Goal: Task Accomplishment & Management: Manage account settings

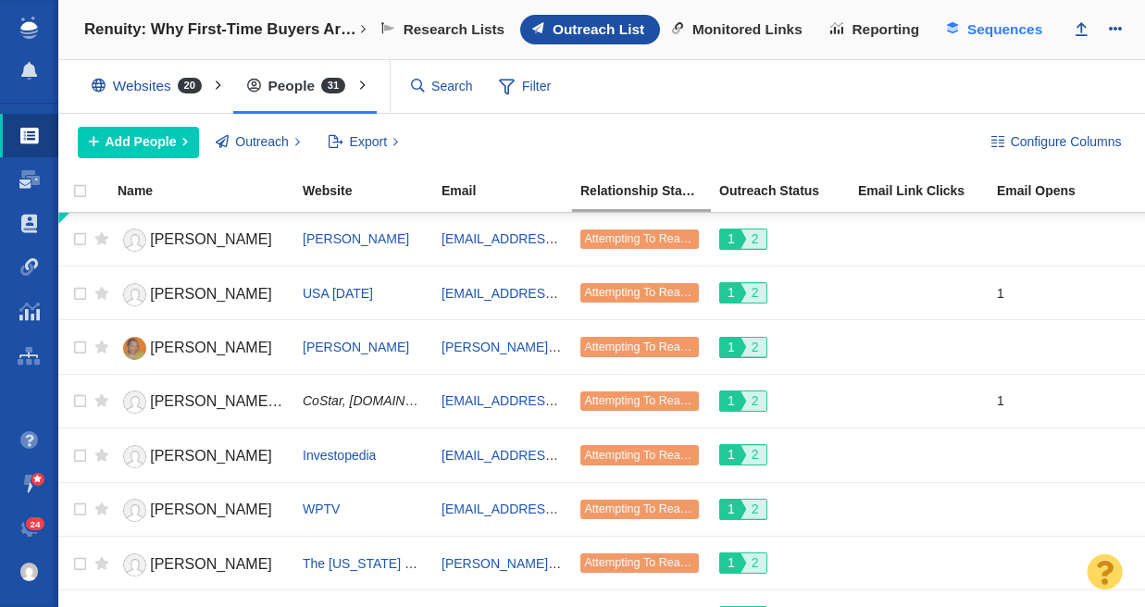
click at [1006, 28] on span "Sequences" at bounding box center [1005, 29] width 75 height 17
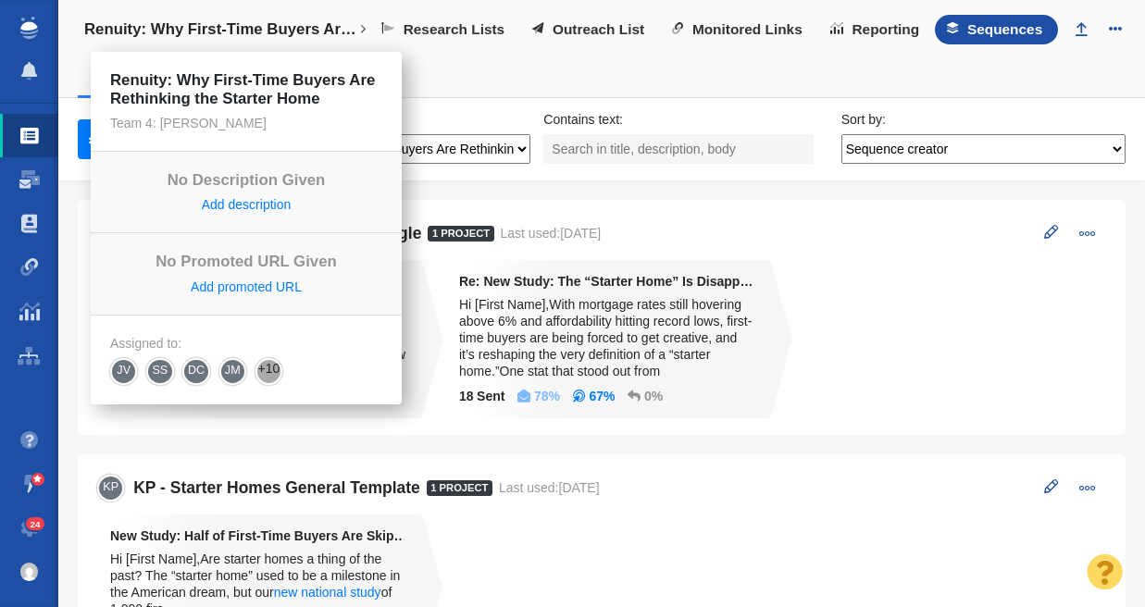
click at [292, 29] on h4 "Renuity: Why First-Time Buyers Are Rethinking the Starter Home" at bounding box center [221, 29] width 274 height 19
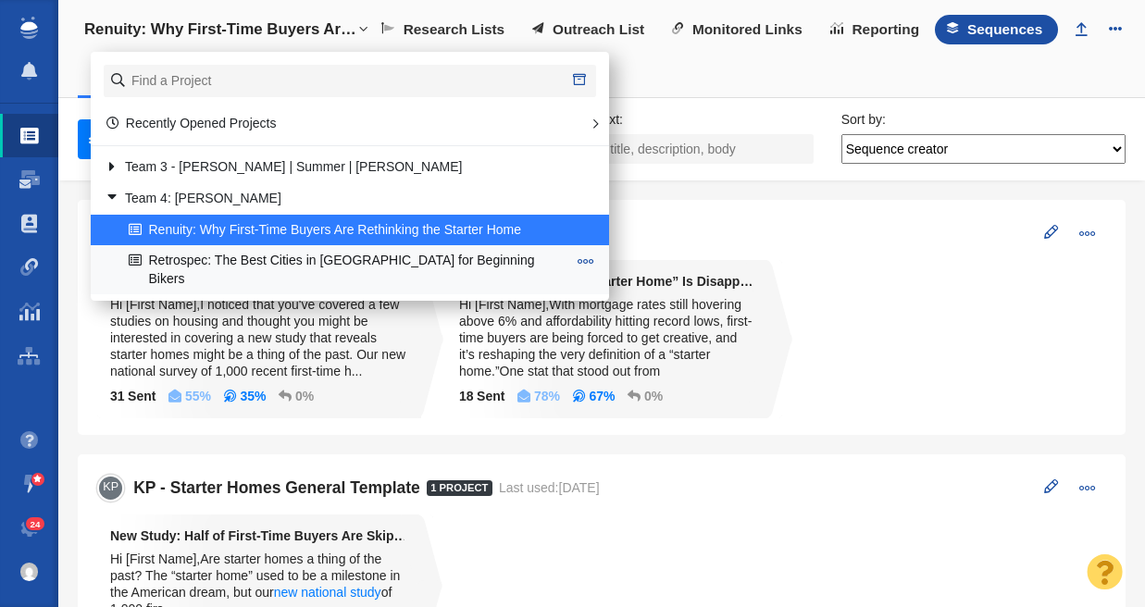
click at [278, 258] on link "Retrospec: The Best Cities in [GEOGRAPHIC_DATA] for Beginning Bikers" at bounding box center [347, 269] width 447 height 46
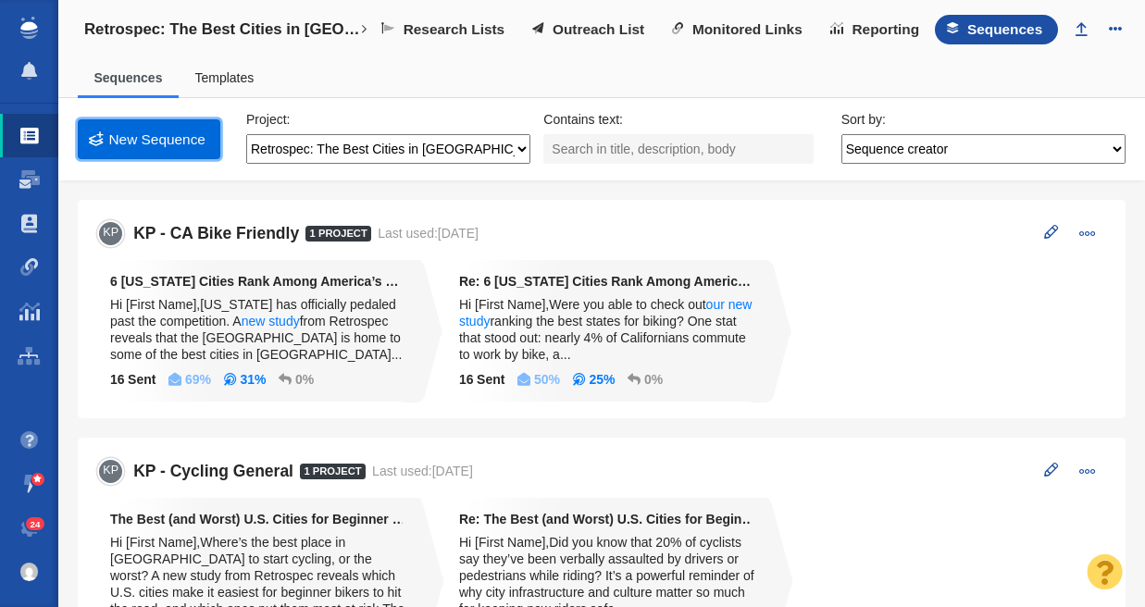
click at [181, 144] on link "New Sequence" at bounding box center [149, 139] width 143 height 40
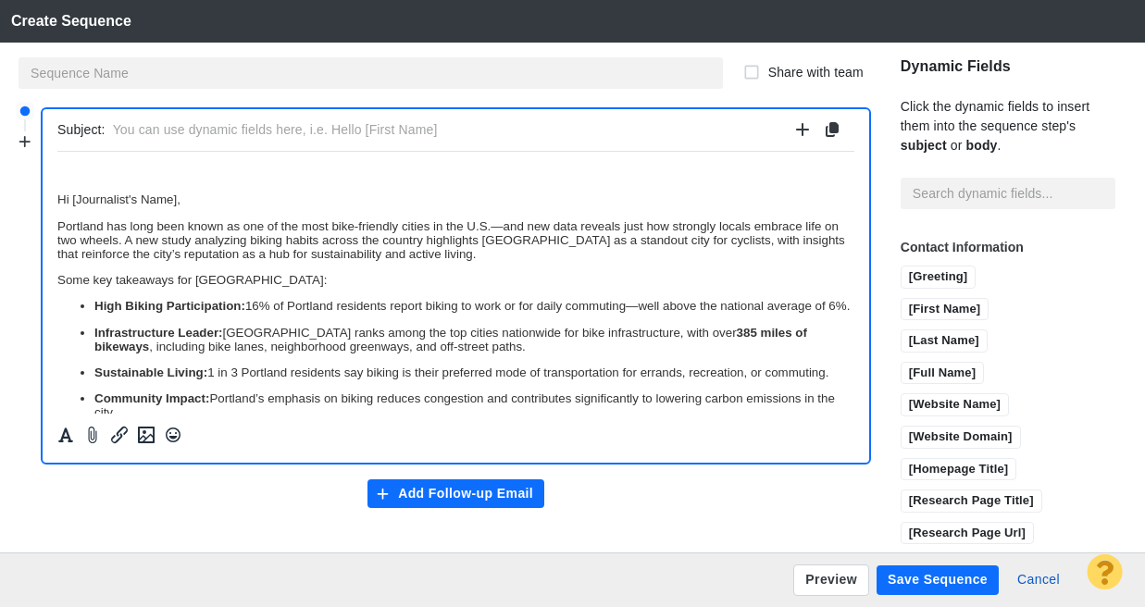
click at [58, 196] on p "Hi [Journalist's Name]," at bounding box center [455, 199] width 797 height 14
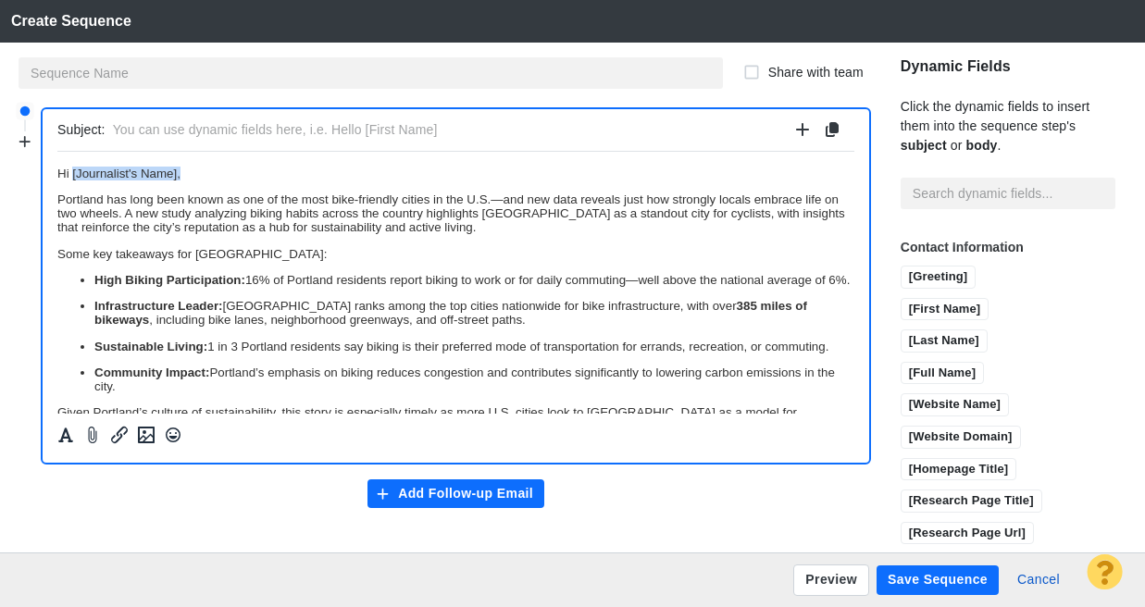
drag, startPoint x: 185, startPoint y: 172, endPoint x: 146, endPoint y: 175, distance: 39.0
click at [73, 175] on p "﻿ Hi [Journalist's Name]," at bounding box center [455, 173] width 797 height 14
click at [910, 311] on input "[First Name]" at bounding box center [945, 310] width 87 height 23
click at [501, 199] on p "Portland has long been known as one of the most bike-friendly cities in the U.S…" at bounding box center [455, 213] width 797 height 42
click at [210, 214] on p "Portland has long been known as one of the most bike-friendly cities in the U.S…" at bounding box center [455, 213] width 797 height 42
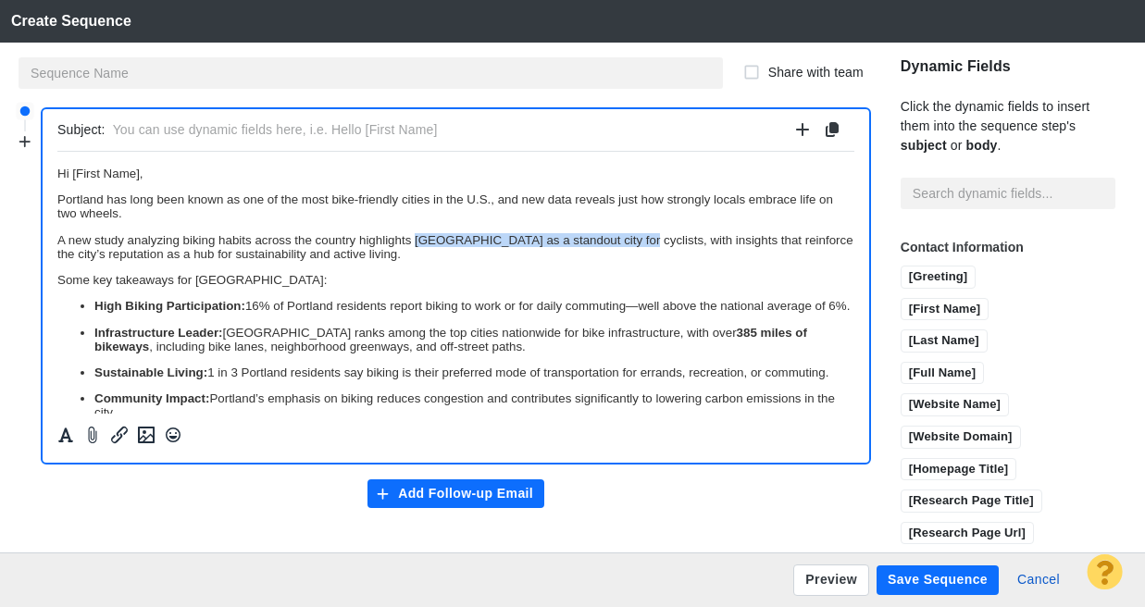
drag, startPoint x: 417, startPoint y: 239, endPoint x: 621, endPoint y: 240, distance: 204.6
click at [621, 240] on p "A new study analyzing biking habits across the country highlights Portland as a…" at bounding box center [455, 246] width 797 height 28
click at [66, 440] on icon "Formatting" at bounding box center [65, 435] width 19 height 17
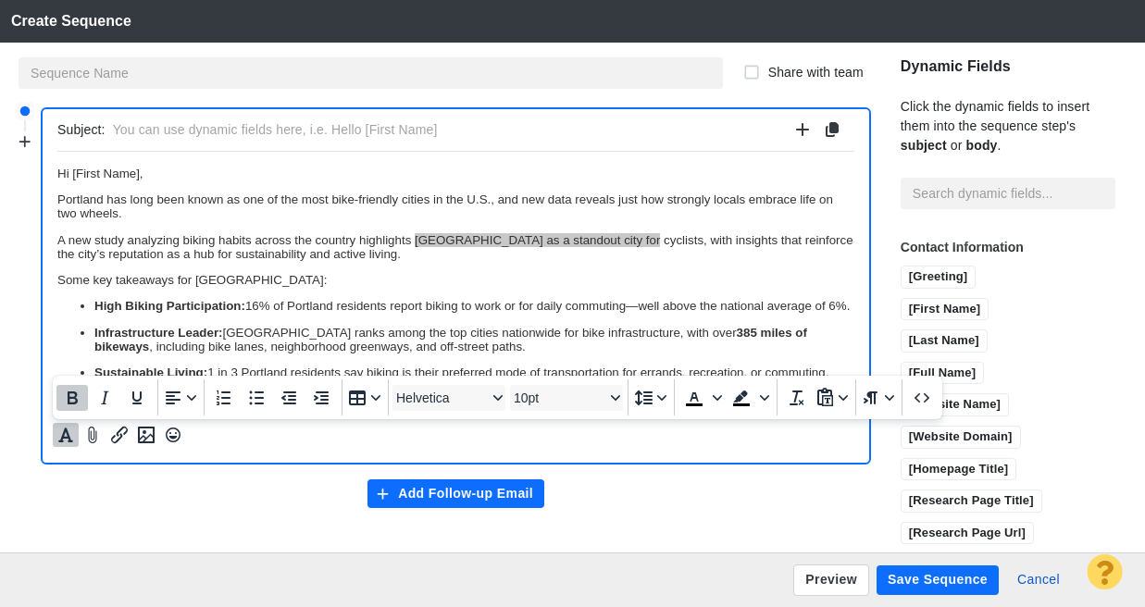
click at [71, 392] on icon "Bold" at bounding box center [73, 398] width 10 height 13
click at [546, 286] on p "Some key takeaways for [GEOGRAPHIC_DATA]:" at bounding box center [455, 279] width 797 height 14
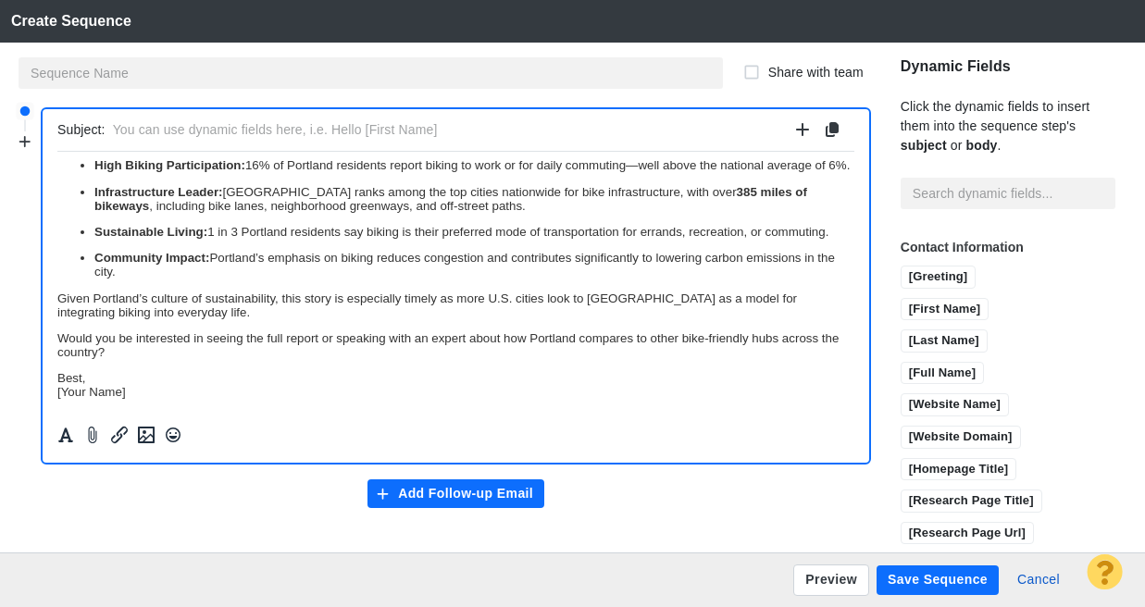
scroll to position [178, 0]
drag, startPoint x: 135, startPoint y: 394, endPoint x: 56, endPoint y: 382, distance: 79.8
click at [57, 382] on html "Hi [First Name], Portland has long been known as one of the most bike-friendly …" at bounding box center [455, 211] width 797 height 403
drag, startPoint x: 525, startPoint y: 348, endPoint x: 211, endPoint y: 350, distance: 313.9
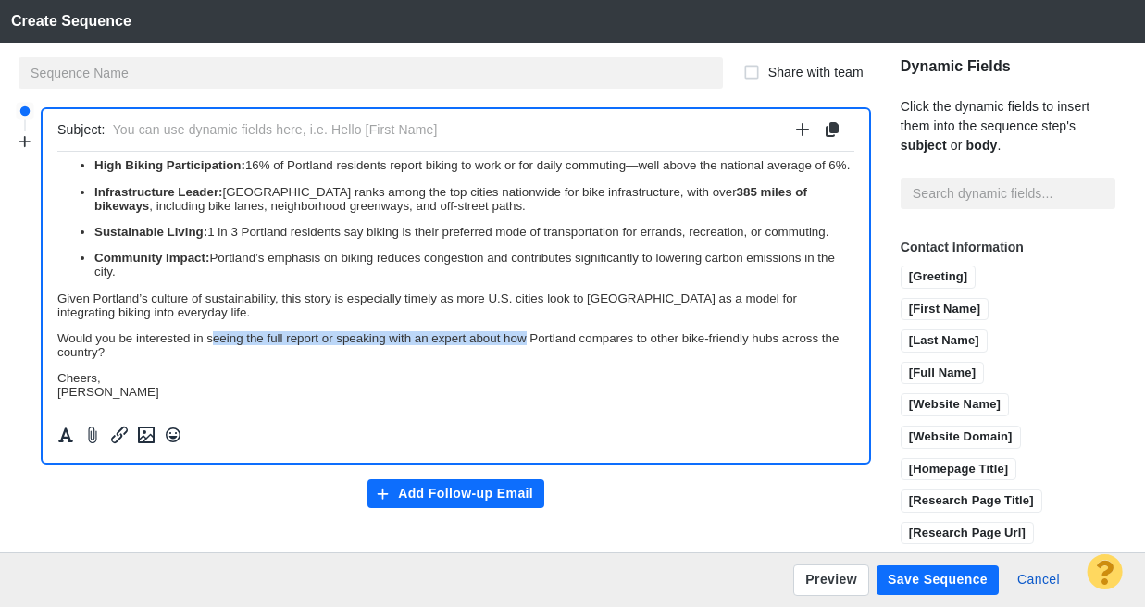
click at [211, 350] on p "Would you be interested in seeing the full report or speaking with an expert ab…" at bounding box center [455, 345] width 797 height 28
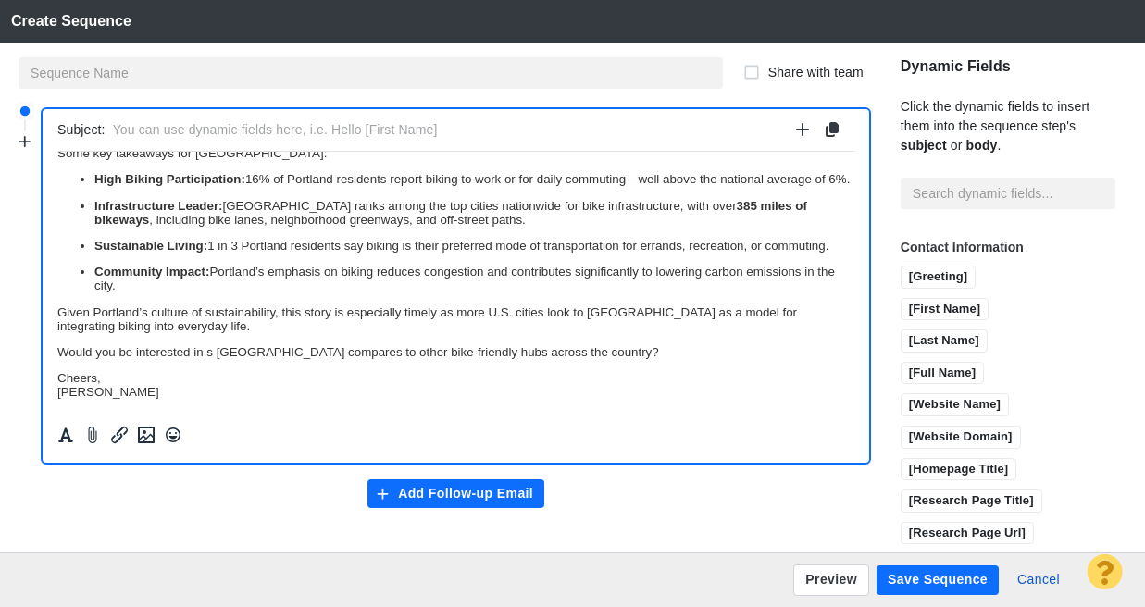
scroll to position [164, 0]
click at [227, 326] on p "Given Portland’s culture of sustainability, this story is especially timely as …" at bounding box center [455, 319] width 797 height 28
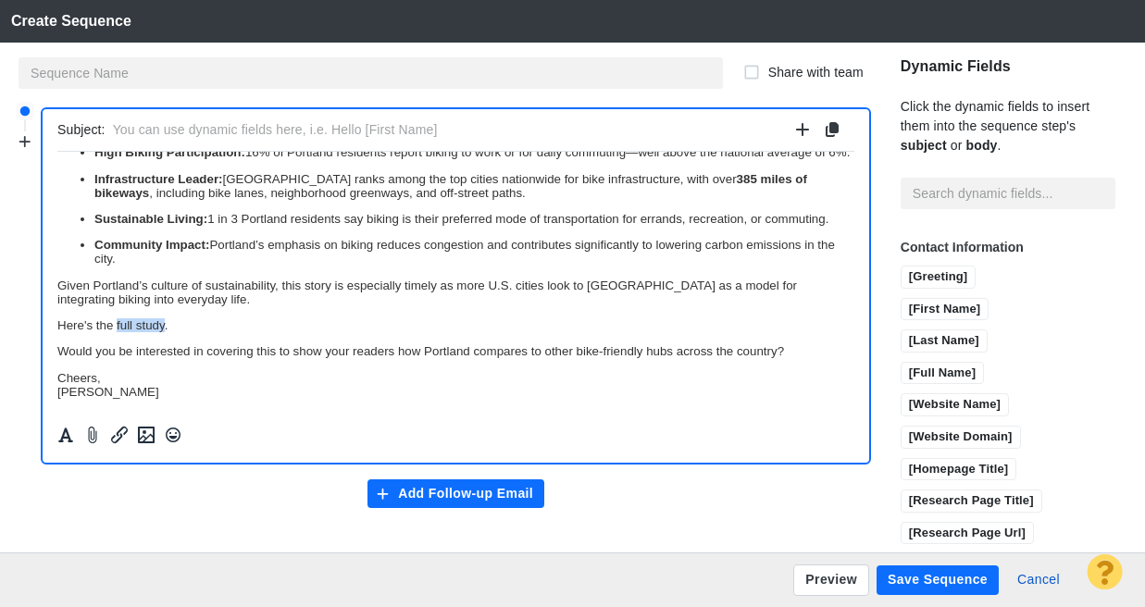
drag, startPoint x: 117, startPoint y: 348, endPoint x: 163, endPoint y: 348, distance: 46.3
click at [163, 332] on p "Here's the full study." at bounding box center [455, 325] width 797 height 14
click at [116, 436] on icon "Insert/edit link" at bounding box center [119, 435] width 22 height 22
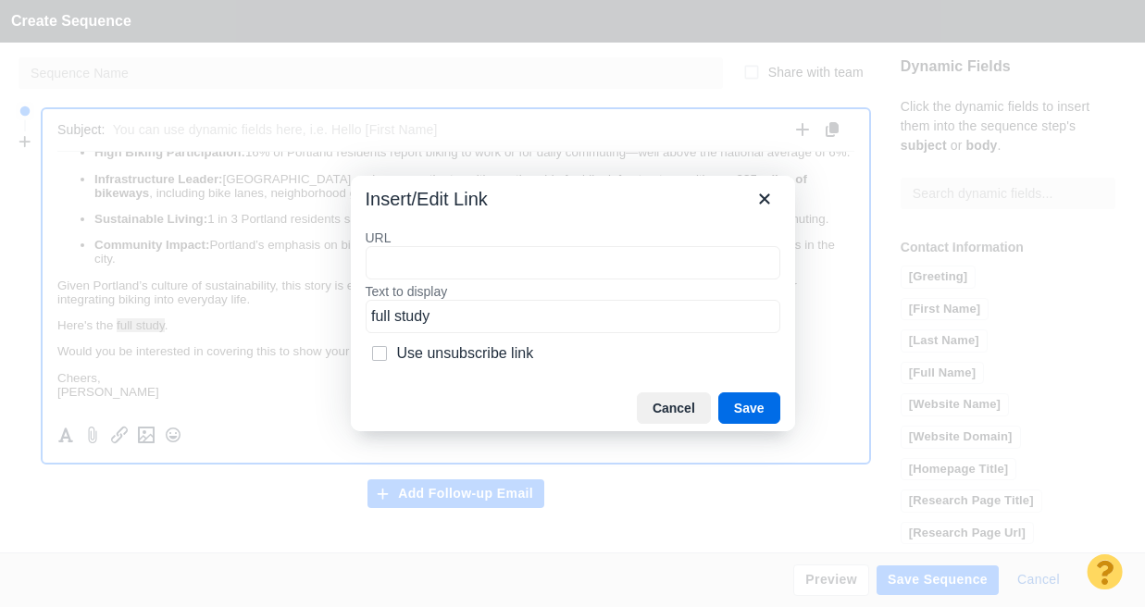
type input "https://retrospec.com/blogs/news/best-beginning-biking-cities"
click at [757, 395] on button "Save" at bounding box center [750, 408] width 62 height 31
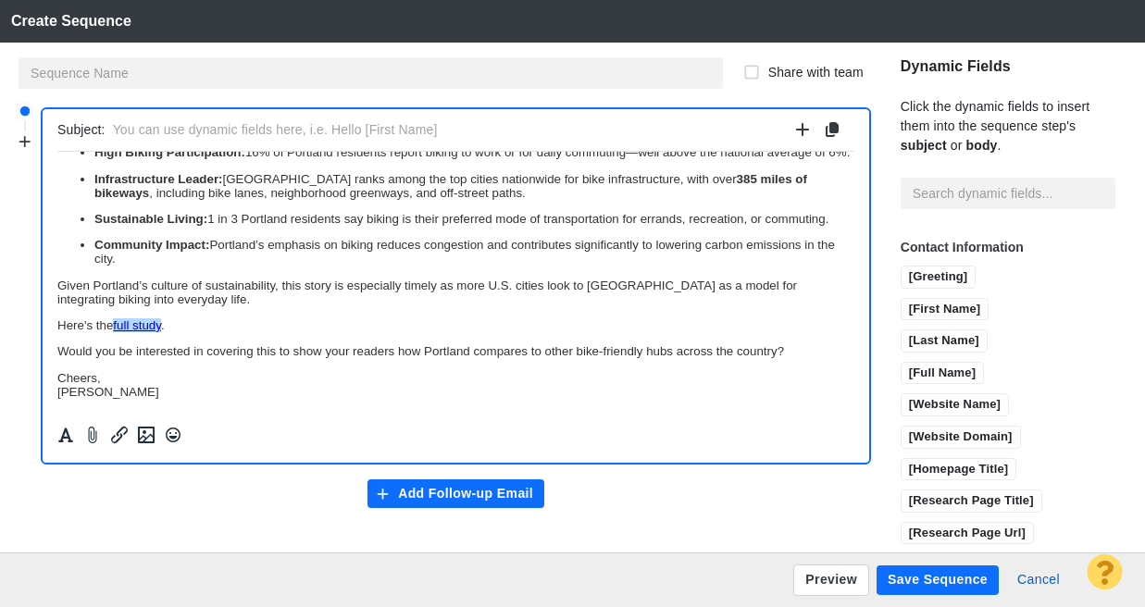
click at [294, 357] on p "Would you be interested in covering this to show your readers how Portland comp…" at bounding box center [455, 351] width 797 height 14
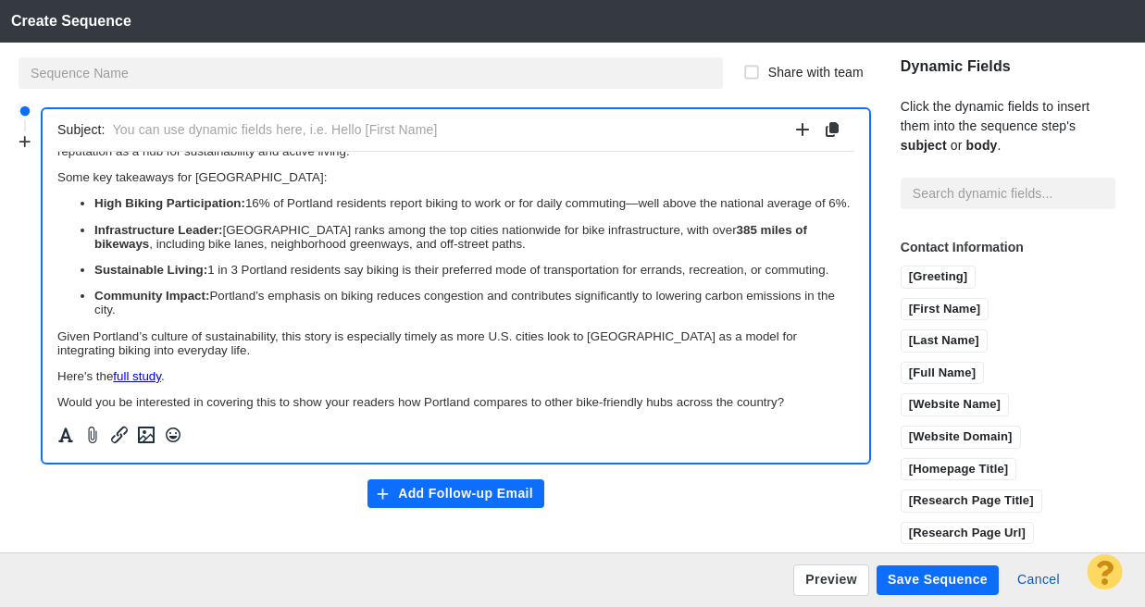
scroll to position [102, 0]
click at [641, 210] on p "High Biking Participation: 16% of Portland residents report biking to work or f…" at bounding box center [474, 203] width 760 height 14
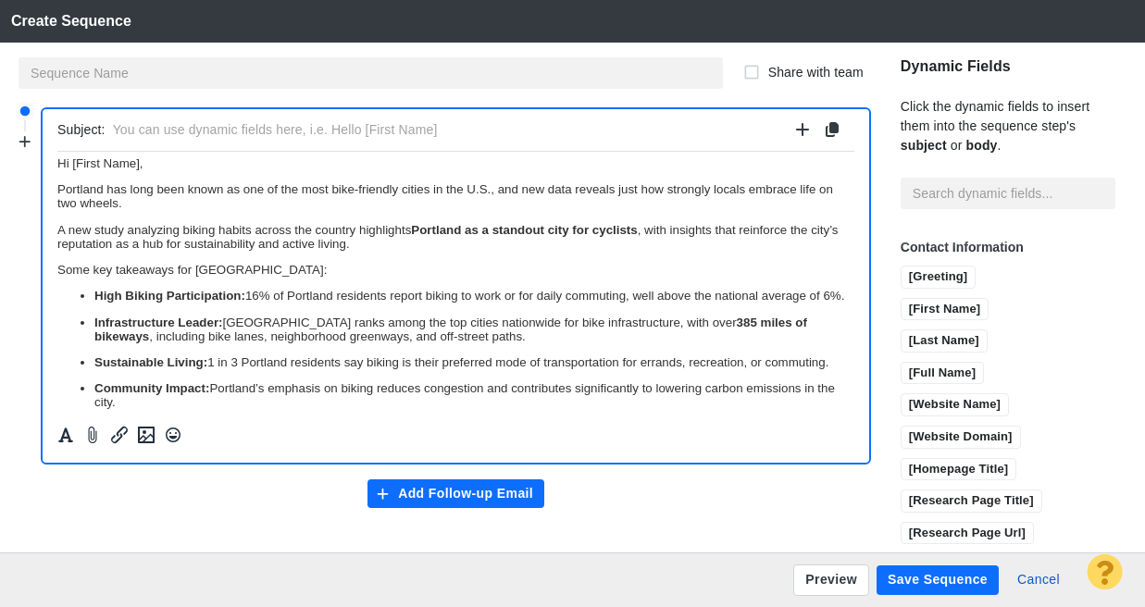
scroll to position [0, 0]
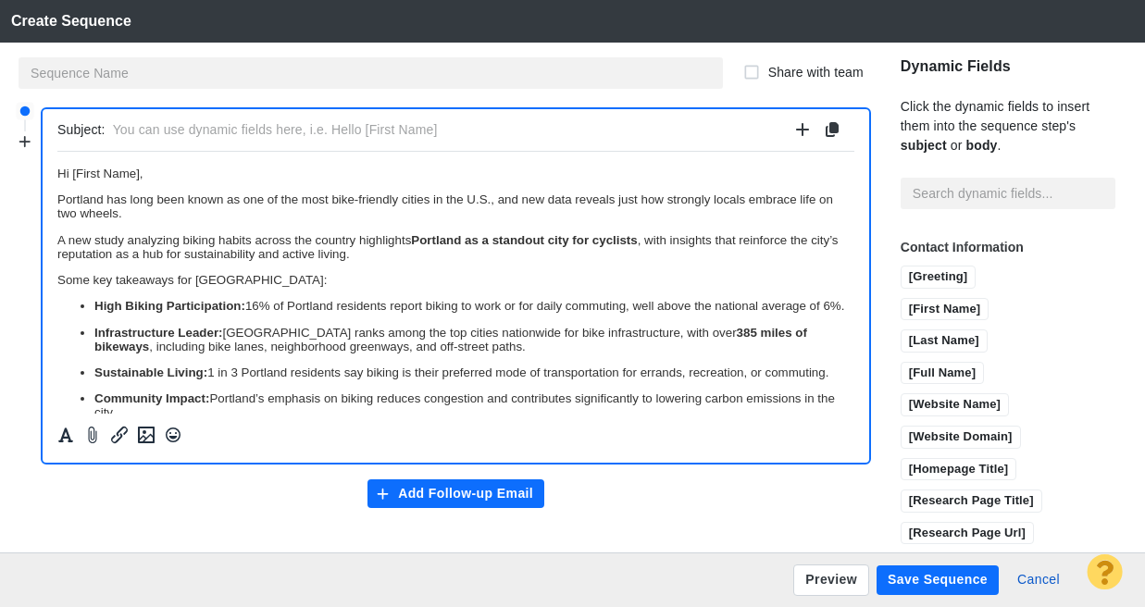
click at [427, 484] on button "Add Follow-up Email" at bounding box center [457, 495] width 178 height 30
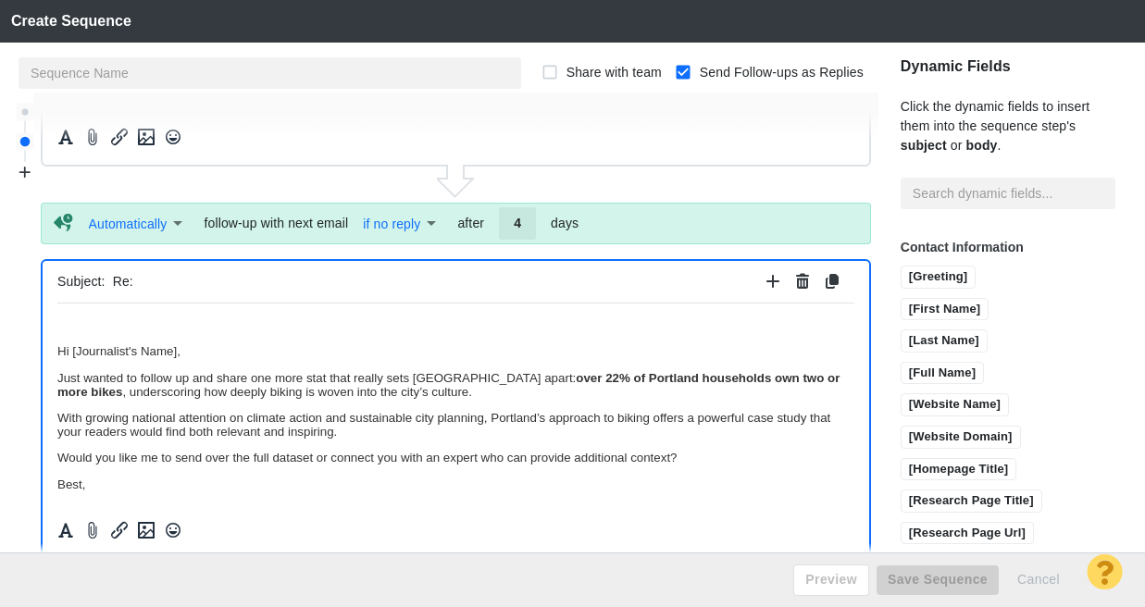
click at [60, 346] on p "Hi [Journalist's Name]," at bounding box center [455, 351] width 797 height 14
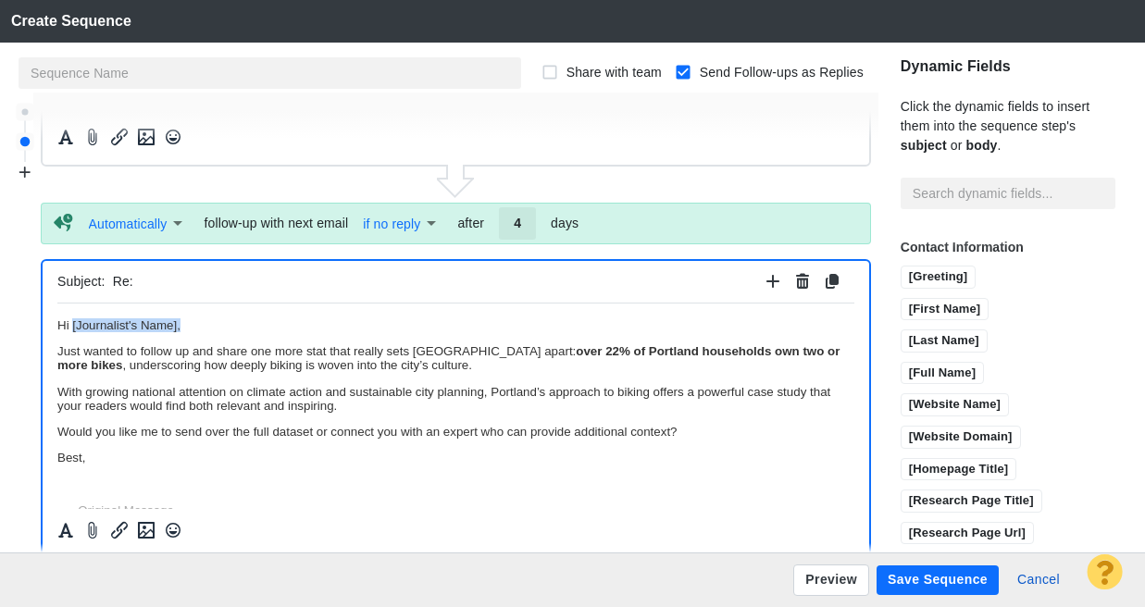
drag, startPoint x: 194, startPoint y: 327, endPoint x: 73, endPoint y: 324, distance: 121.3
click at [73, 324] on p "Hi [Journalist's Name]," at bounding box center [455, 325] width 797 height 14
click at [917, 308] on input "[First Name]" at bounding box center [945, 310] width 87 height 23
drag, startPoint x: 57, startPoint y: 353, endPoint x: 81, endPoint y: 349, distance: 24.4
click at [81, 349] on p "Just wanted to follow up and share one more stat that really sets Portland apar…" at bounding box center [455, 358] width 797 height 28
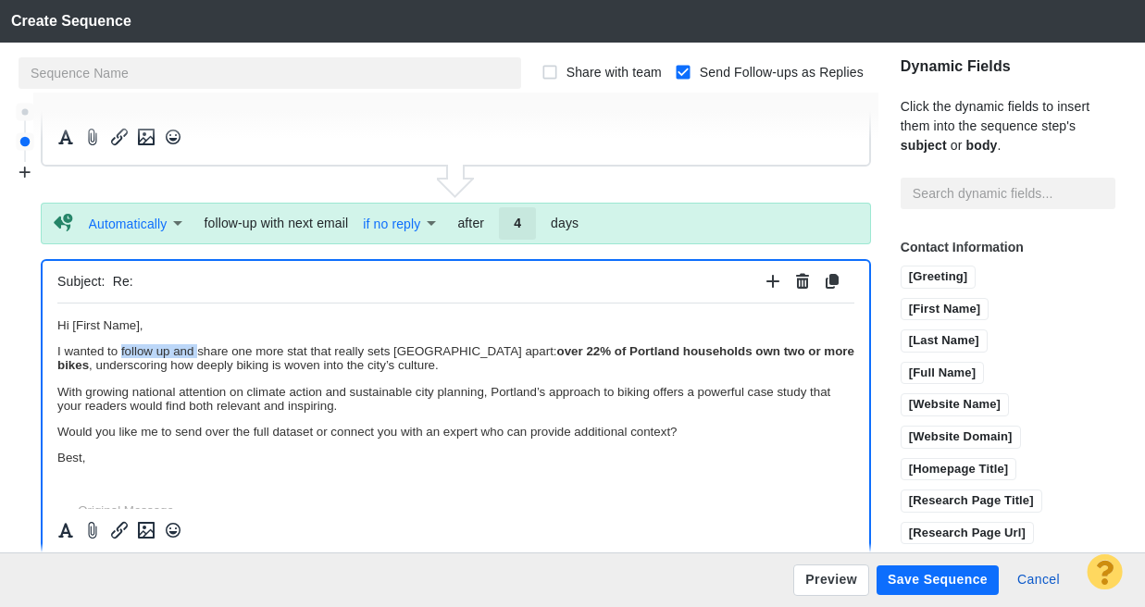
drag, startPoint x: 121, startPoint y: 349, endPoint x: 199, endPoint y: 351, distance: 77.8
click at [198, 351] on p "I wanted to follow up and share one more stat that really sets Portland apart: …" at bounding box center [455, 358] width 797 height 28
drag, startPoint x: 630, startPoint y: 348, endPoint x: 648, endPoint y: 348, distance: 18.5
click at [648, 348] on strong "over 22% of Portland households own two or more bikes" at bounding box center [564, 351] width 332 height 14
click at [461, 370] on p "I wanted to share one more stat that really sets Portland apart: over 22% of Po…" at bounding box center [455, 358] width 797 height 28
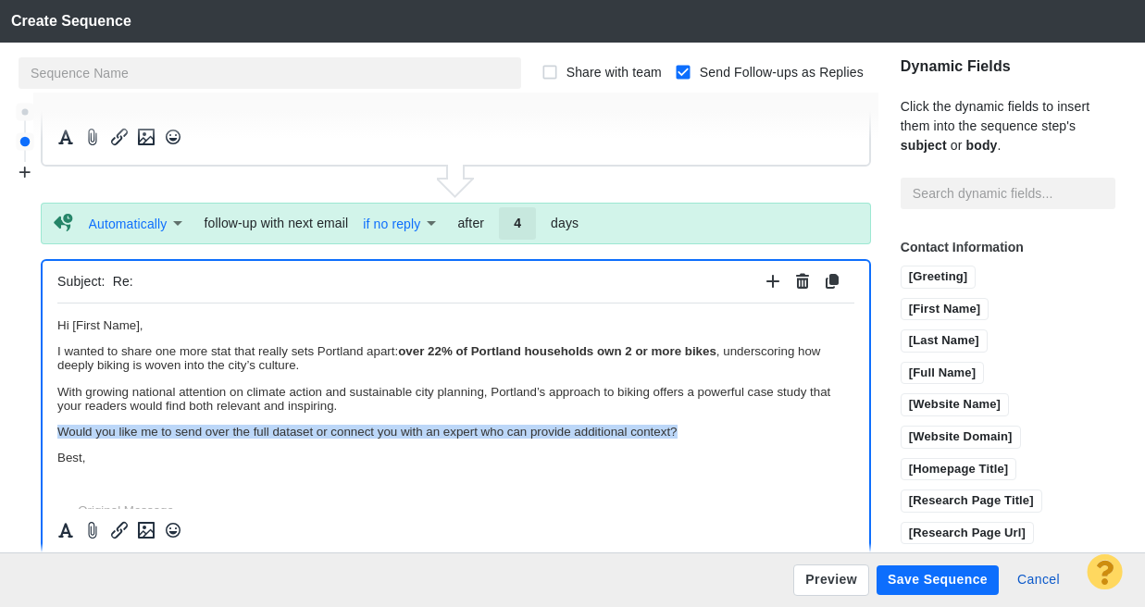
drag, startPoint x: 686, startPoint y: 439, endPoint x: 55, endPoint y: 437, distance: 631.5
click at [57, 437] on html "Hi [First Name], I wanted to share one more stat that really sets Portland apar…" at bounding box center [455, 616] width 797 height 627
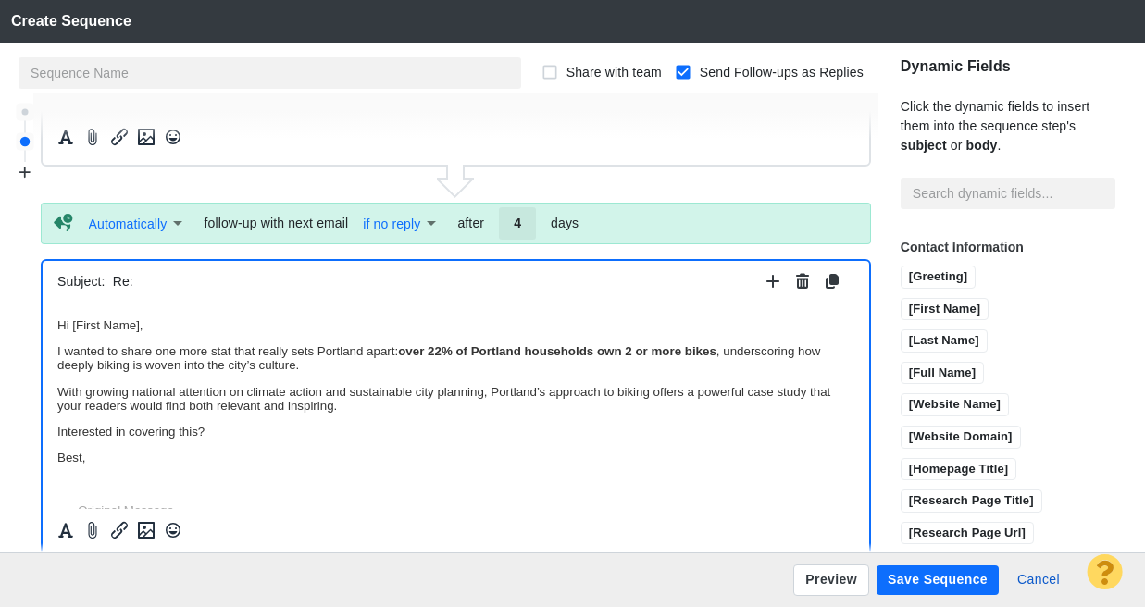
click at [137, 469] on body "Hi [First Name], I wanted to share one more stat that really sets Portland apar…" at bounding box center [455, 616] width 797 height 597
click at [135, 463] on p "Best," at bounding box center [455, 457] width 797 height 14
click at [522, 219] on input "4" at bounding box center [517, 222] width 37 height 31
type input "2"
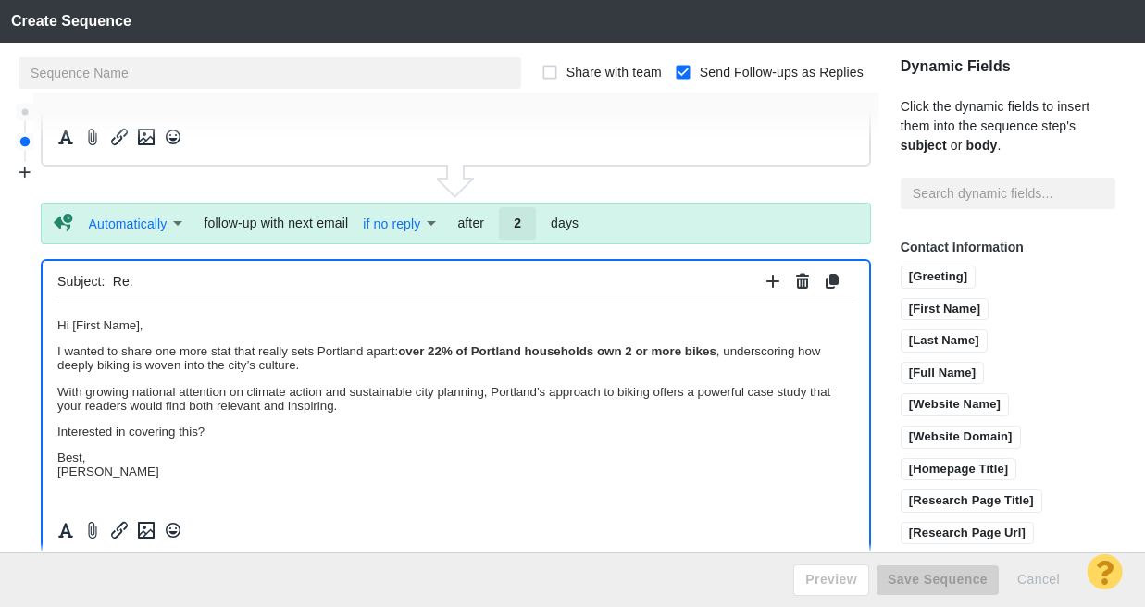
click at [302, 403] on p "With growing national attention on climate action and sustainable city planning…" at bounding box center [455, 398] width 797 height 28
click at [228, 347] on p "I wanted to share one more stat that really sets Portland apart: over 22% of Po…" at bounding box center [455, 358] width 797 height 28
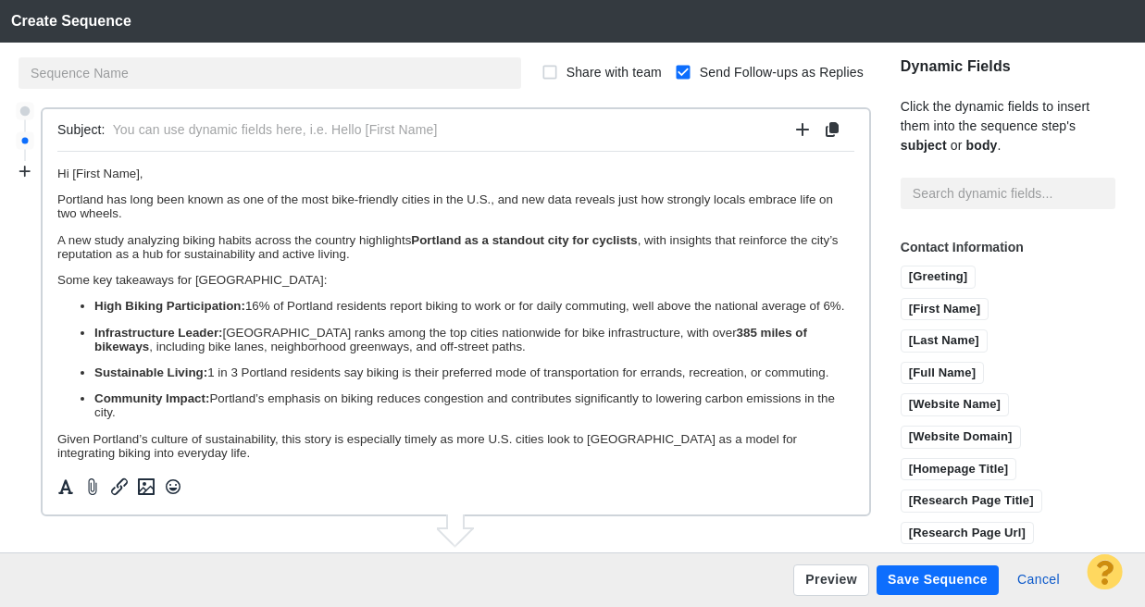
click at [318, 119] on input "text" at bounding box center [450, 130] width 675 height 27
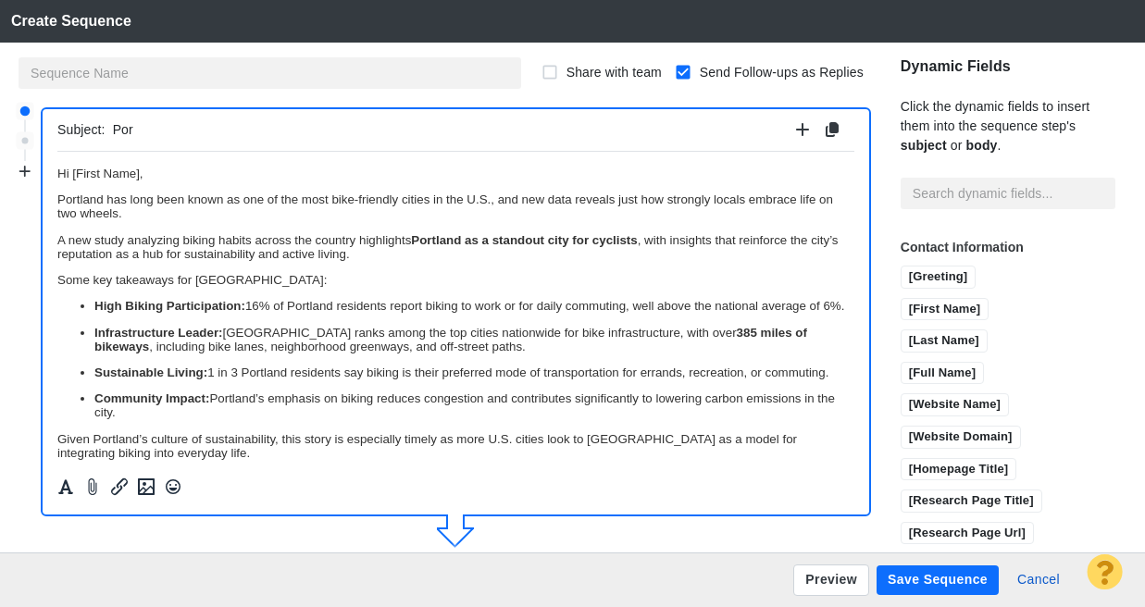
type input "Port"
type input "Re: Port"
type input "Portland, OR Ranks"
type input "Re: Portland, OR Ranks"
type input "Portland, OR Ranks #7"
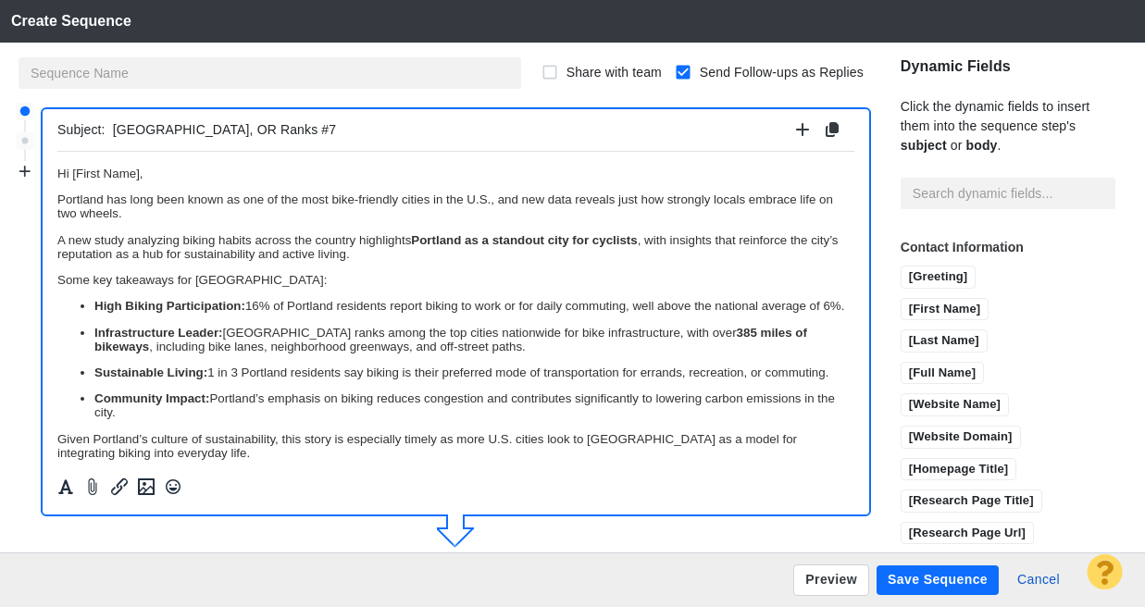
type input "Re: Portland, OR Ranks #7"
type input "Portland, OR Ranks 7th in US for Most Bike Friendly"
type input "Re: Portland, OR Ranks 7th in US for Most Bike Friendly"
type input "Portland, OR Ranks 7th in US for Most Bike Friendly City"
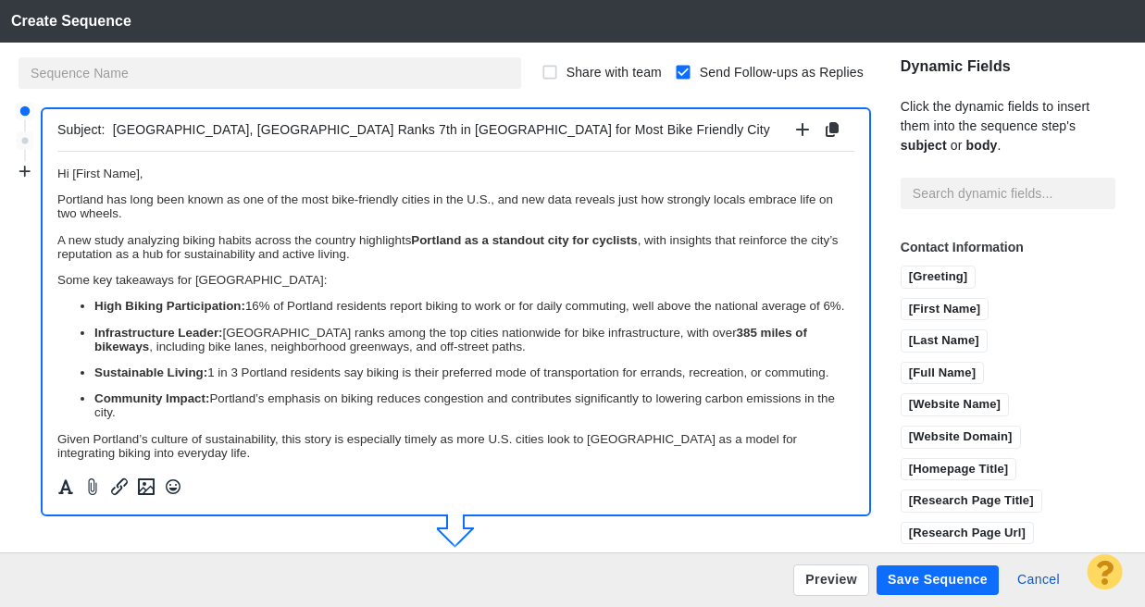
type input "Re: Portland, OR Ranks 7th in US for Most Bike Friendly City"
type input "Portland, OR Ranks 7th in US for Most Bike Friendly City, Study Finds"
type input "Re: Portland, OR Ranks 7th in US for Most Bike Friendly City, Study Finds"
drag, startPoint x: 255, startPoint y: 129, endPoint x: 307, endPoint y: 122, distance: 53.2
click at [307, 122] on input "Portland, OR Ranks 7th in US for Most Bike Friendly City, Study Finds" at bounding box center [450, 130] width 675 height 27
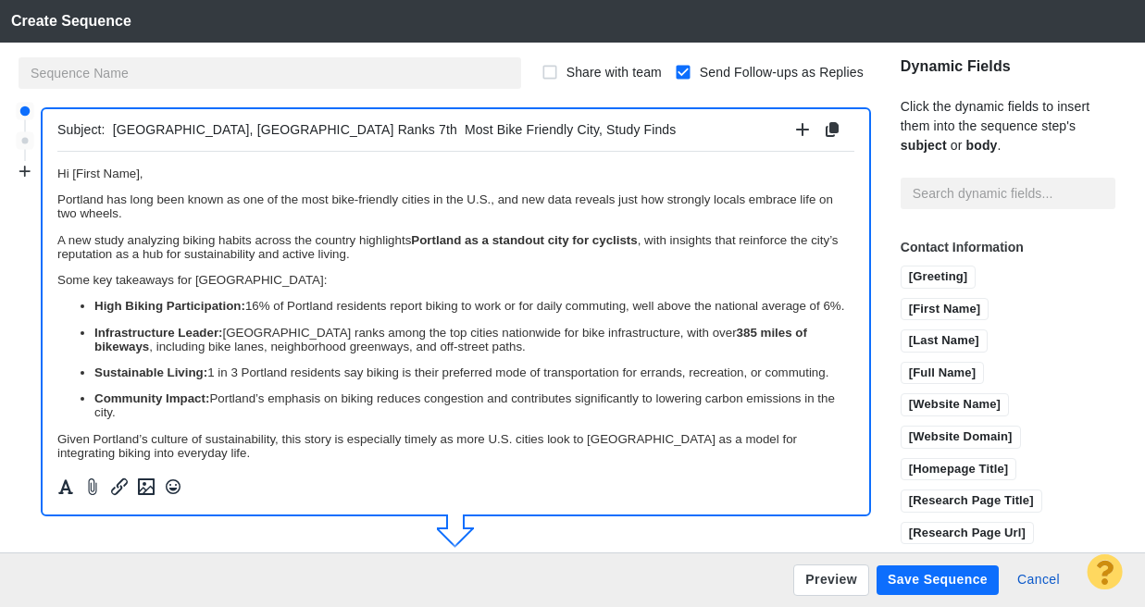
type input "Portland, OR Ranks 7th Most Bike Friendly City, Study Finds"
type input "Re: Portland, OR Ranks 7th Most Bike Friendly City, Study Finds"
click at [240, 128] on input "Portland, OR Ranks 7th Most Bike Friendly City, Study Finds" at bounding box center [450, 130] width 675 height 27
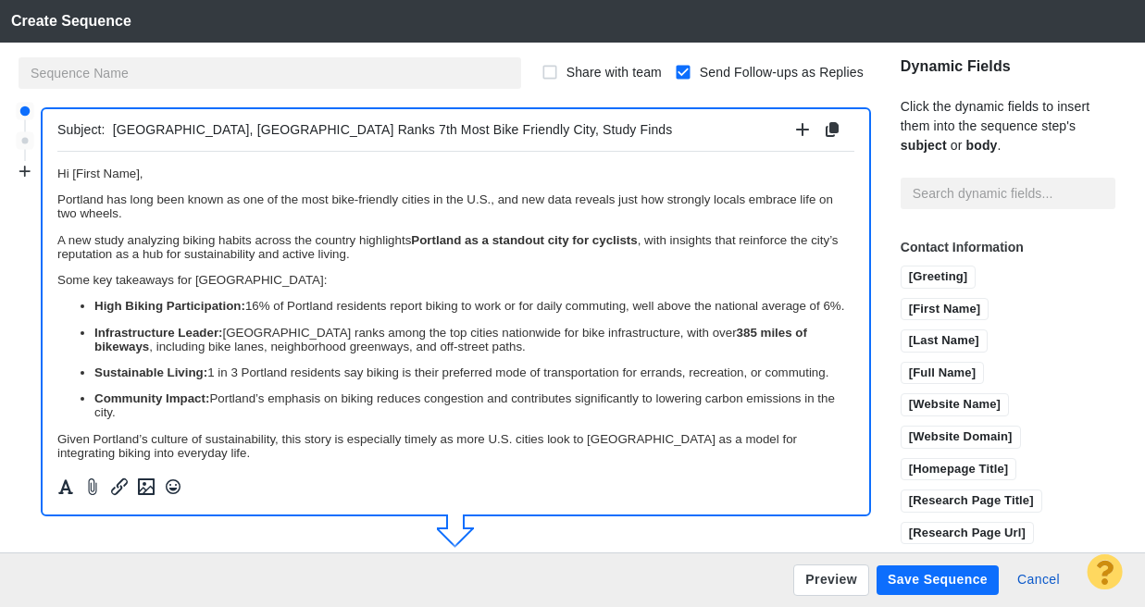
paste input "Ranks Among America’s Top Cities for Cyclist"
type input "Portland Ranks Among America’s Top Cities for Cyclists"
type input "Re: Portland Ranks Among America’s Top Cities for Cyclists"
click at [208, 129] on input "Portland Ranks Among America’s Top Cities for Cyclists" at bounding box center [450, 130] width 675 height 27
type input "Portland Ranks #Among America’s Top Cities for Cyclists"
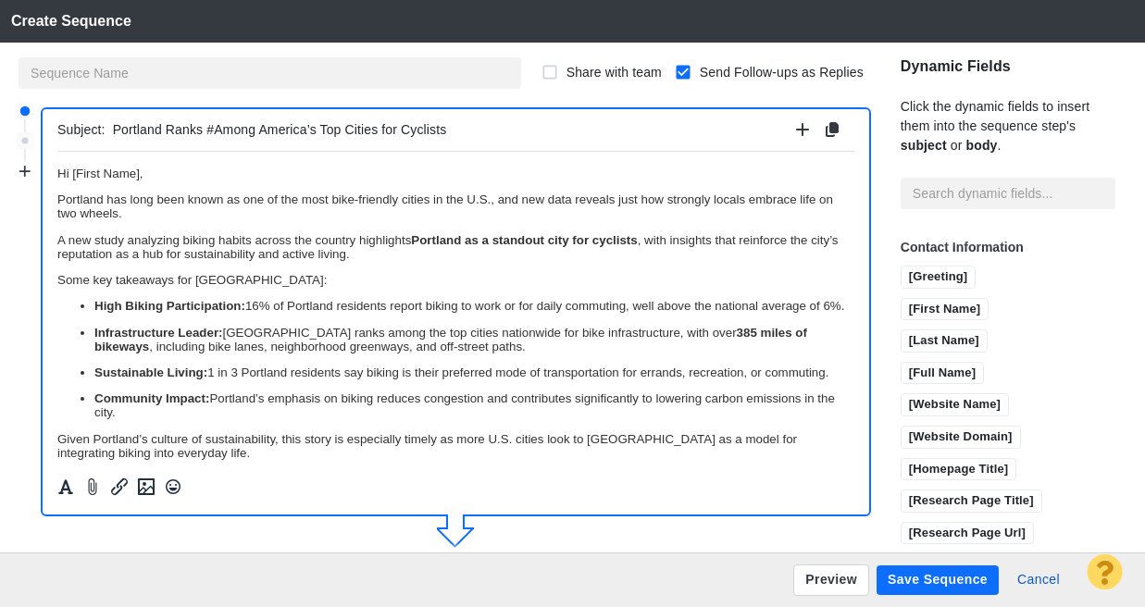
type input "Re: Portland Ranks #Among America’s Top Cities for Cyclists"
type input "Portland Ranks #7 Among America’s Top Cities for Cyclists"
type input "Re: Portland Ranks #7 Among America’s Top Cities for Cyclists"
click at [467, 130] on input "Portland Ranks #7 Among America’s Top Cities for Cyclists" at bounding box center [450, 130] width 675 height 27
type input "Portland Ranks #7 Among America’s Top Cities for Cyclists, Study Finds"
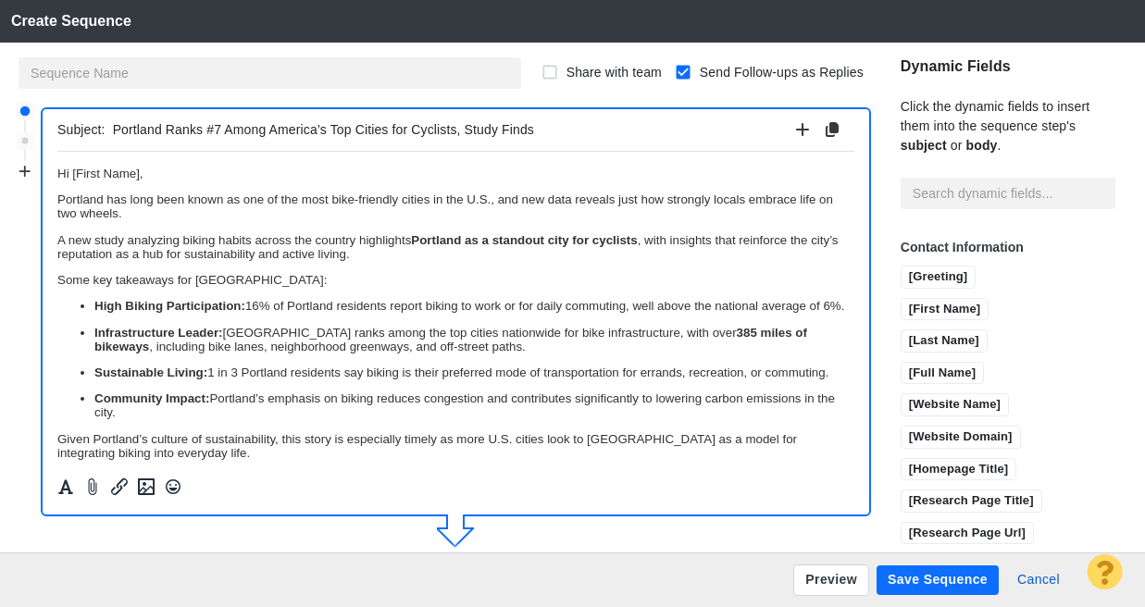
type input "Re: Portland Ranks #7 Among America’s Top Cities for Cyclists, Study Finds"
type input "Portland Ranks #7 Among America’s Top Cities for Cyclists, Study Finds"
click at [327, 275] on p "Some key takeaways for [GEOGRAPHIC_DATA]:" at bounding box center [455, 279] width 797 height 14
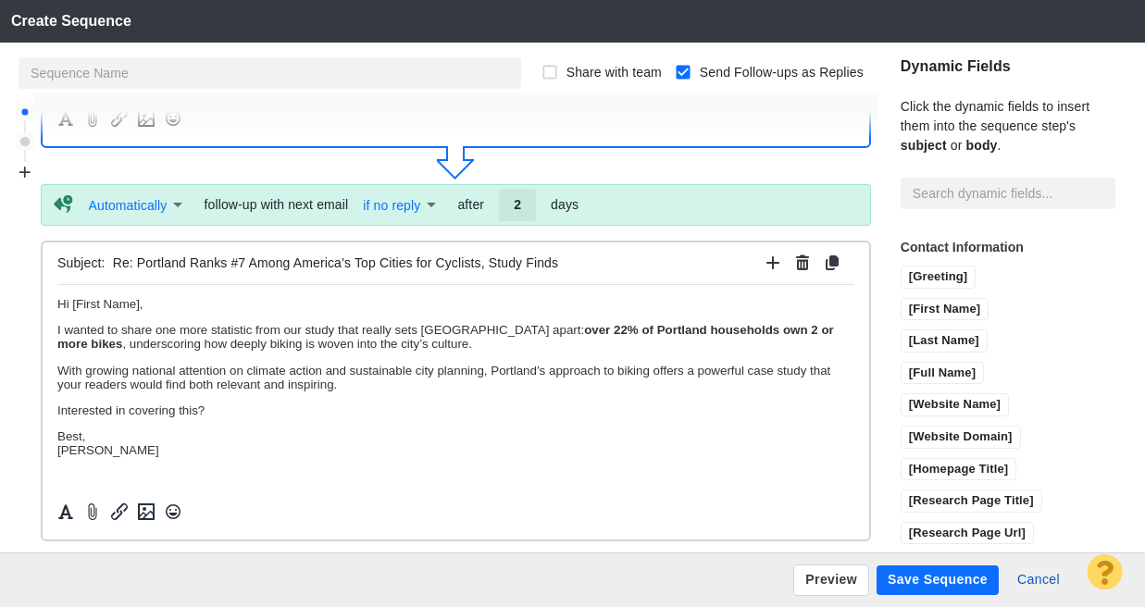
scroll to position [4, 0]
click at [130, 375] on p "With growing national attention on climate action and sustainable city planning…" at bounding box center [455, 376] width 797 height 28
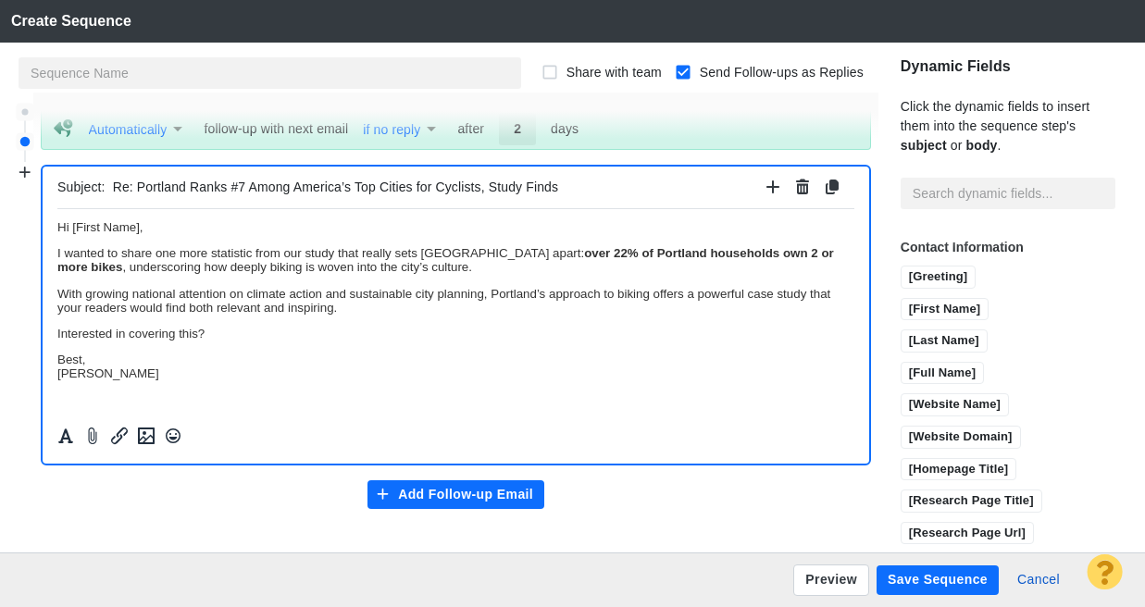
scroll to position [444, 0]
drag, startPoint x: 285, startPoint y: 253, endPoint x: 332, endPoint y: 246, distance: 46.8
click at [332, 246] on p "I wanted to share one more statistic from our study that really sets Portland a…" at bounding box center [455, 259] width 797 height 28
click at [119, 432] on icon "Insert/edit link" at bounding box center [119, 436] width 17 height 17
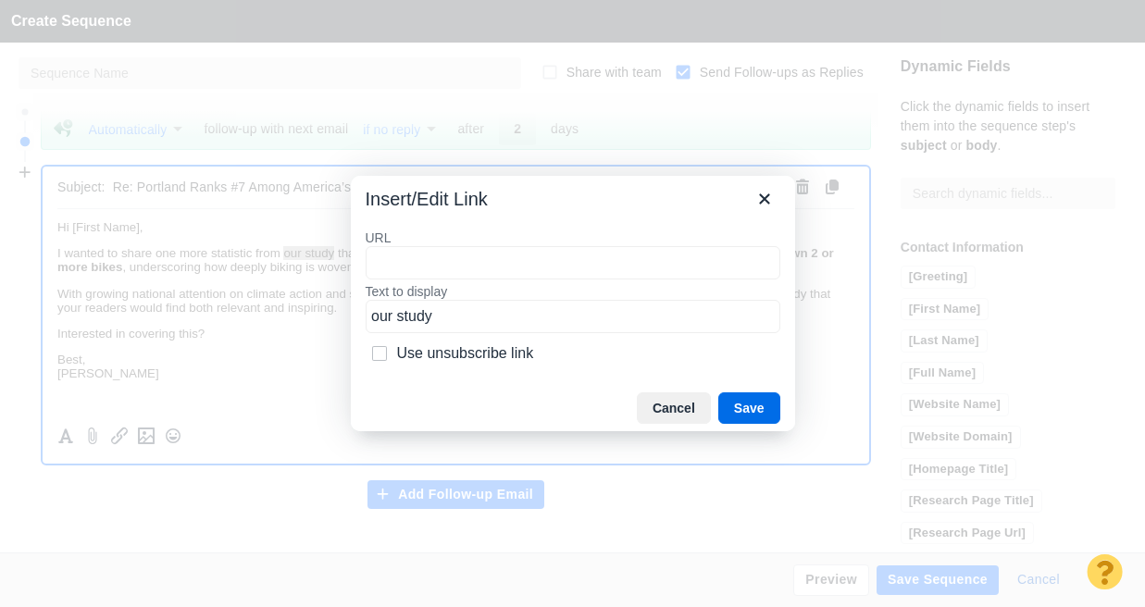
type input "https://retrospec.com/blogs/news/best-beginning-biking-cities"
click at [752, 400] on button "Save" at bounding box center [750, 408] width 62 height 31
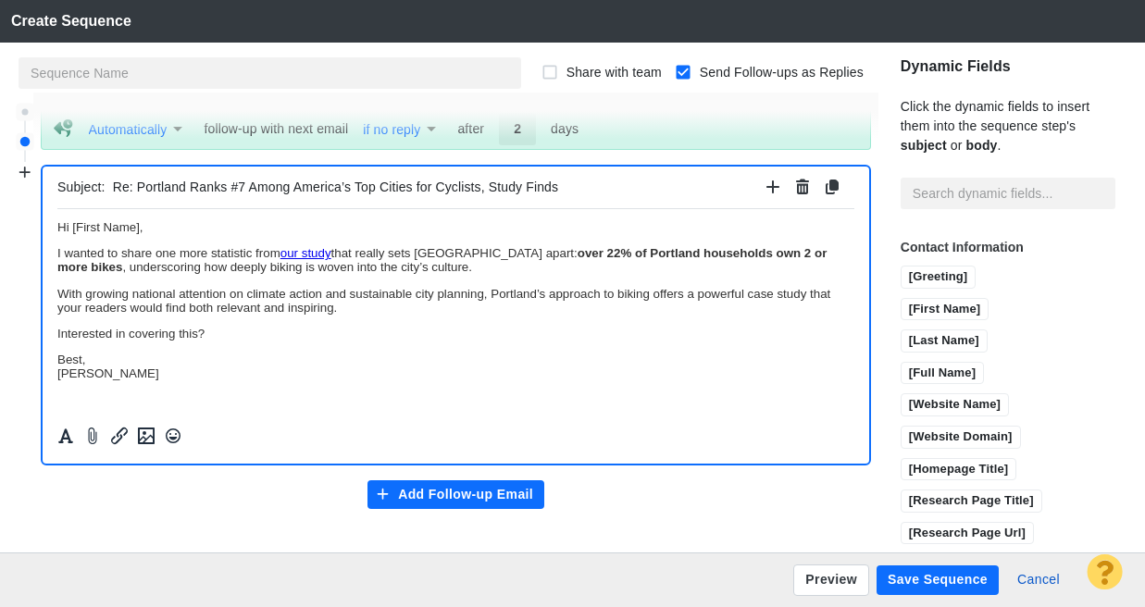
click at [486, 287] on p "With growing national attention on climate action and sustainable city planning…" at bounding box center [455, 300] width 797 height 28
click at [948, 580] on button "Save Sequence" at bounding box center [938, 581] width 122 height 30
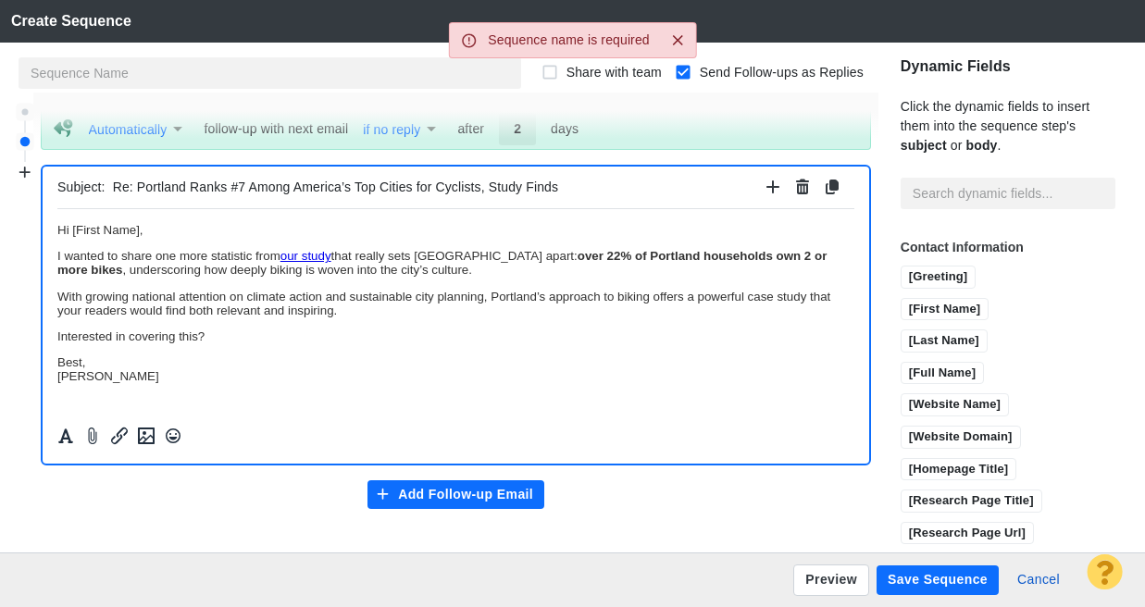
scroll to position [0, 0]
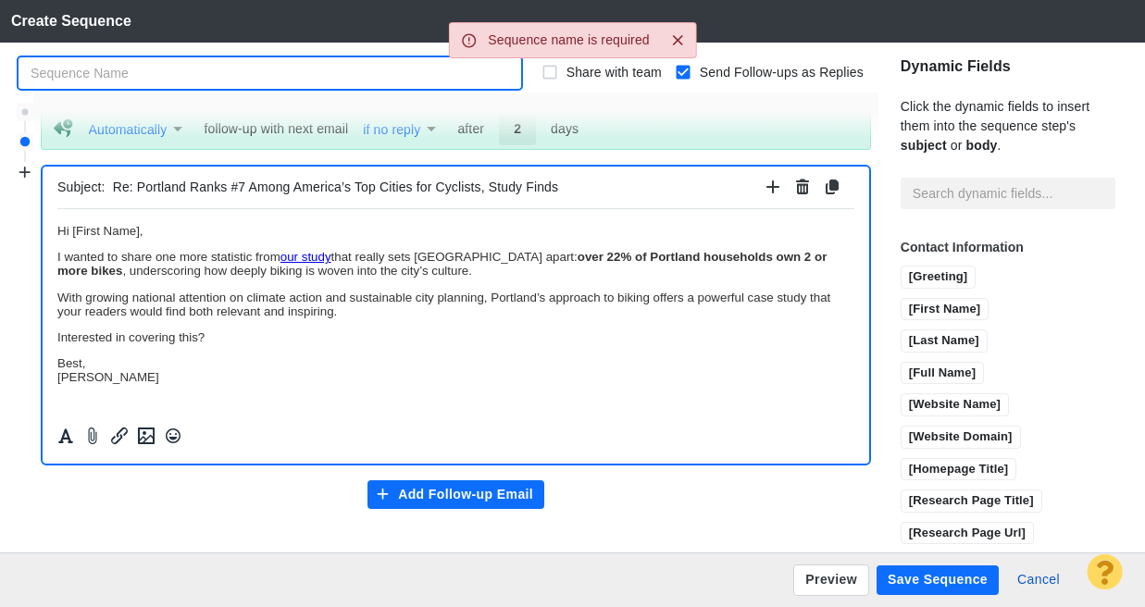
click at [199, 77] on input "text" at bounding box center [270, 72] width 503 height 31
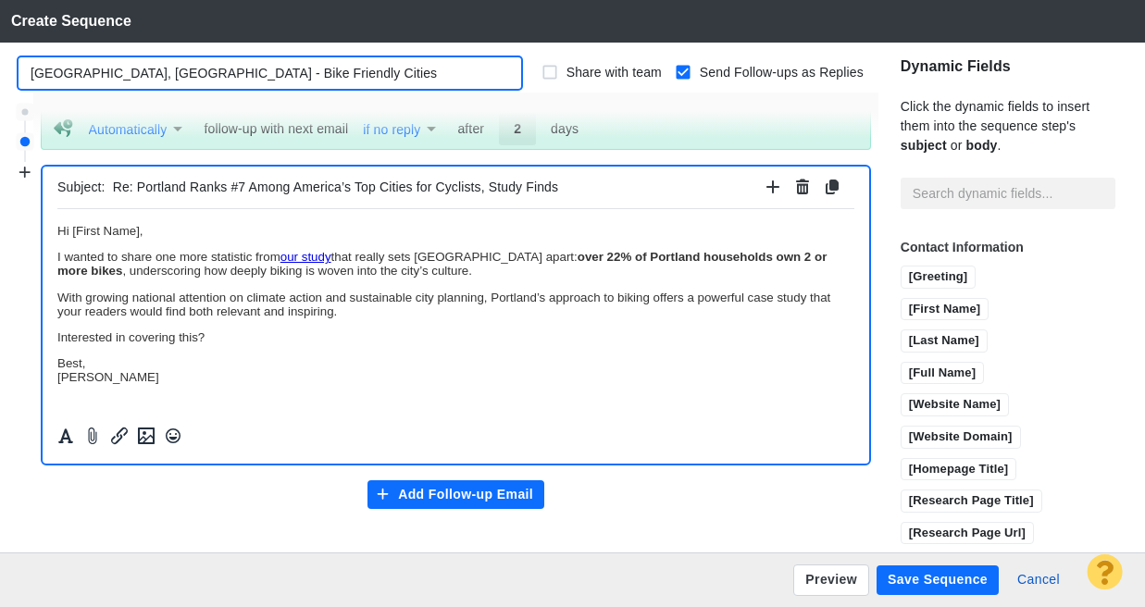
type input "[GEOGRAPHIC_DATA], [GEOGRAPHIC_DATA] - Bike Friendly Cities"
click at [541, 71] on input "Share with team" at bounding box center [550, 72] width 19 height 19
checkbox input "true"
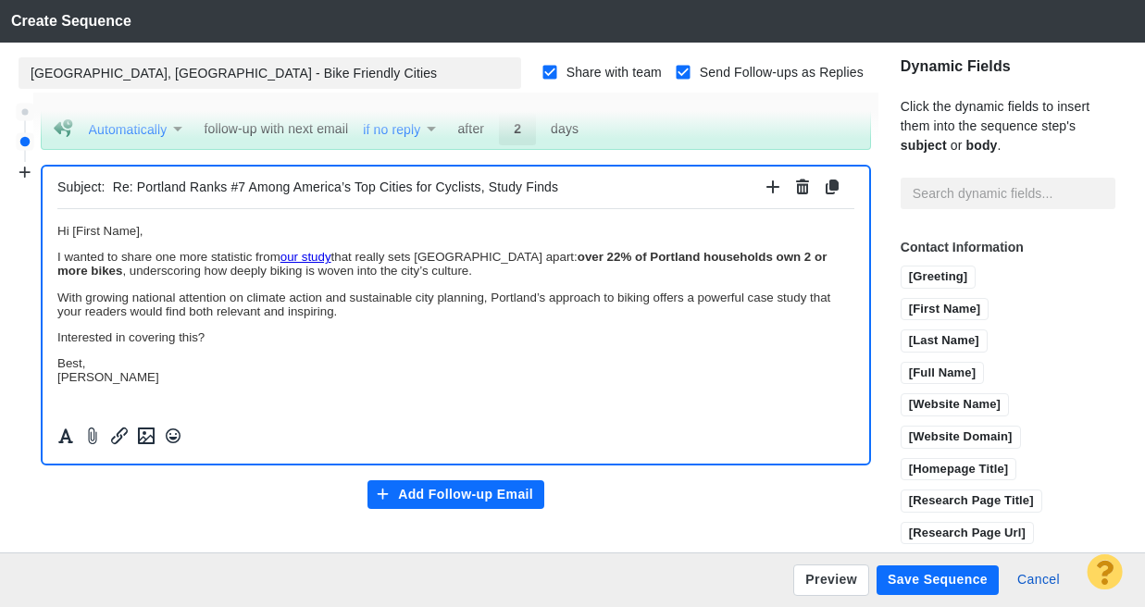
click at [943, 586] on div "Preview Save Sequence Cancel" at bounding box center [572, 580] width 1145 height 55
click at [935, 580] on button "Save Sequence" at bounding box center [938, 581] width 122 height 30
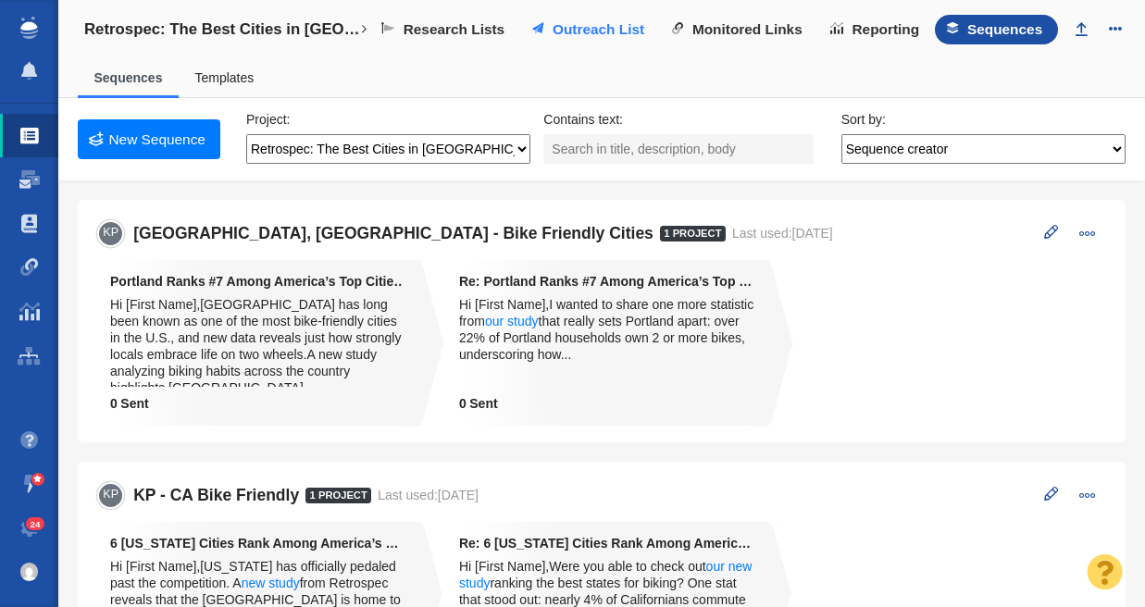
click at [614, 21] on span "Outreach List" at bounding box center [599, 29] width 92 height 17
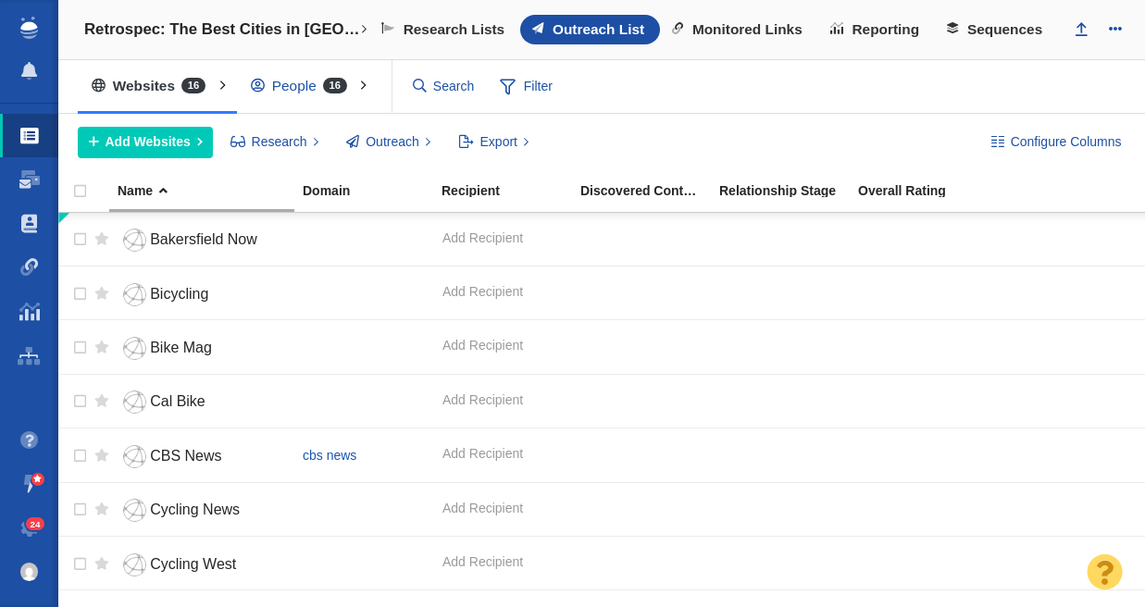
click at [298, 90] on div "People 16" at bounding box center [303, 86] width 132 height 43
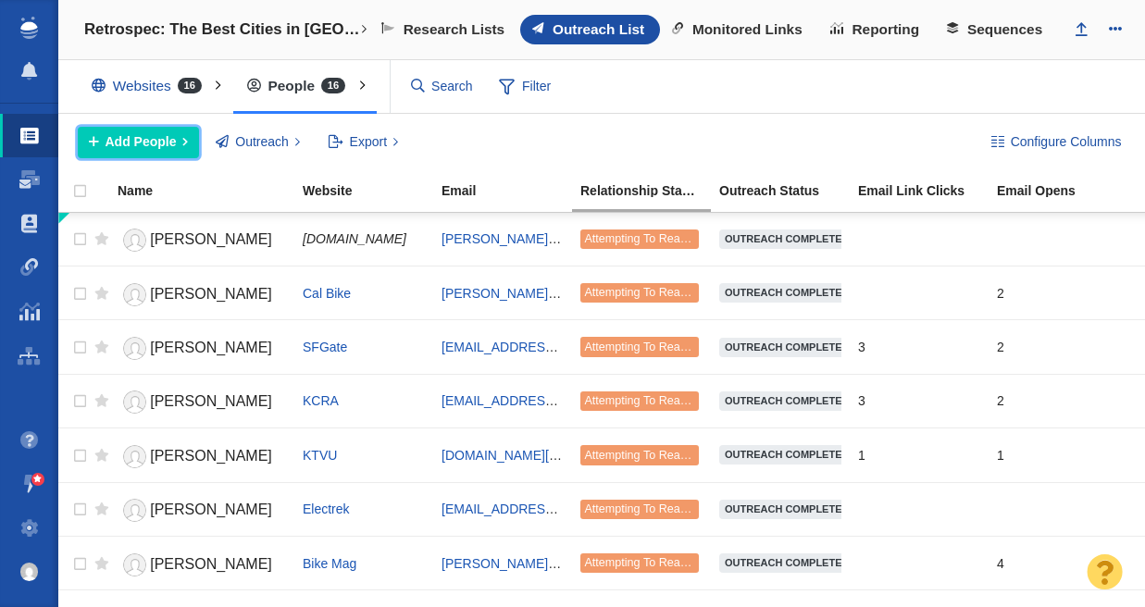
click at [173, 144] on span "Add People" at bounding box center [141, 141] width 71 height 19
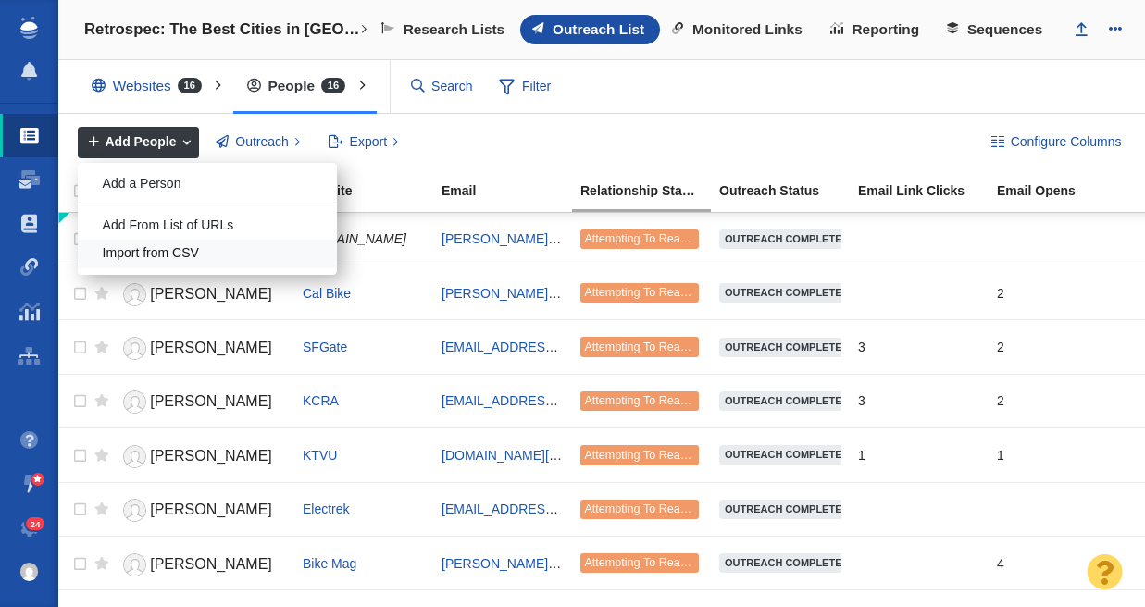
click at [168, 256] on div "Import from CSV" at bounding box center [207, 254] width 259 height 29
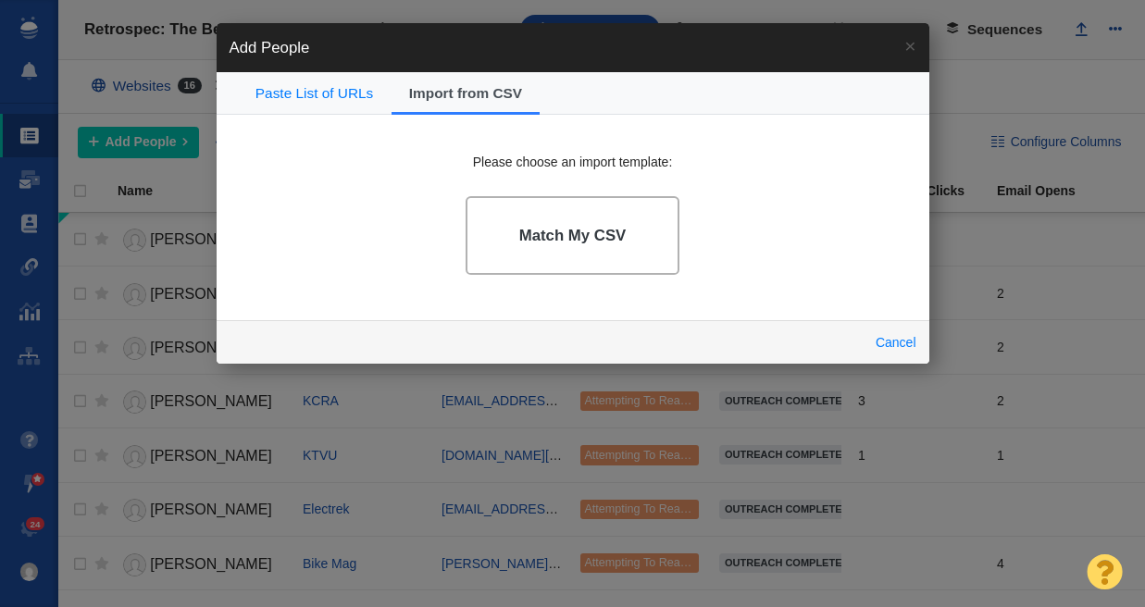
click at [547, 225] on link "Match My CSV" at bounding box center [573, 235] width 214 height 79
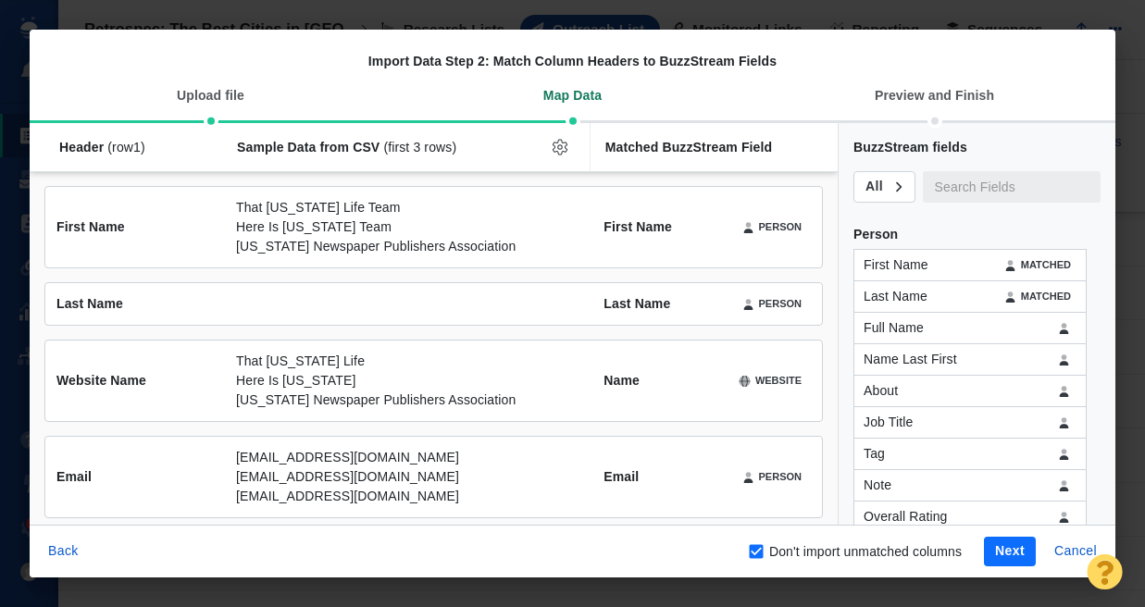
click at [1007, 552] on button "Next" at bounding box center [1010, 552] width 52 height 30
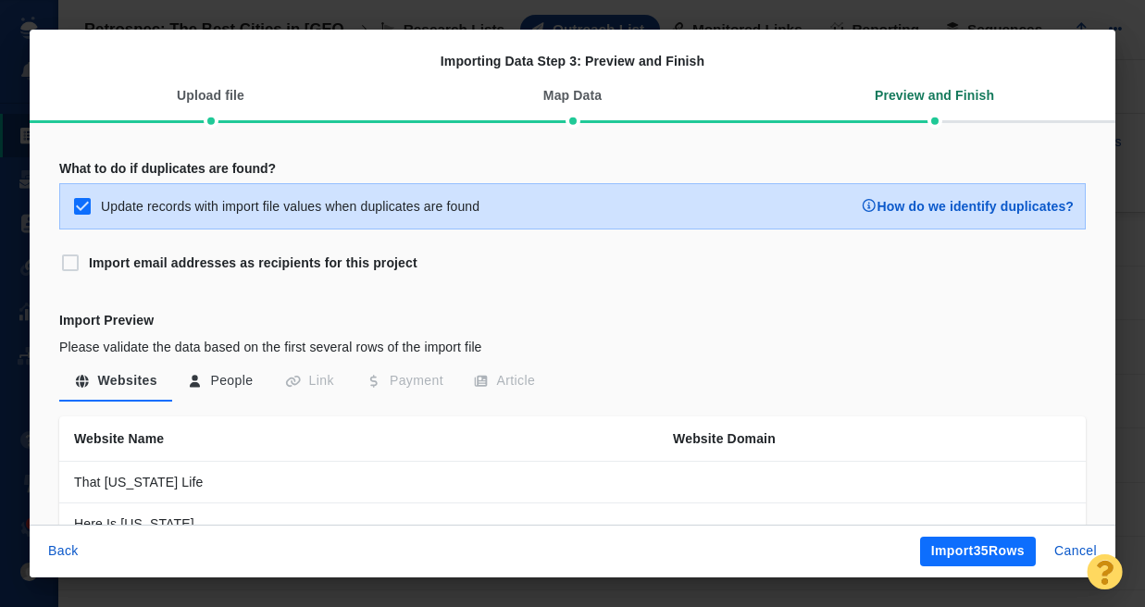
click at [1007, 552] on button "Import 35 Rows" at bounding box center [978, 552] width 116 height 30
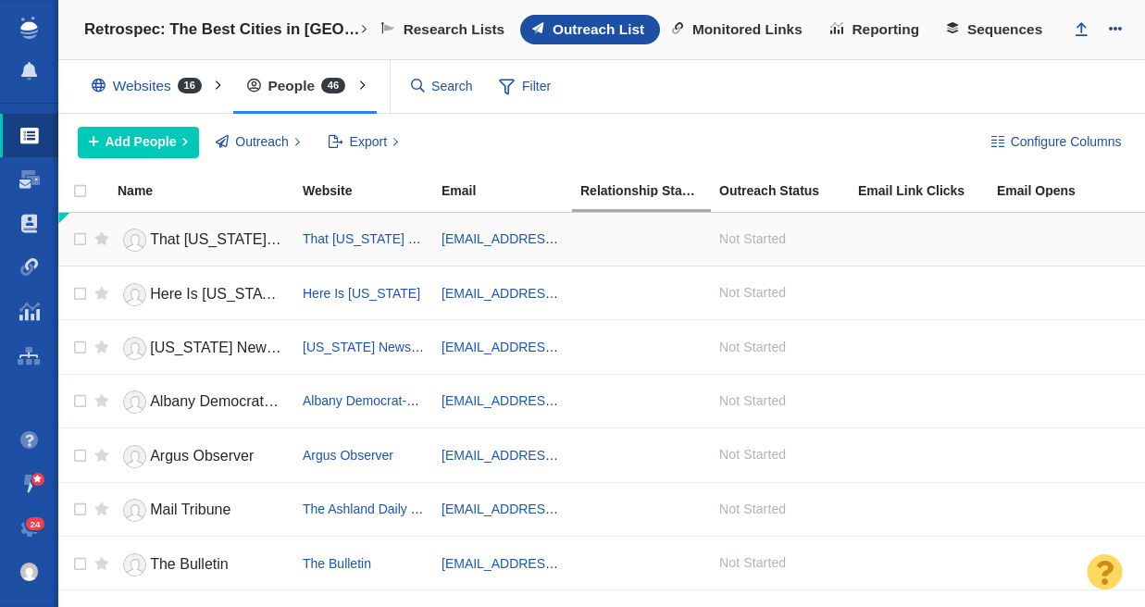
click at [87, 236] on td at bounding box center [97, 240] width 23 height 54
click at [79, 238] on input "checkbox" at bounding box center [78, 239] width 28 height 41
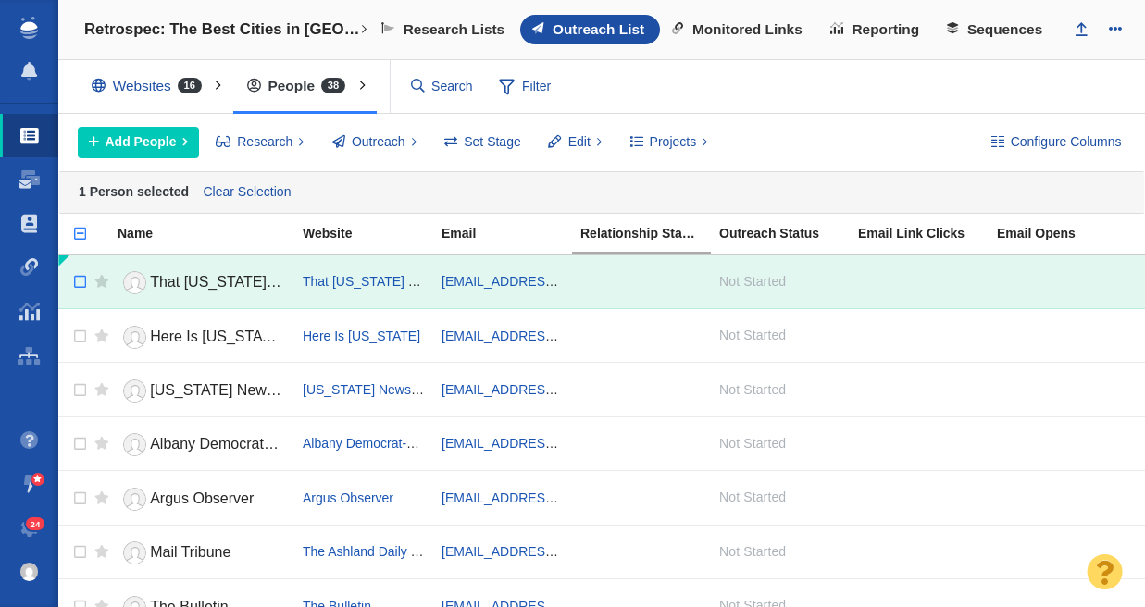
click at [81, 294] on input "checkbox" at bounding box center [78, 282] width 28 height 41
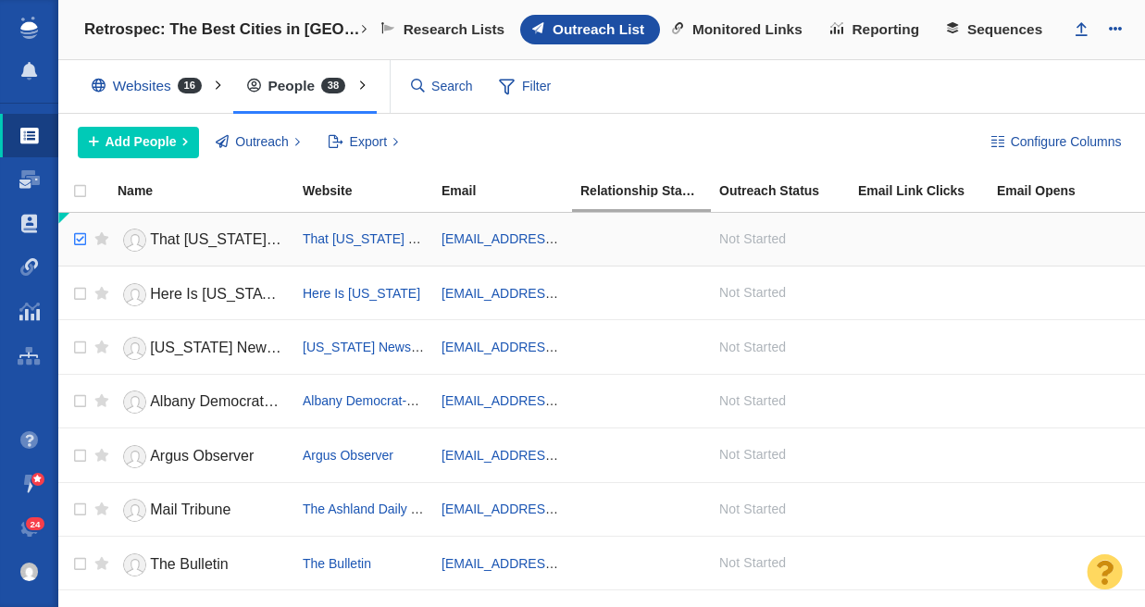
checkbox input "true"
click at [84, 238] on input "checkbox" at bounding box center [78, 239] width 28 height 41
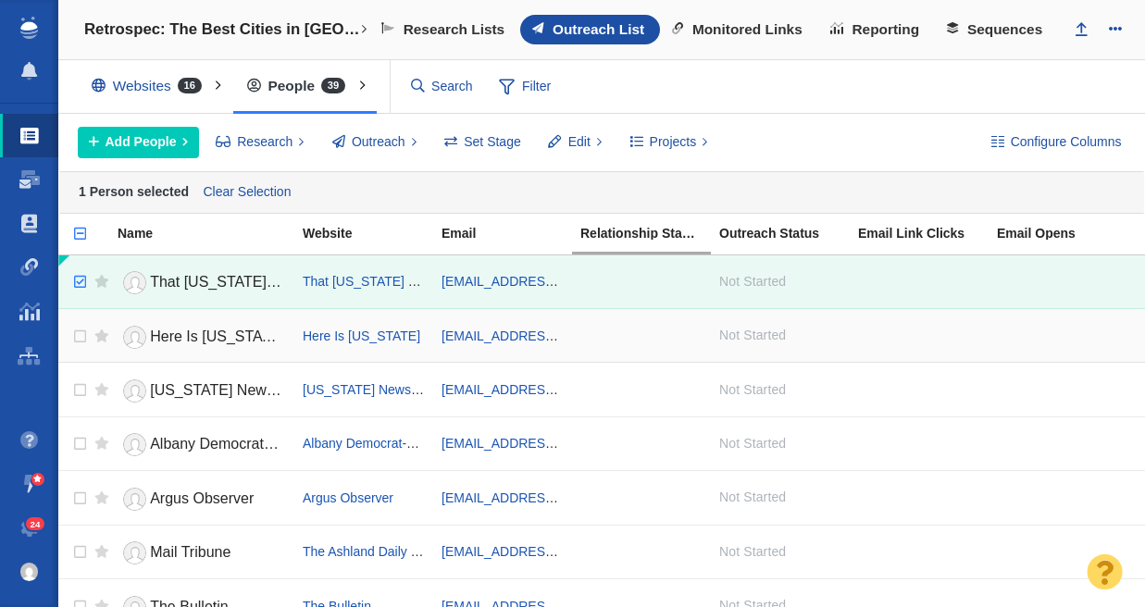
click at [86, 337] on td at bounding box center [97, 335] width 23 height 54
checkbox input "true"
click at [81, 335] on input "checkbox" at bounding box center [78, 337] width 28 height 41
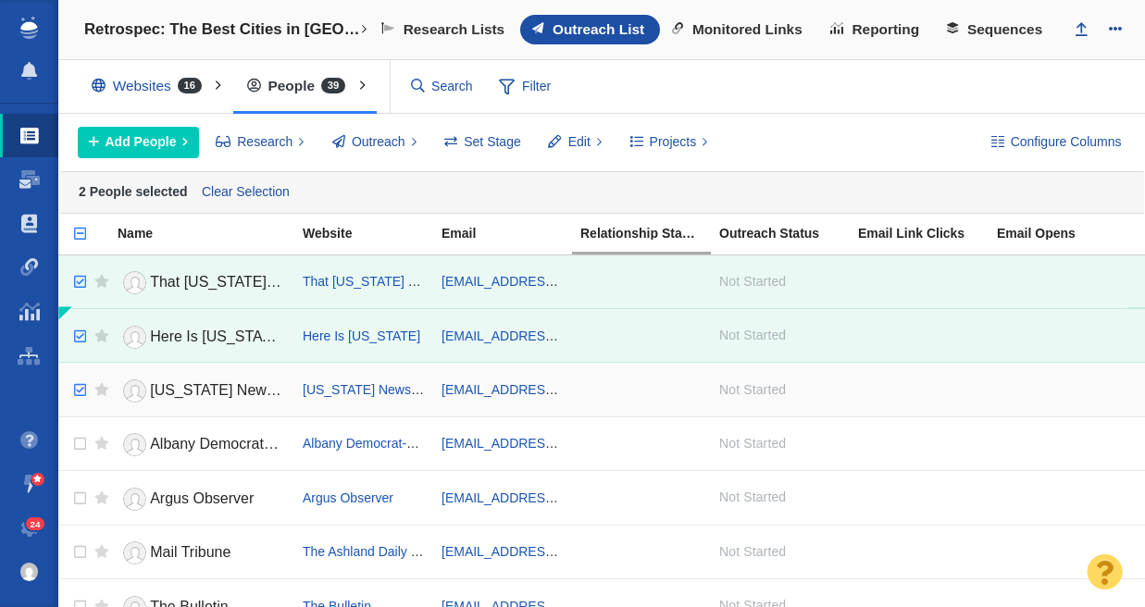
checkbox input "true"
click at [82, 387] on input "checkbox" at bounding box center [78, 390] width 28 height 41
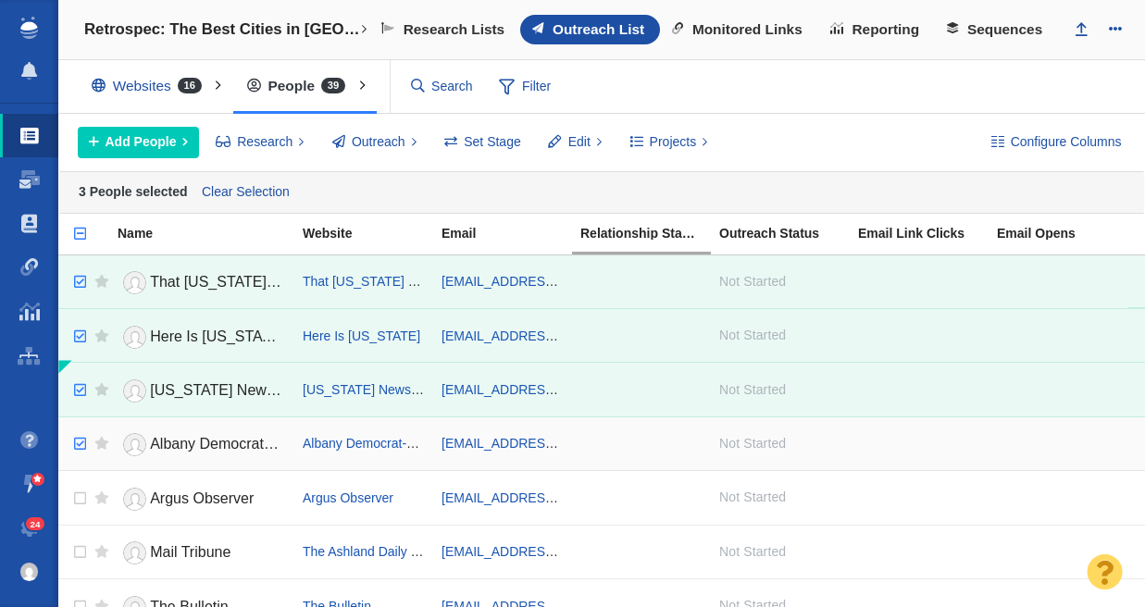
checkbox input "true"
click at [80, 444] on input "checkbox" at bounding box center [78, 444] width 28 height 41
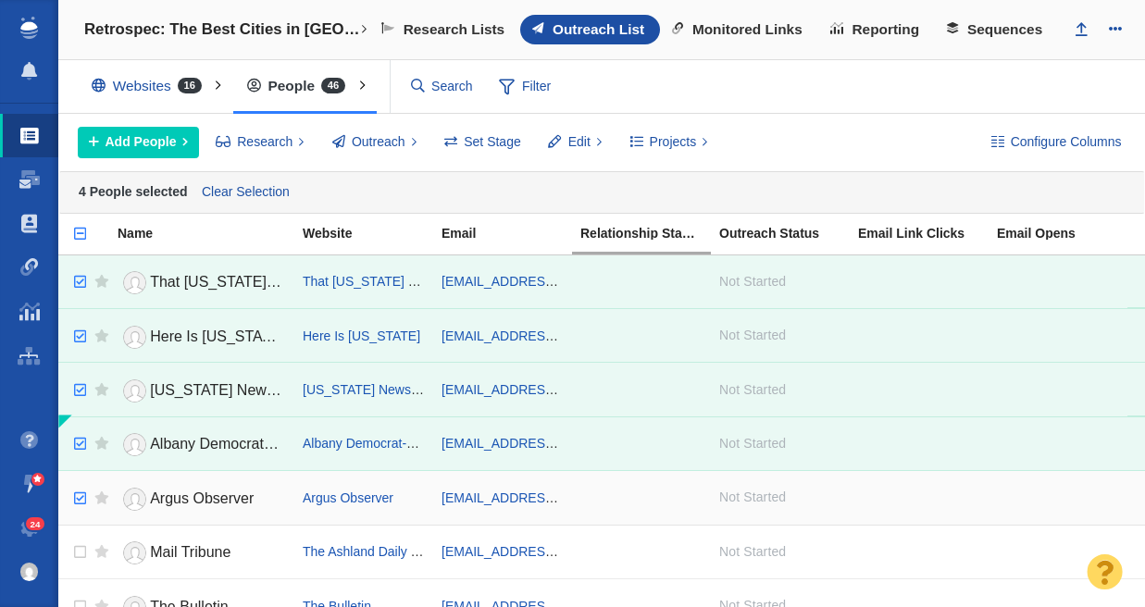
checkbox input "true"
click at [80, 497] on input "checkbox" at bounding box center [78, 499] width 28 height 41
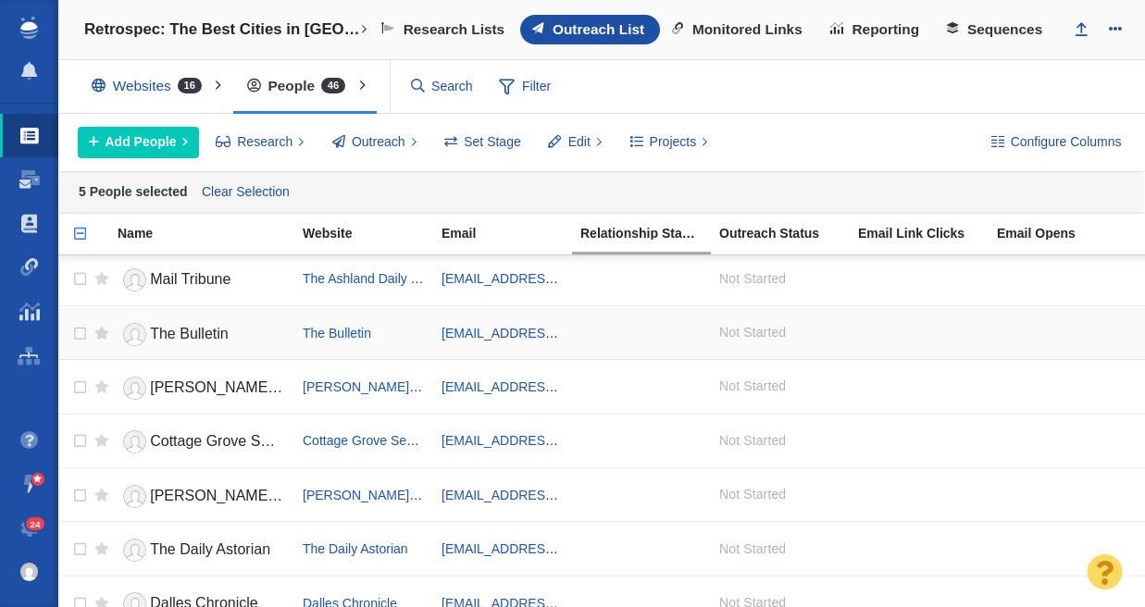
scroll to position [242, 0]
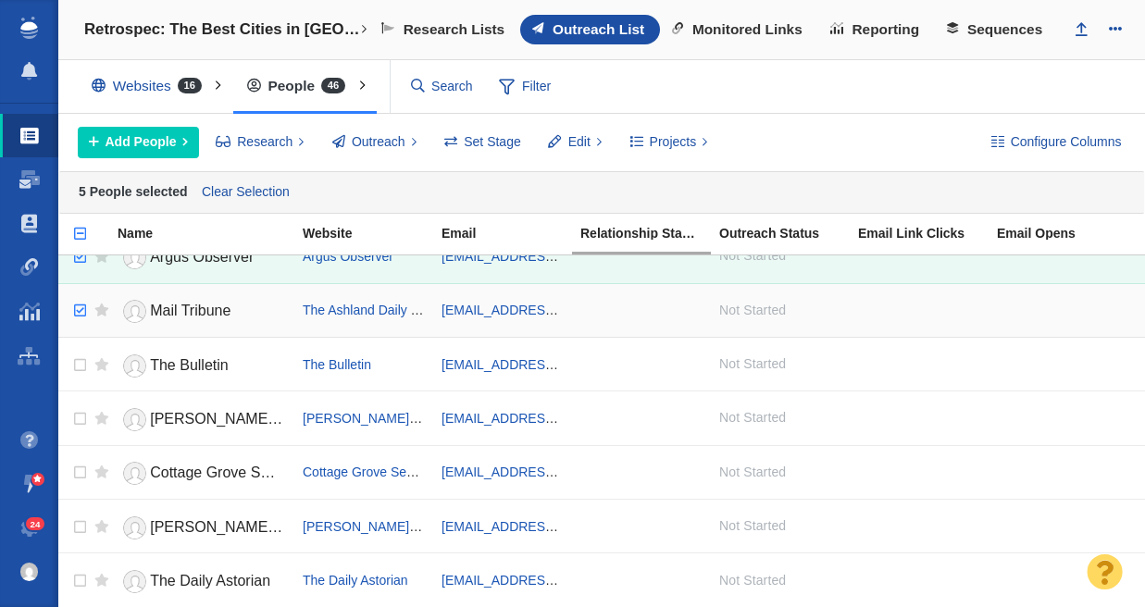
checkbox input "true"
click at [77, 308] on input "checkbox" at bounding box center [78, 311] width 28 height 41
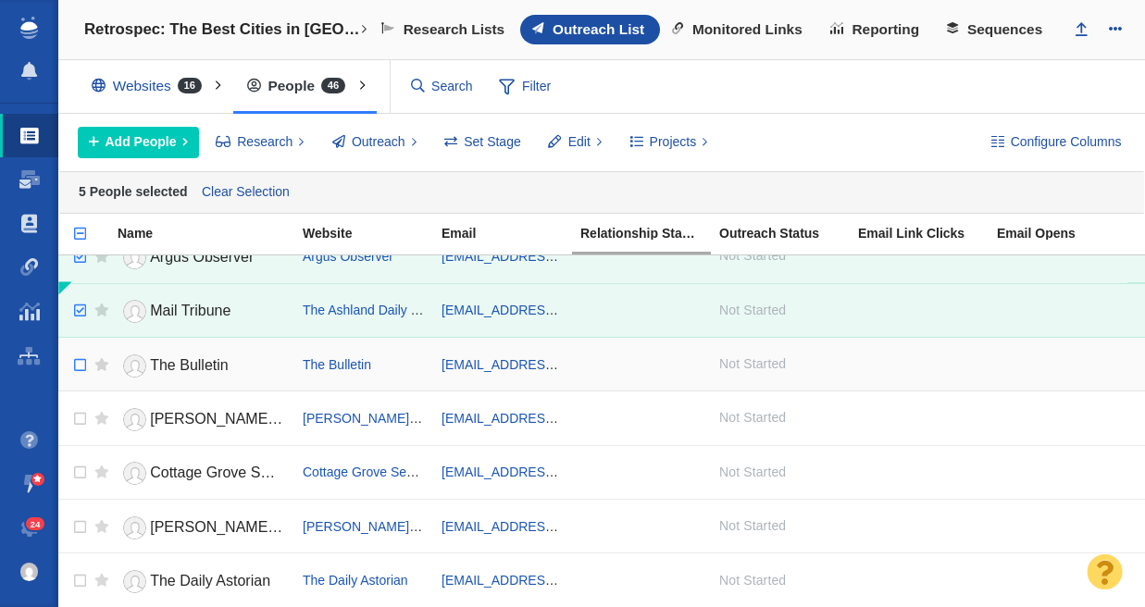
click at [85, 367] on tr "The Bulletin The Bulletin news@bendbulletin.com" at bounding box center [601, 364] width 1087 height 54
checkbox input "true"
click at [81, 359] on input "checkbox" at bounding box center [78, 365] width 28 height 41
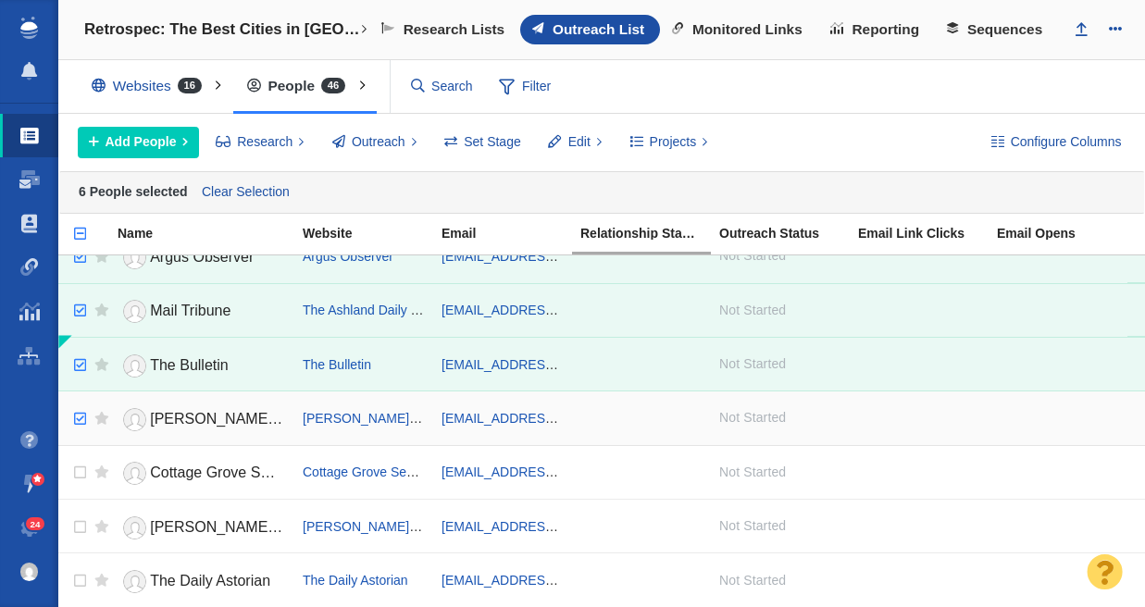
checkbox input "true"
click at [81, 417] on input "checkbox" at bounding box center [78, 419] width 28 height 41
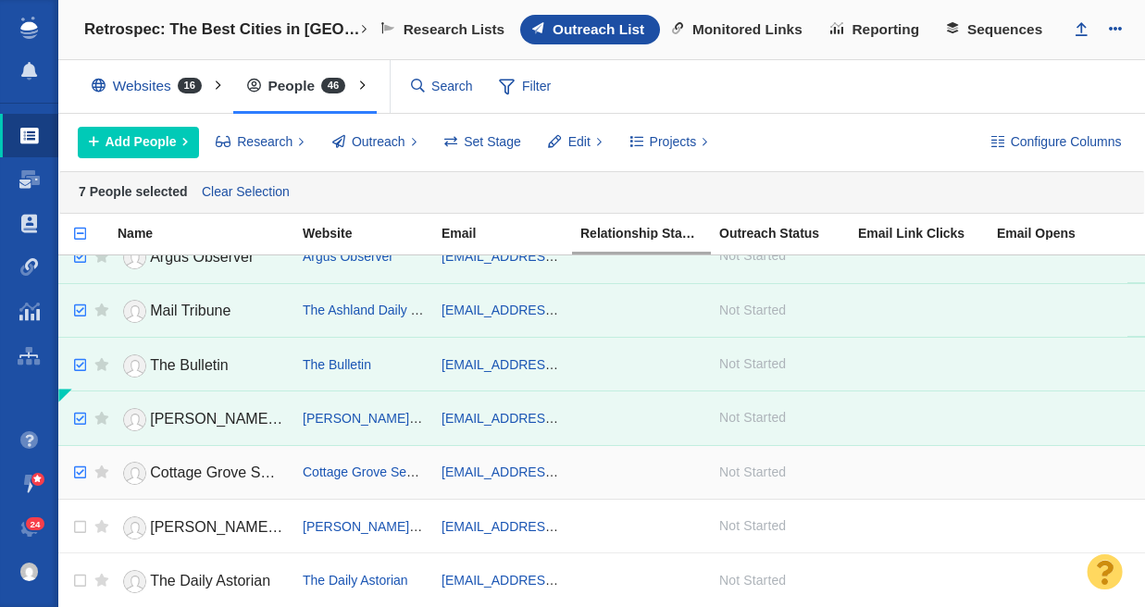
checkbox input "true"
click at [81, 472] on input "checkbox" at bounding box center [78, 473] width 28 height 41
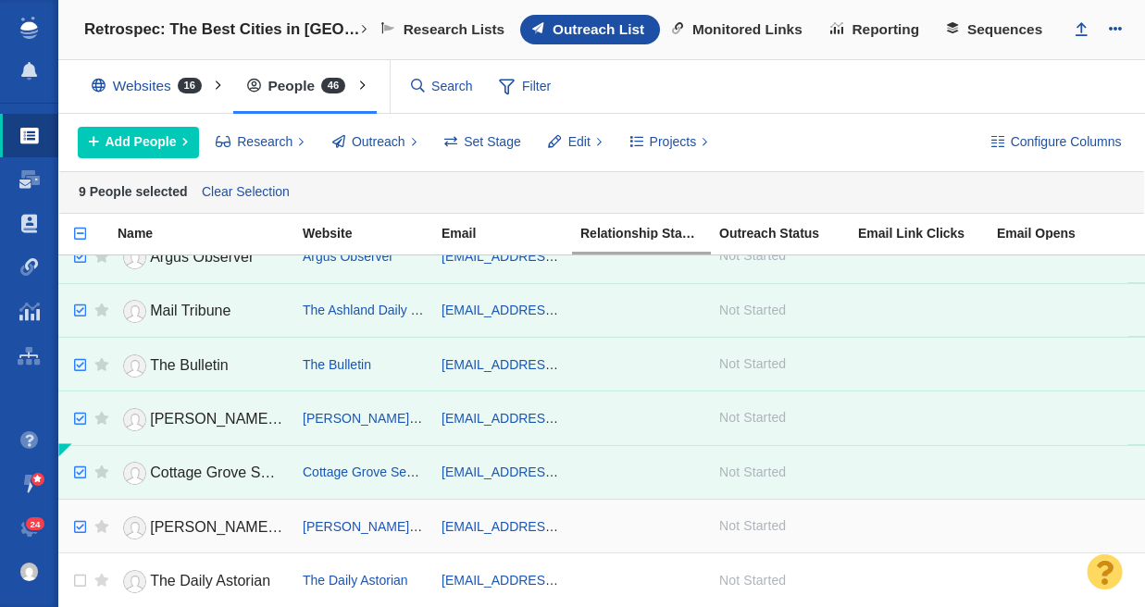
checkbox input "true"
click at [80, 529] on input "checkbox" at bounding box center [78, 527] width 28 height 41
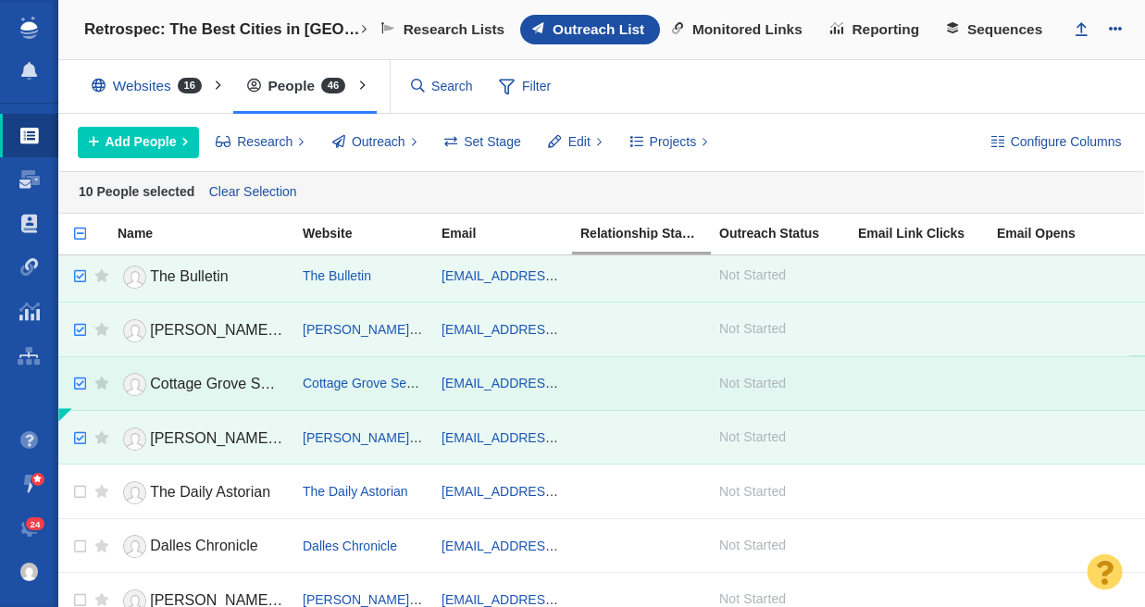
scroll to position [348, 0]
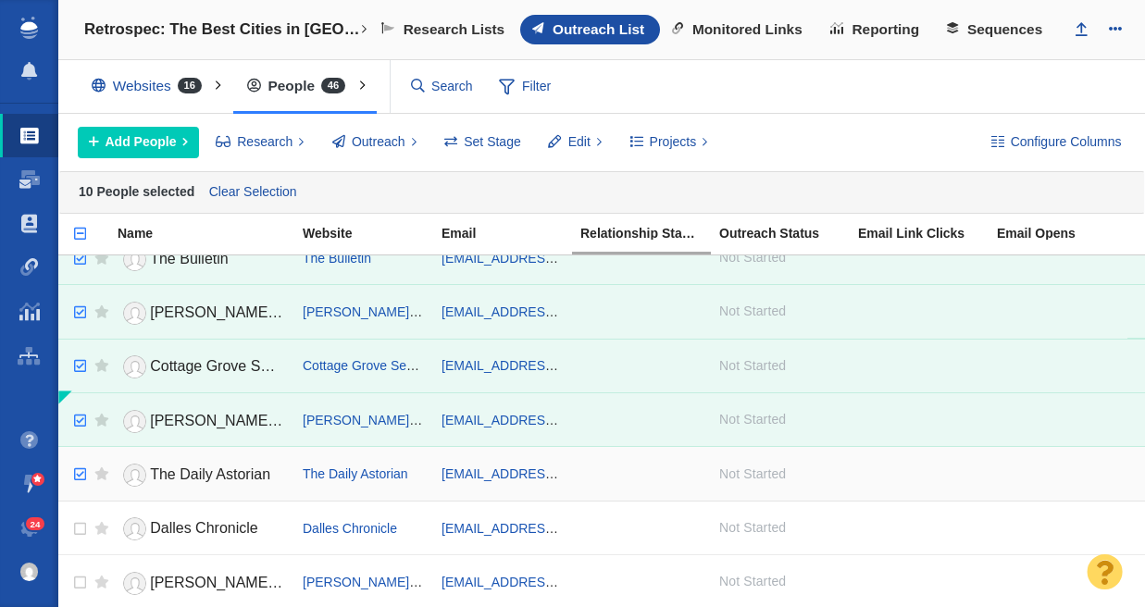
checkbox input "true"
click at [74, 475] on input "checkbox" at bounding box center [78, 475] width 28 height 41
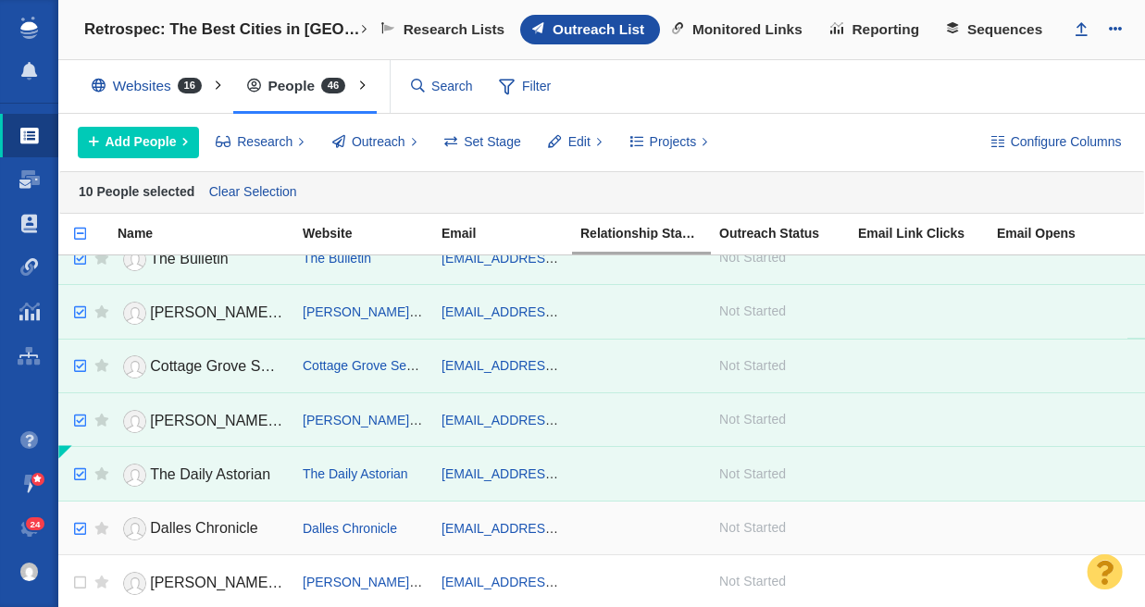
checkbox input "true"
click at [80, 526] on input "checkbox" at bounding box center [78, 529] width 28 height 41
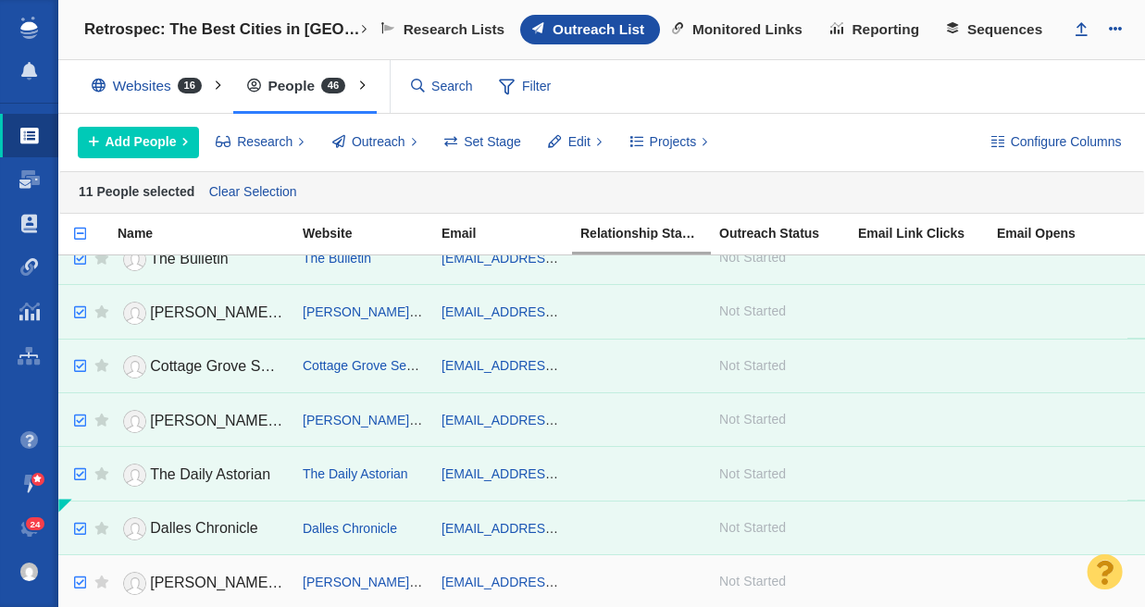
checkbox input "true"
click at [76, 575] on input "checkbox" at bounding box center [78, 583] width 28 height 41
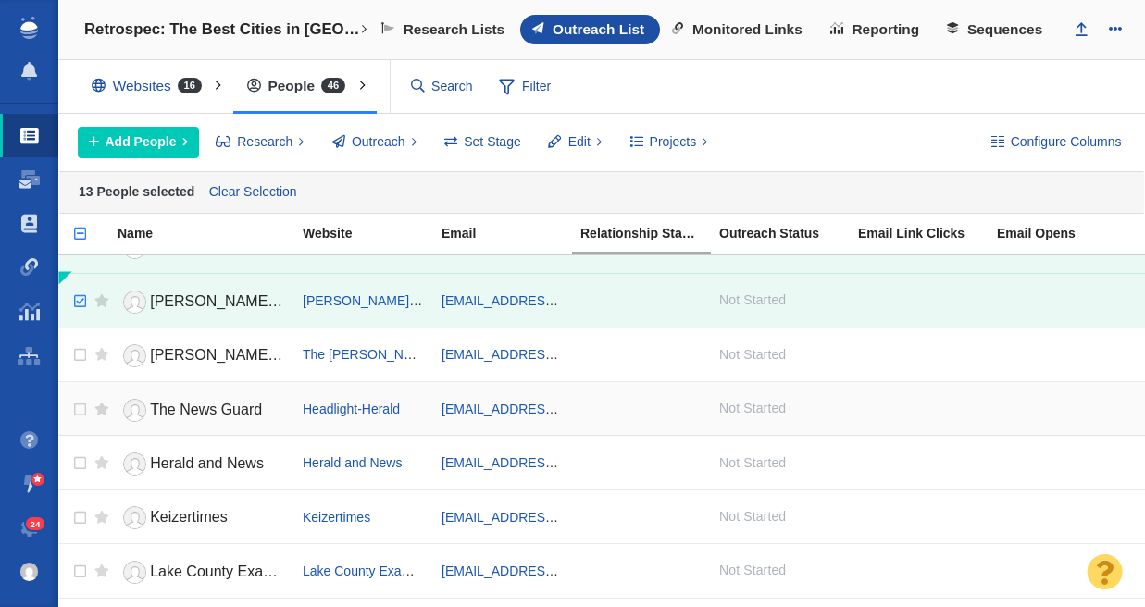
scroll to position [632, 0]
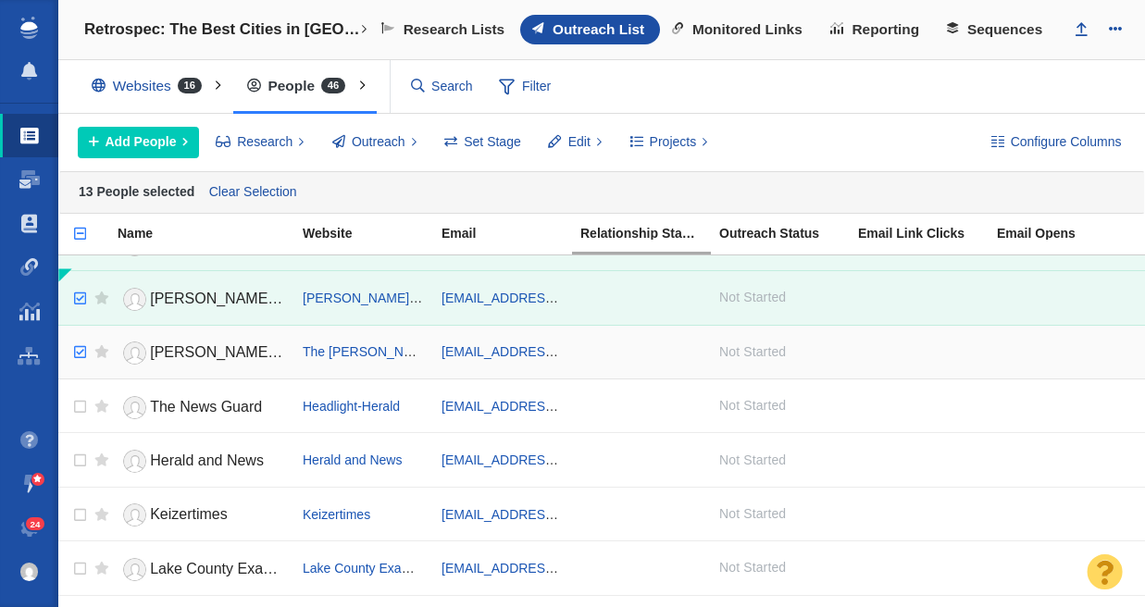
checkbox input "true"
click at [77, 350] on input "checkbox" at bounding box center [78, 352] width 28 height 41
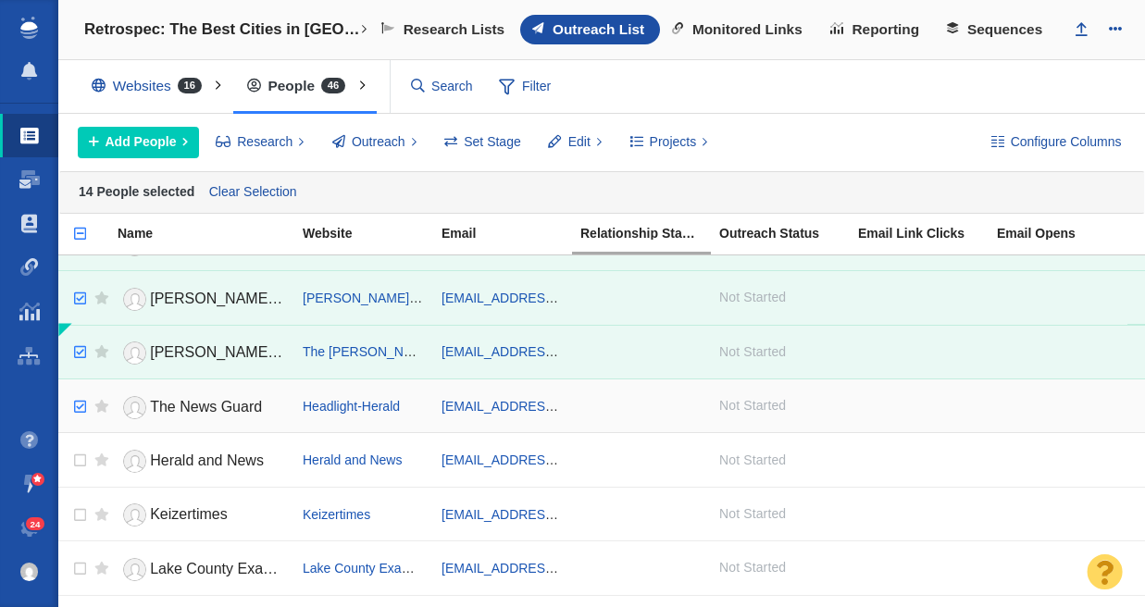
checkbox input "true"
click at [82, 407] on input "checkbox" at bounding box center [78, 407] width 28 height 41
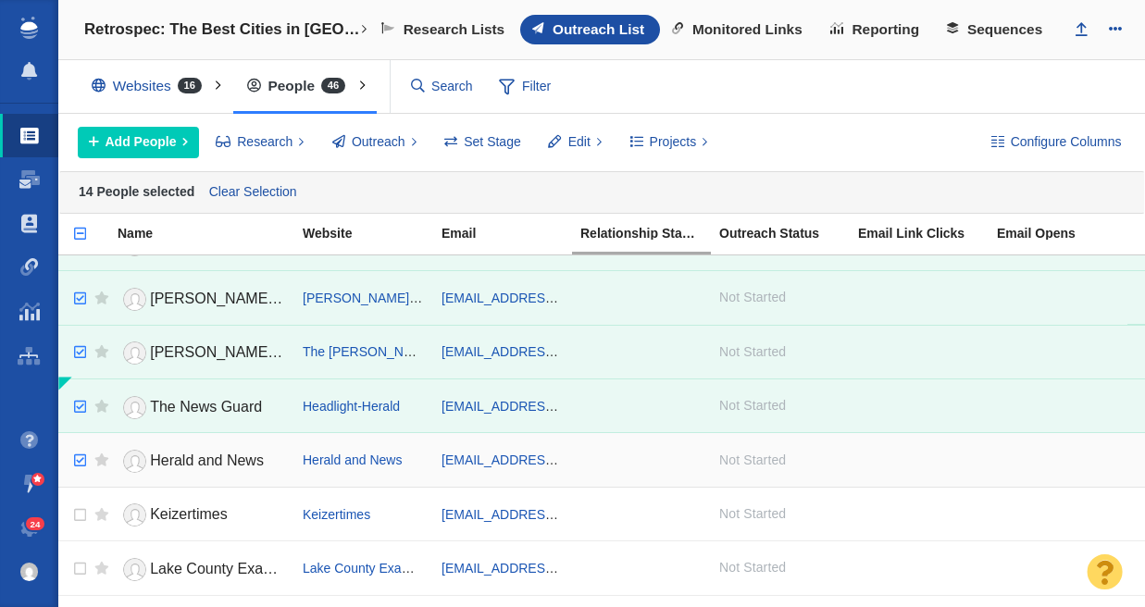
checkbox input "true"
click at [83, 465] on input "checkbox" at bounding box center [78, 461] width 28 height 41
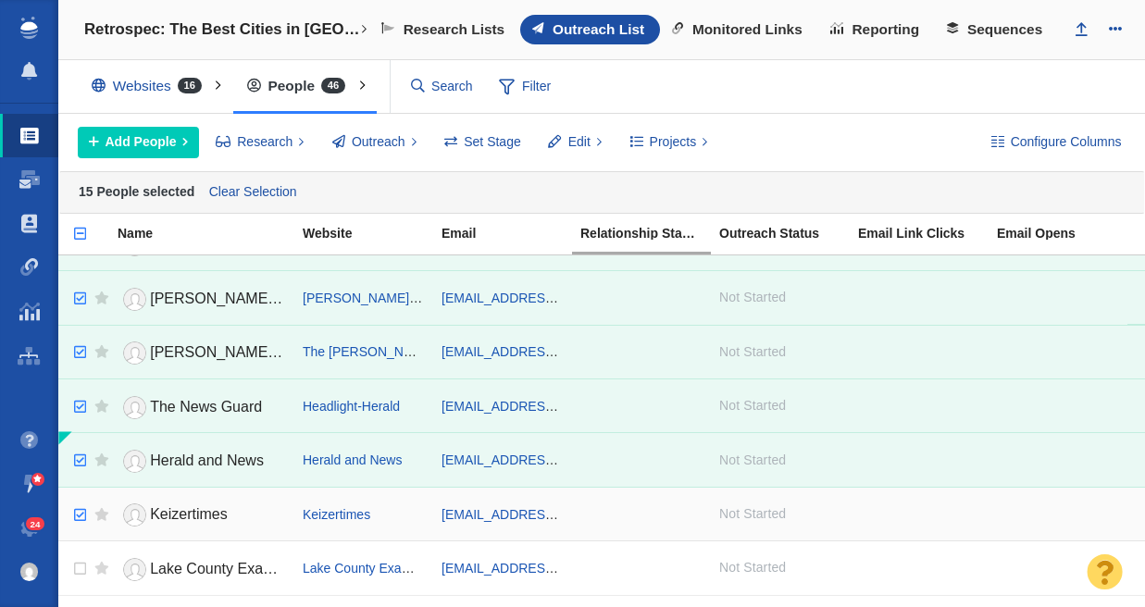
checkbox input "true"
click at [83, 519] on input "checkbox" at bounding box center [78, 515] width 28 height 41
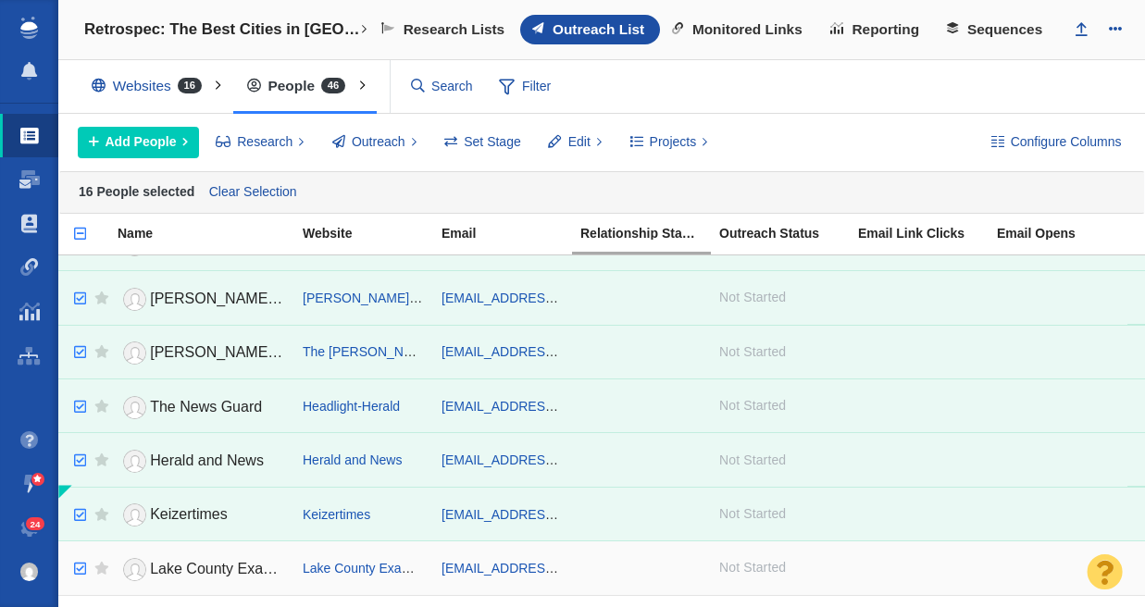
checkbox input "true"
click at [81, 570] on input "checkbox" at bounding box center [78, 569] width 28 height 41
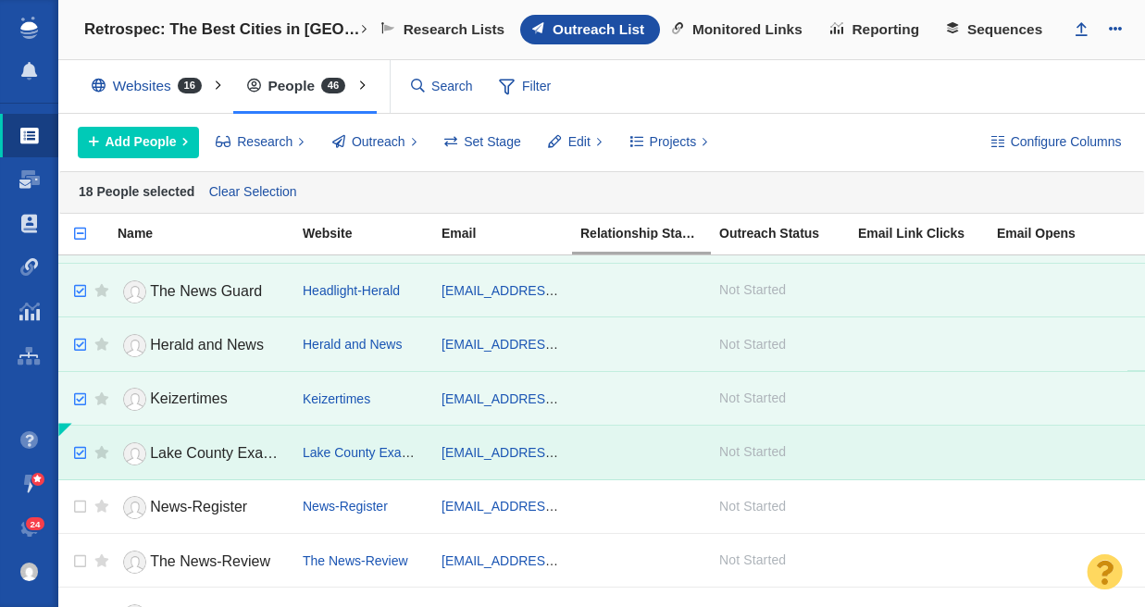
scroll to position [770, 0]
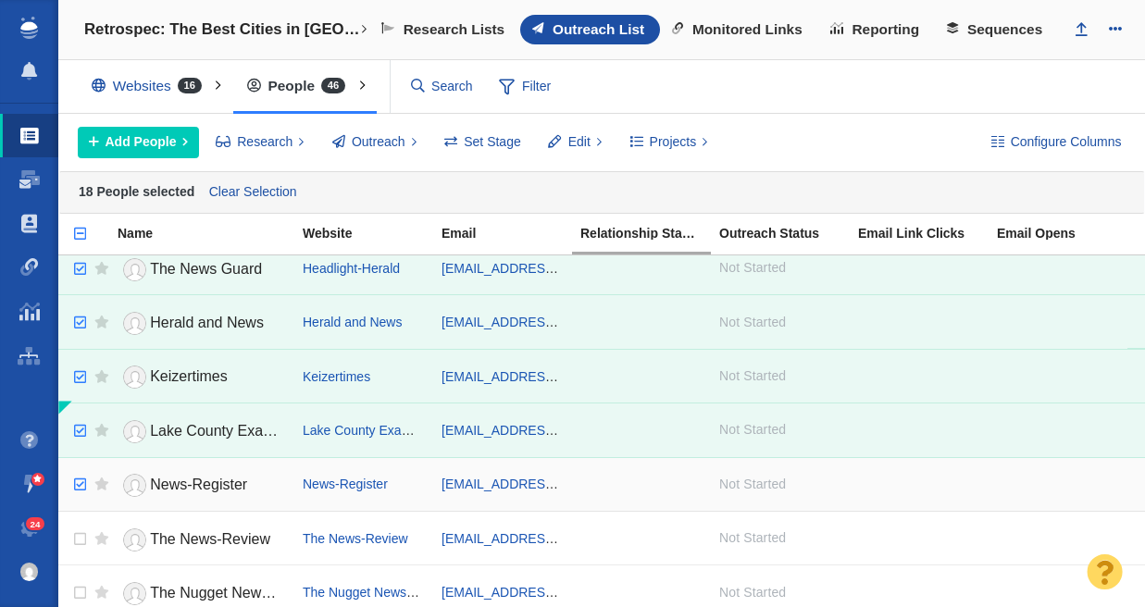
checkbox input "true"
click at [84, 491] on input "checkbox" at bounding box center [78, 485] width 28 height 41
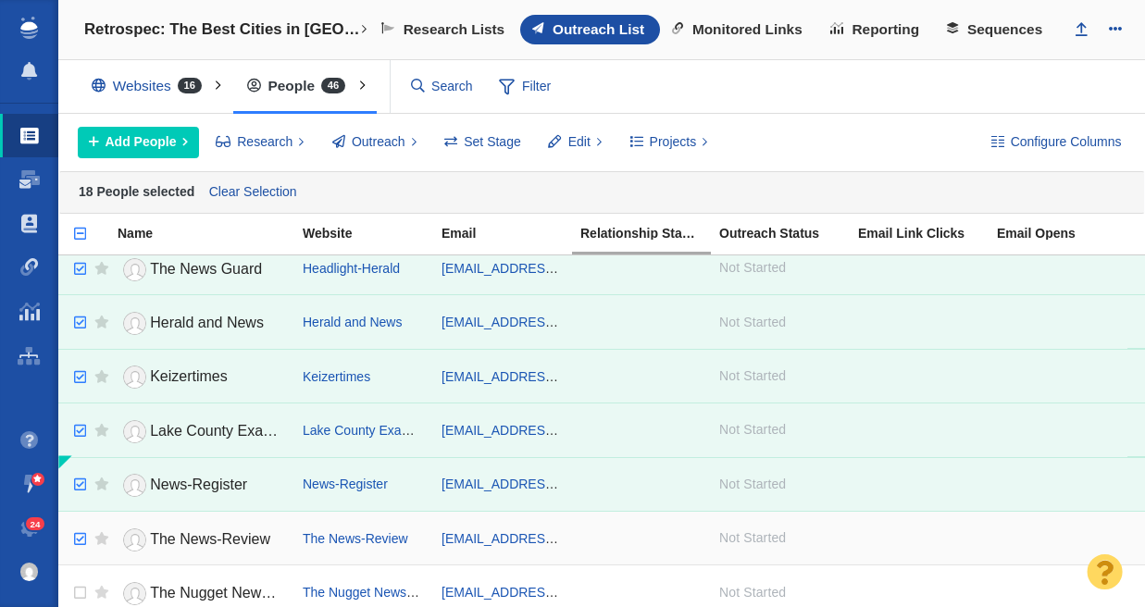
checkbox input "true"
click at [81, 544] on input "checkbox" at bounding box center [78, 539] width 28 height 41
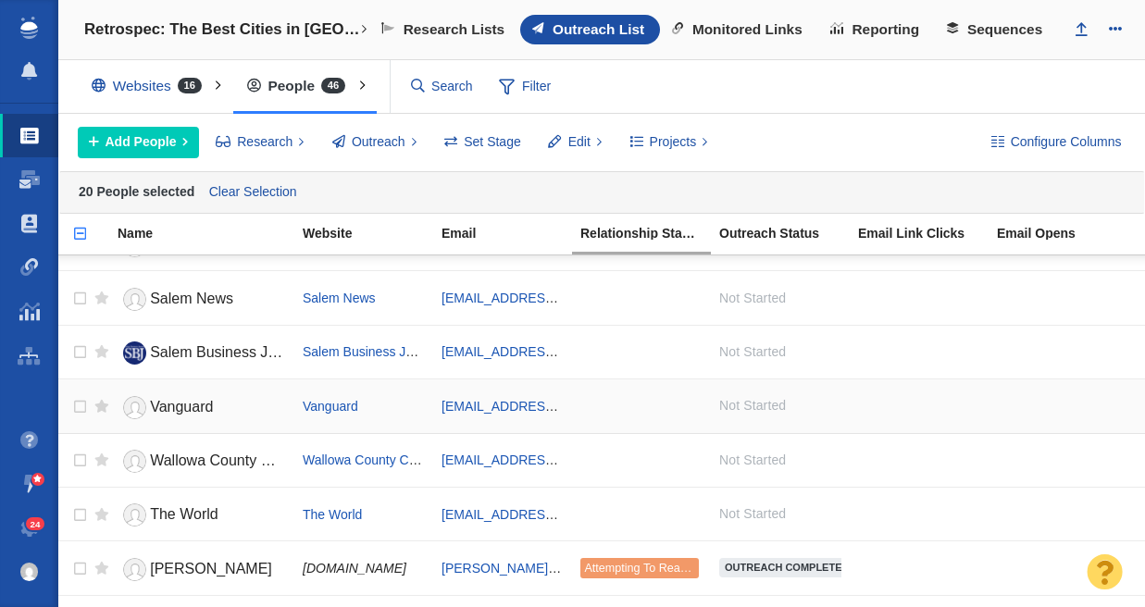
scroll to position [1335, 0]
checkbox input "true"
click at [77, 514] on input "checkbox" at bounding box center [78, 515] width 28 height 41
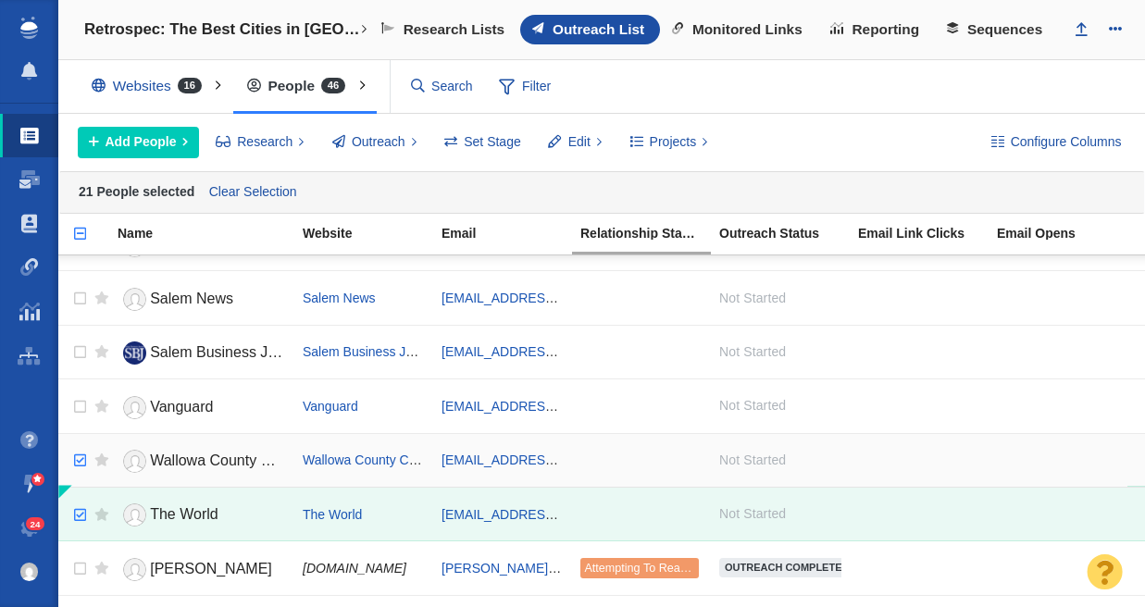
checkbox input "true"
click at [78, 461] on input "checkbox" at bounding box center [78, 461] width 28 height 41
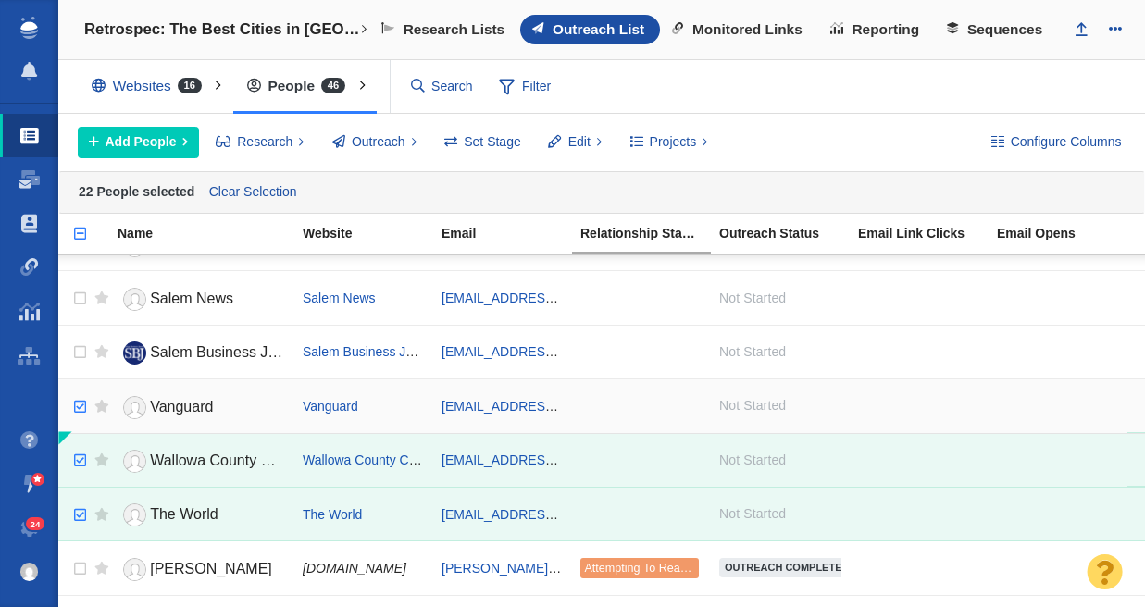
checkbox input "true"
click at [81, 402] on input "checkbox" at bounding box center [78, 407] width 28 height 41
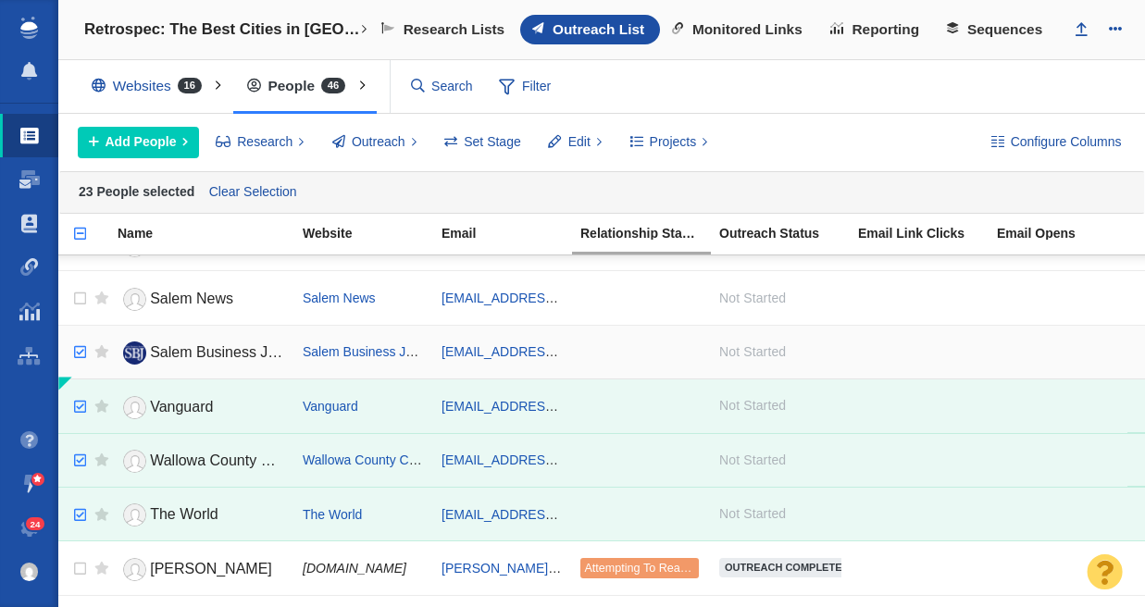
checkbox input "true"
click at [81, 350] on input "checkbox" at bounding box center [78, 352] width 28 height 41
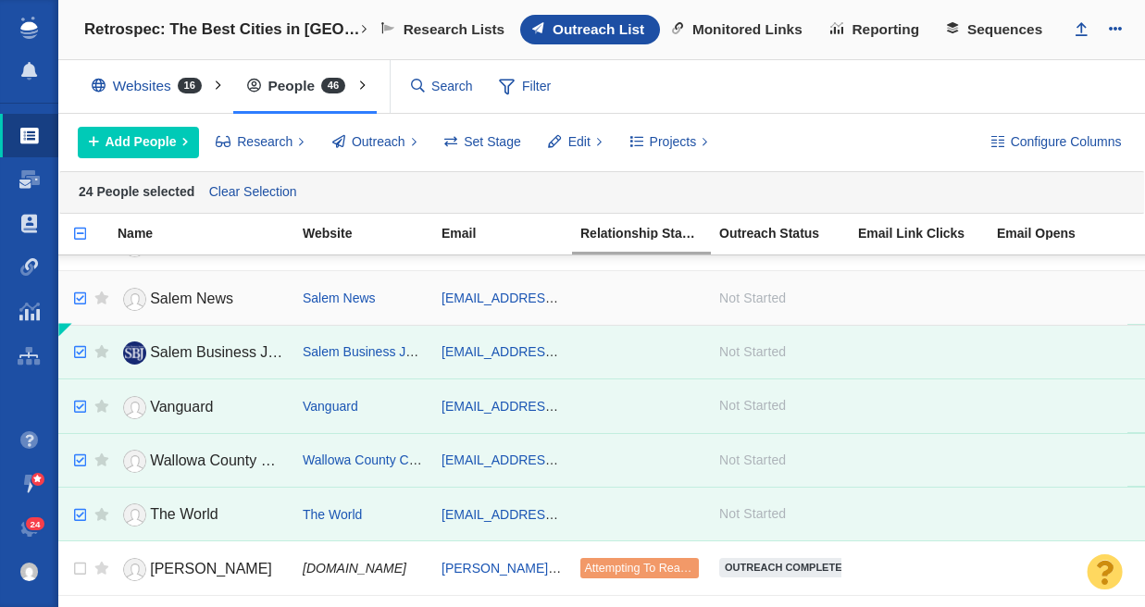
checkbox input "true"
click at [83, 298] on input "checkbox" at bounding box center [78, 299] width 28 height 41
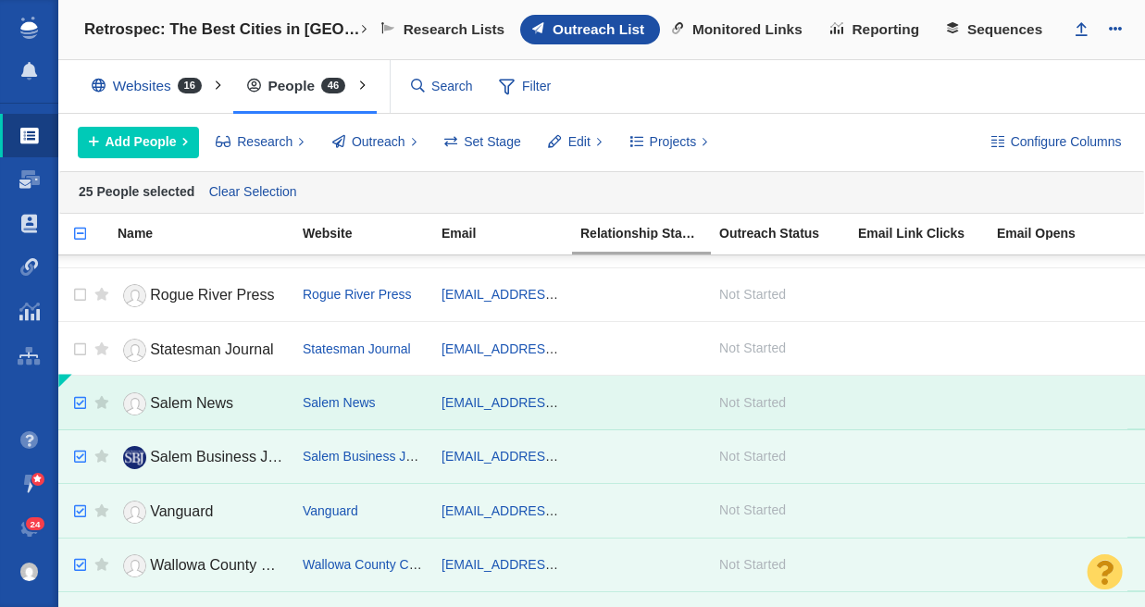
scroll to position [1209, 0]
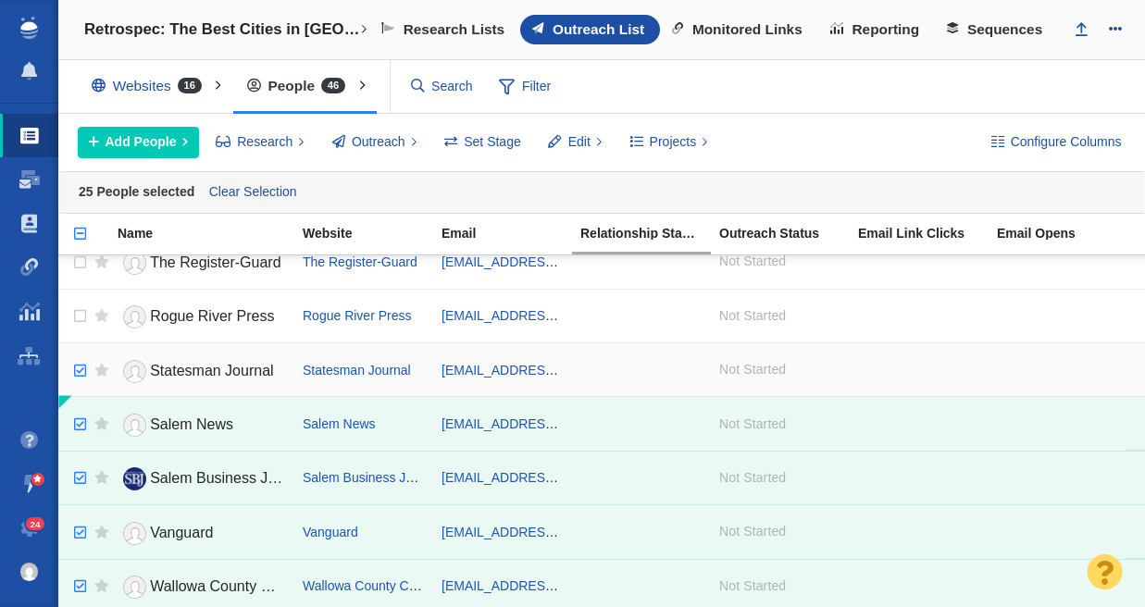
checkbox input "true"
click at [76, 366] on input "checkbox" at bounding box center [78, 371] width 28 height 41
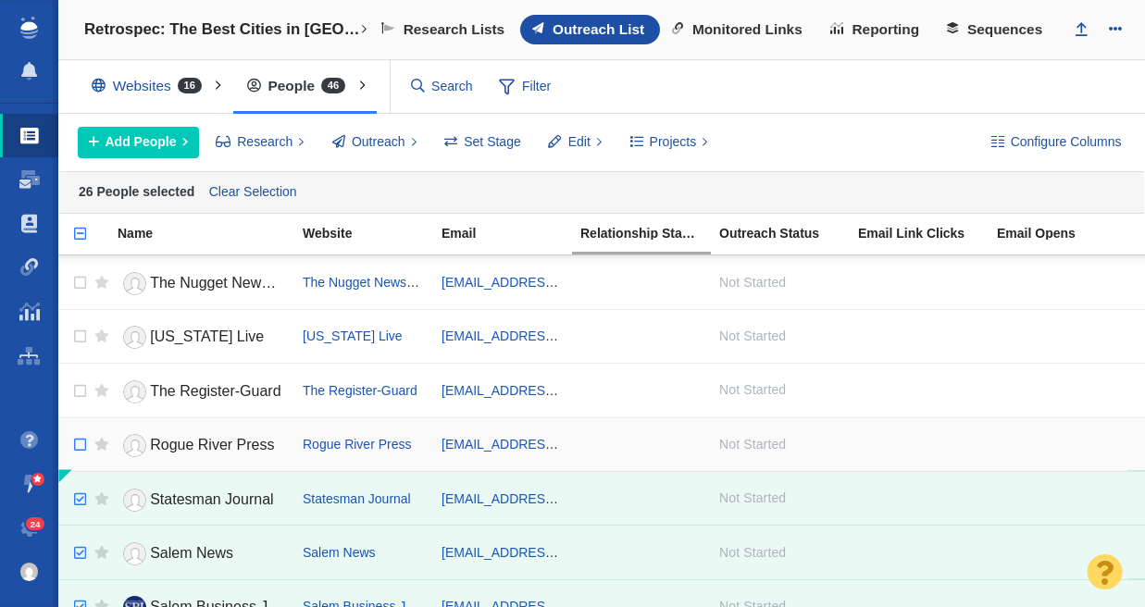
scroll to position [1081, 0]
checkbox input "true"
click at [80, 448] on input "checkbox" at bounding box center [78, 445] width 28 height 41
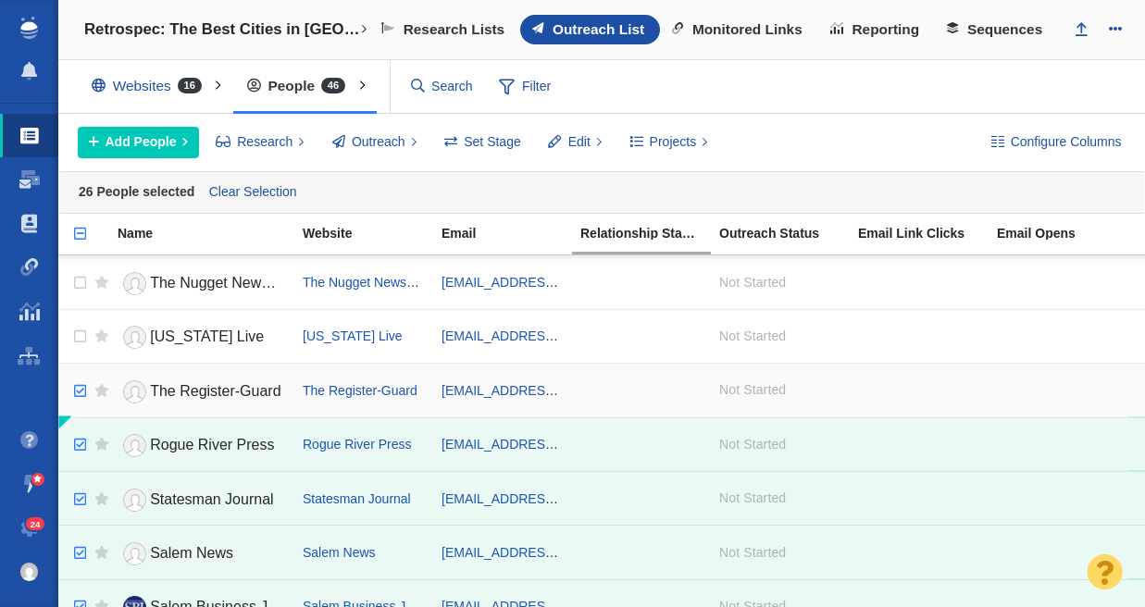
checkbox input "true"
click at [81, 382] on input "checkbox" at bounding box center [78, 391] width 28 height 41
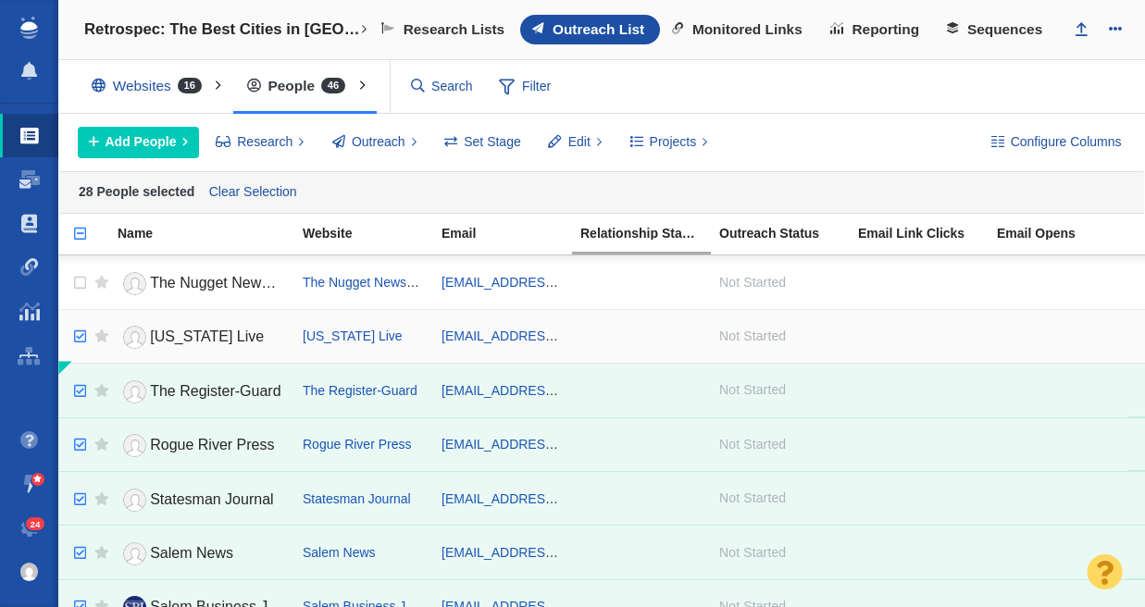
checkbox input "true"
click at [81, 337] on input "checkbox" at bounding box center [78, 337] width 28 height 41
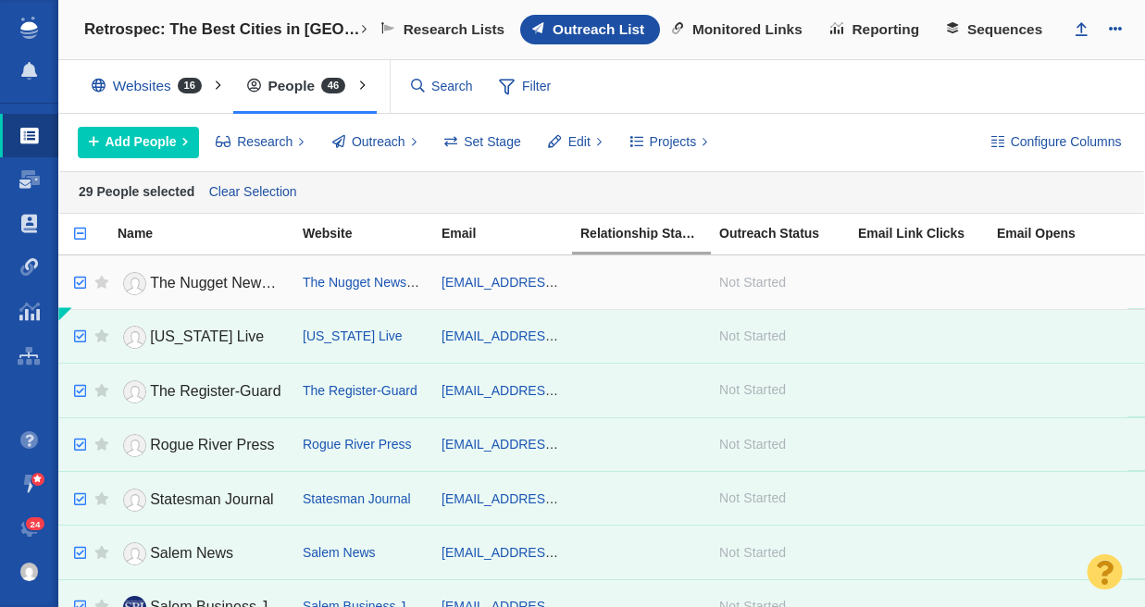
checkbox input "true"
click at [85, 282] on input "checkbox" at bounding box center [78, 283] width 28 height 41
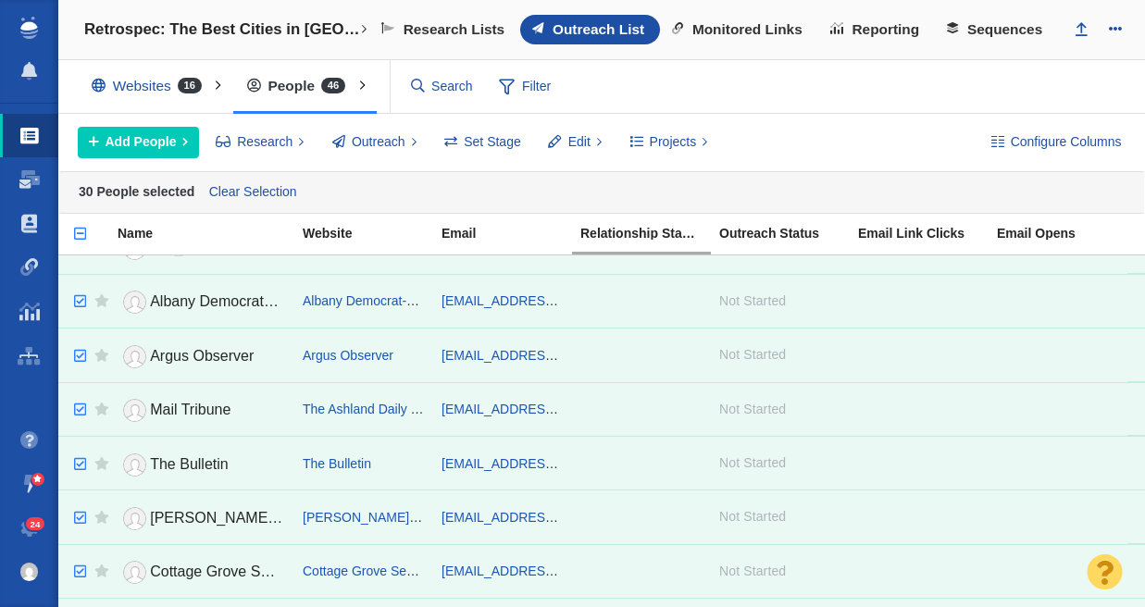
scroll to position [0, 0]
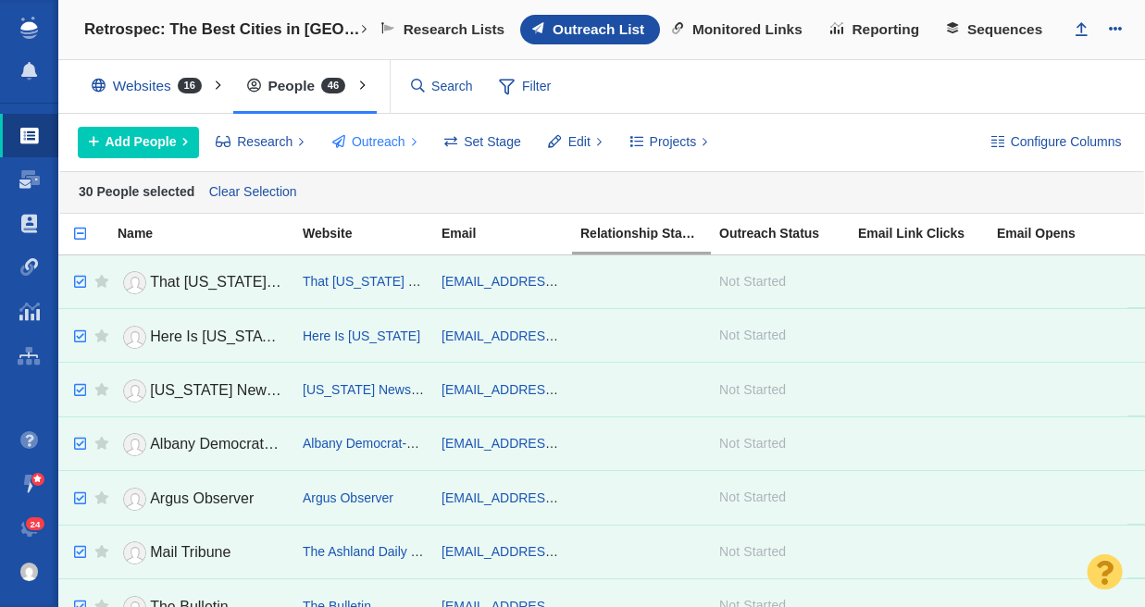
click at [382, 144] on span "Outreach" at bounding box center [379, 141] width 54 height 19
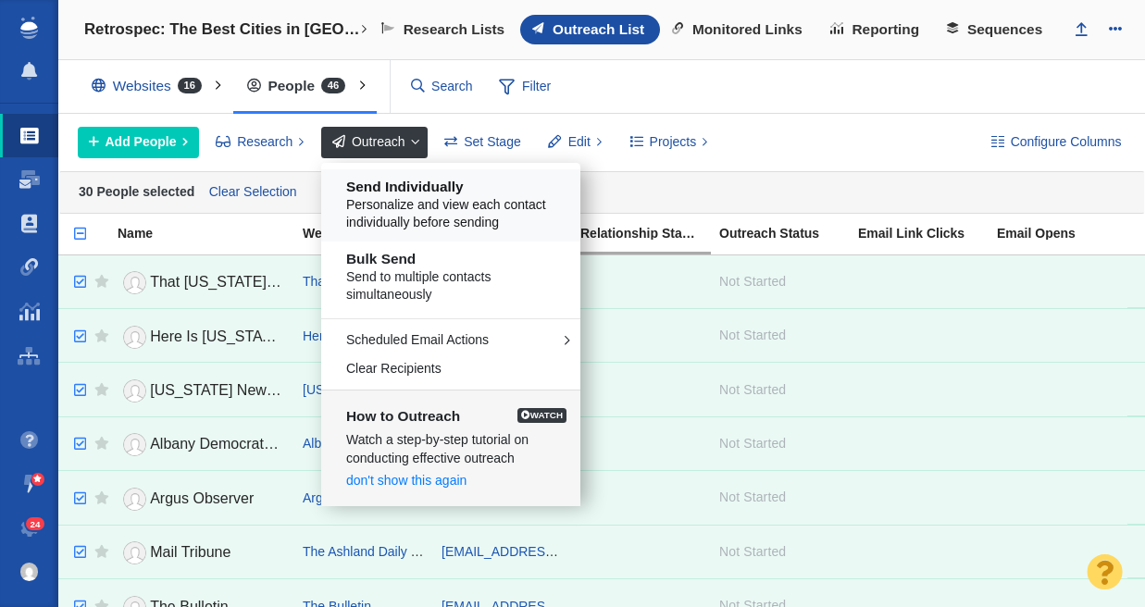
click at [400, 196] on span "Personalize and view each contact individually before sending" at bounding box center [457, 214] width 223 height 36
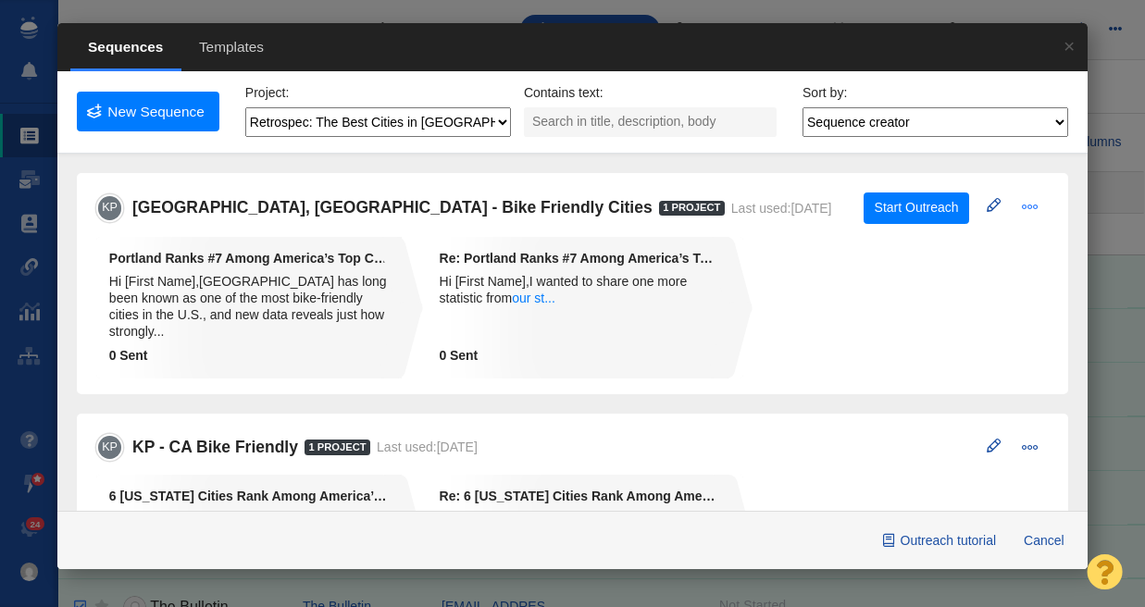
click at [1022, 205] on span at bounding box center [1030, 206] width 17 height 17
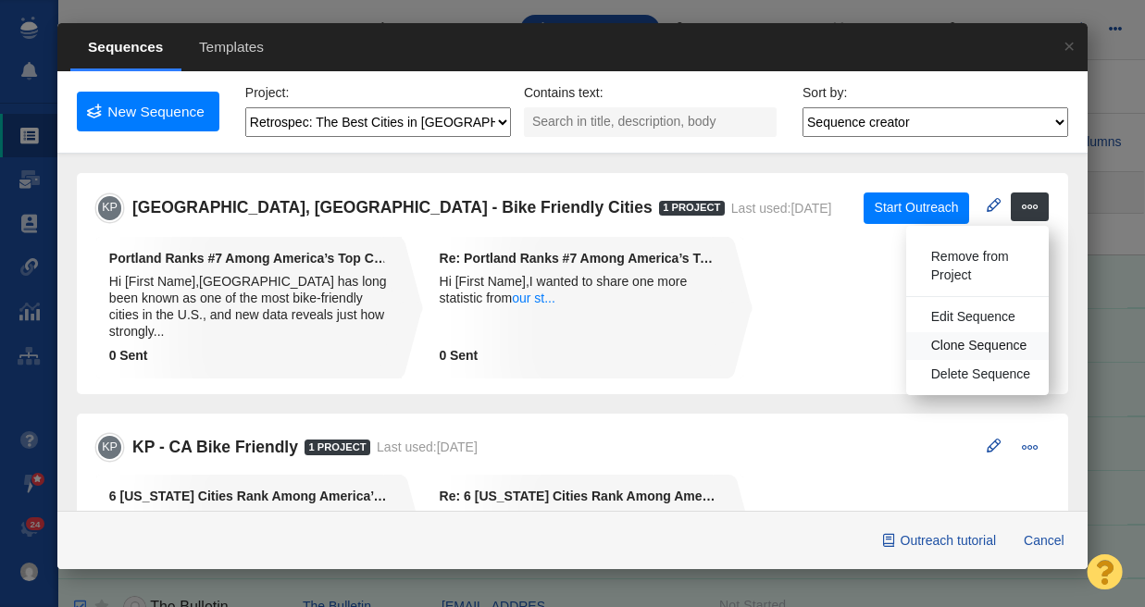
click at [962, 344] on span "Clone Sequence" at bounding box center [980, 346] width 96 height 19
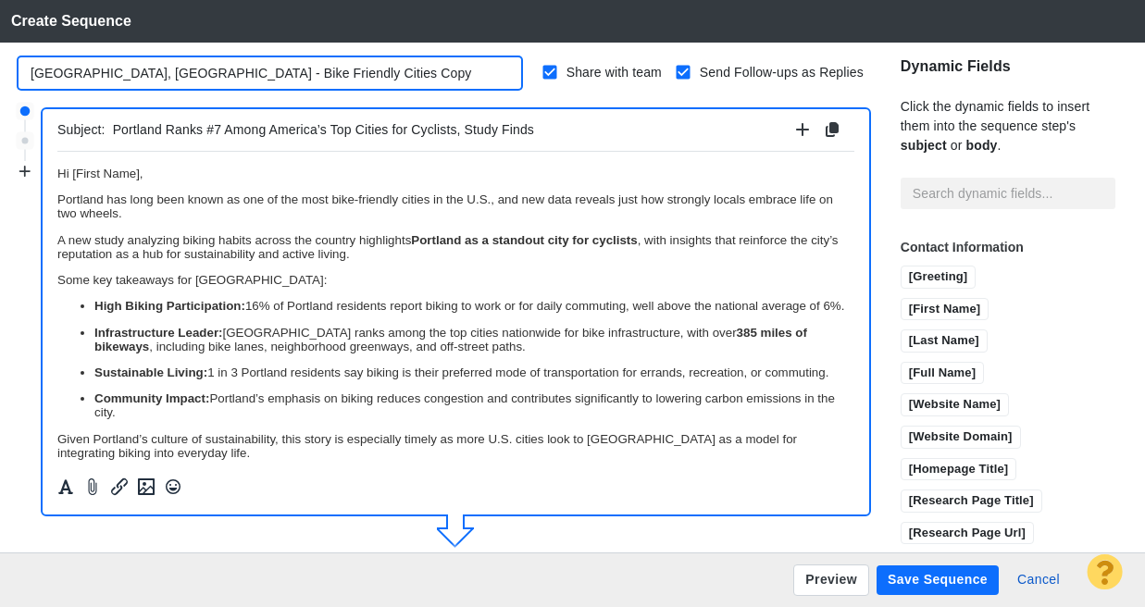
drag, startPoint x: 316, startPoint y: 71, endPoint x: 236, endPoint y: 73, distance: 79.7
click at [236, 73] on input "Portland, OR - Bike Friendly Cities Copy" at bounding box center [270, 72] width 503 height 31
click at [29, 73] on input "[GEOGRAPHIC_DATA], [GEOGRAPHIC_DATA] - Bike Friendly Cities" at bounding box center [270, 72] width 503 height 31
type input "BULK [GEOGRAPHIC_DATA], [GEOGRAPHIC_DATA] - Bike Friendly Cities"
click at [217, 172] on p "﻿ Hi [First Name]," at bounding box center [455, 173] width 797 height 14
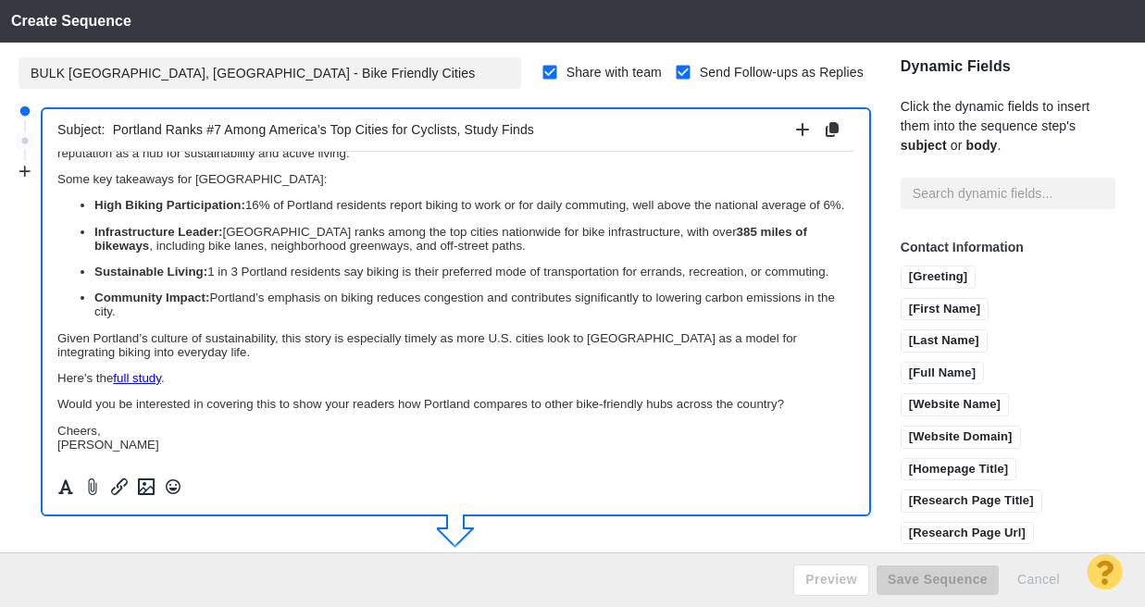
scroll to position [152, 0]
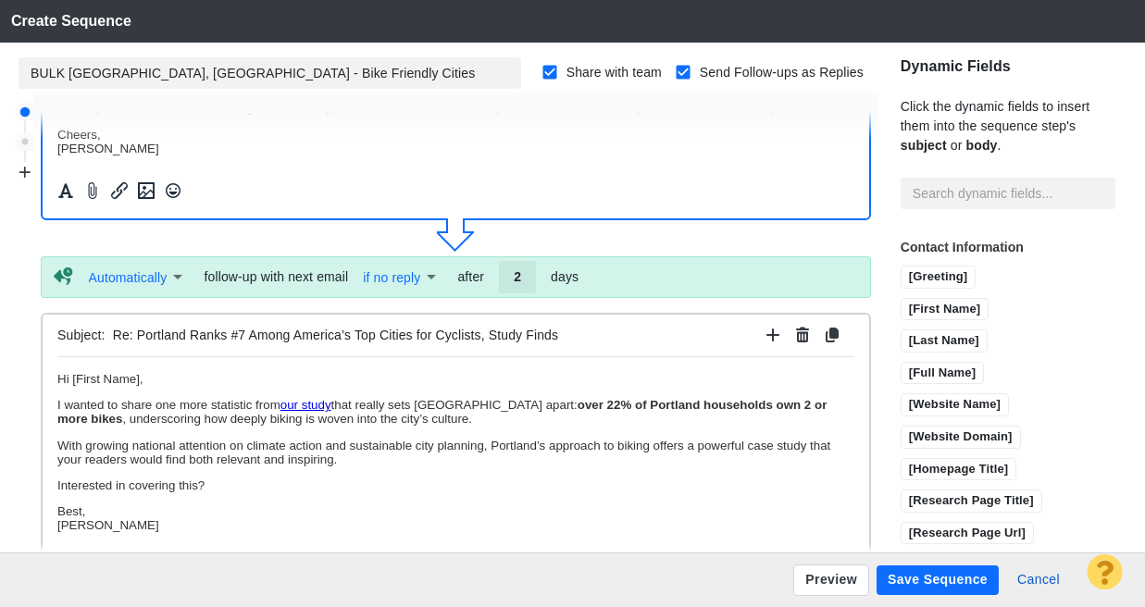
click at [197, 372] on p "Hi [First Name]," at bounding box center [455, 378] width 797 height 14
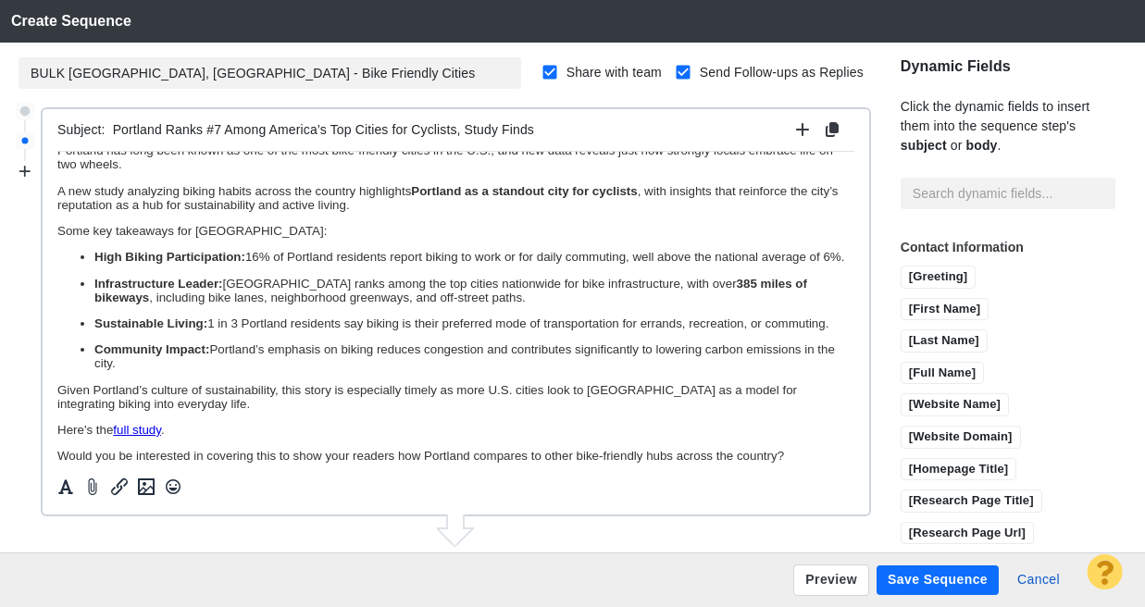
scroll to position [0, 0]
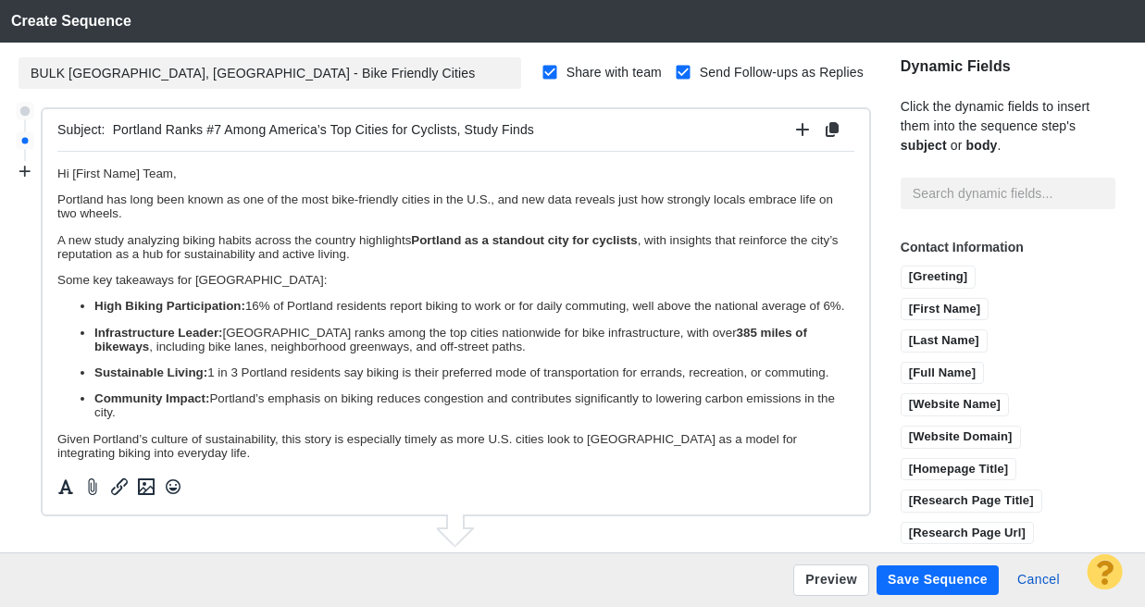
click at [954, 581] on button "Save Sequence" at bounding box center [938, 581] width 122 height 30
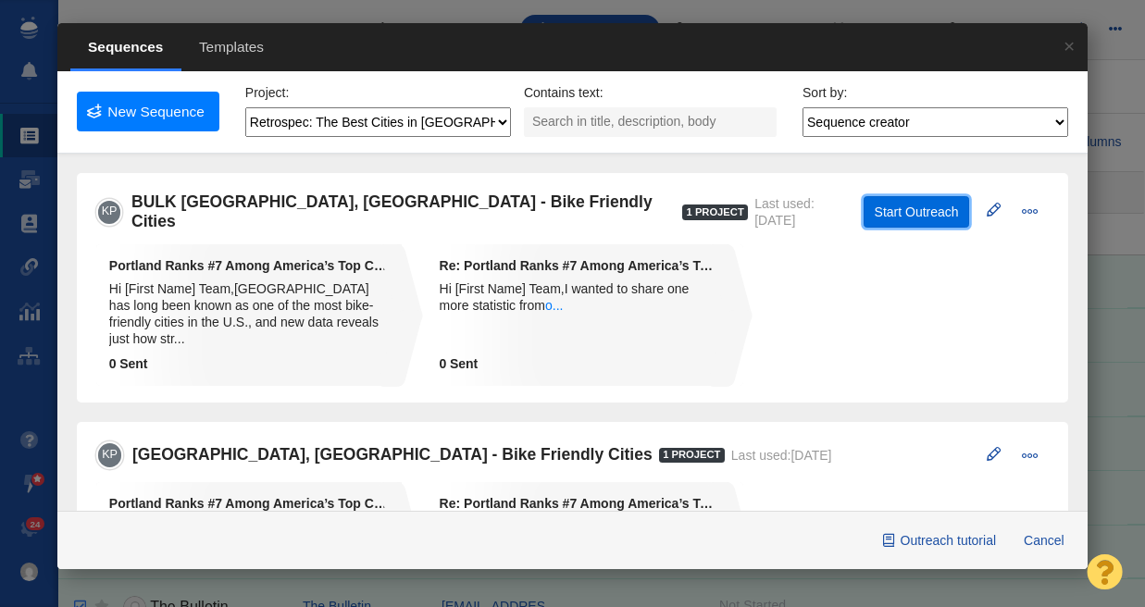
click at [894, 207] on button "Start Outreach" at bounding box center [917, 211] width 106 height 31
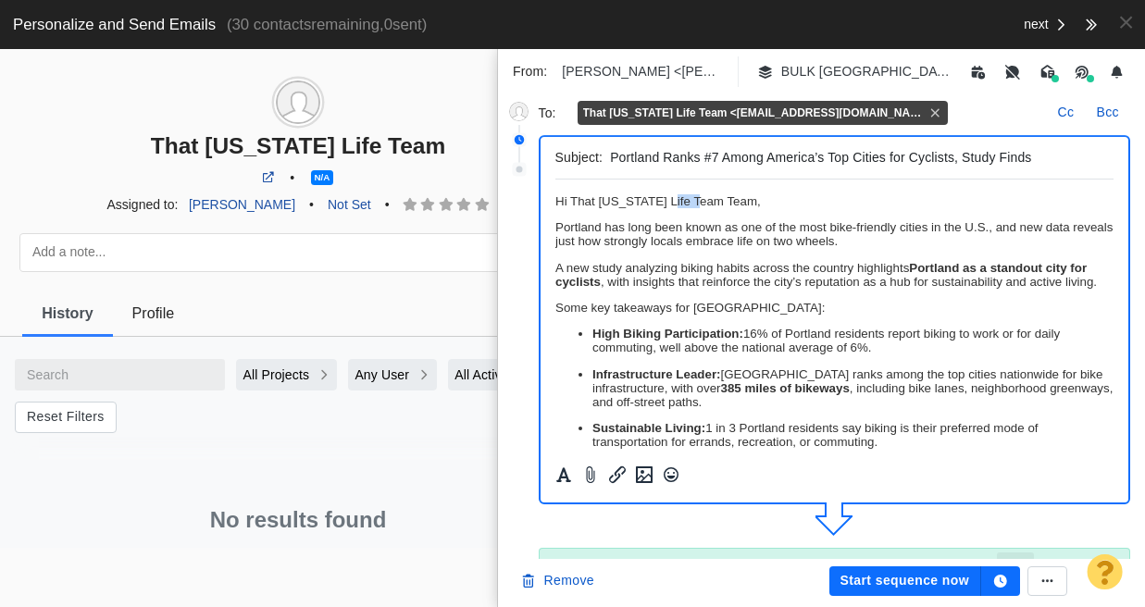
drag, startPoint x: 697, startPoint y: 201, endPoint x: 666, endPoint y: 202, distance: 31.5
click at [666, 202] on span "﻿ Hi That Oregon Life Team Team," at bounding box center [658, 201] width 206 height 14
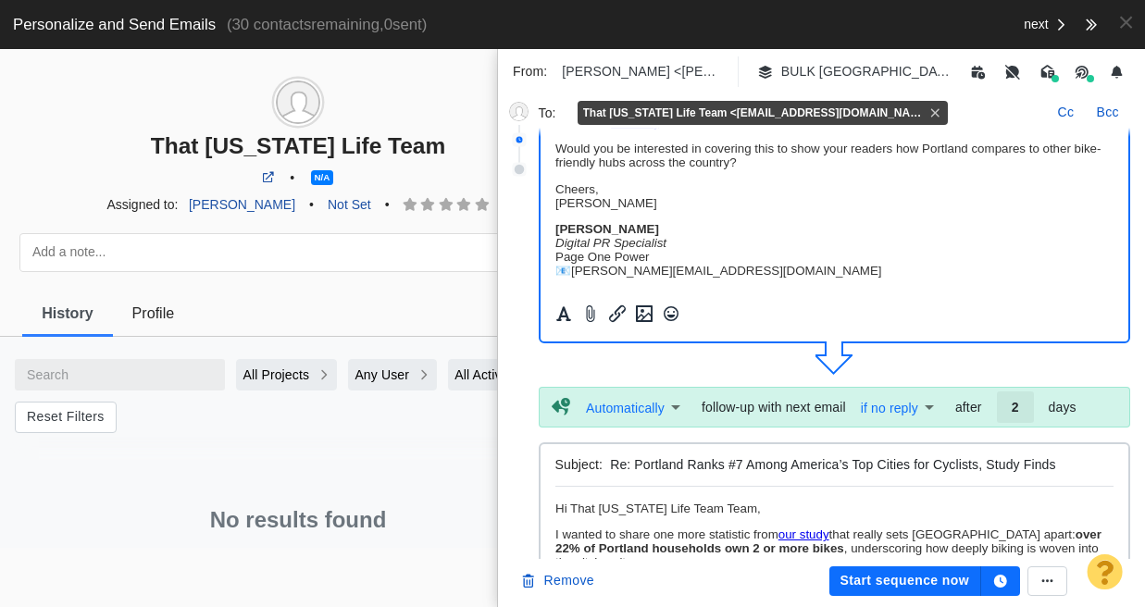
scroll to position [183, 0]
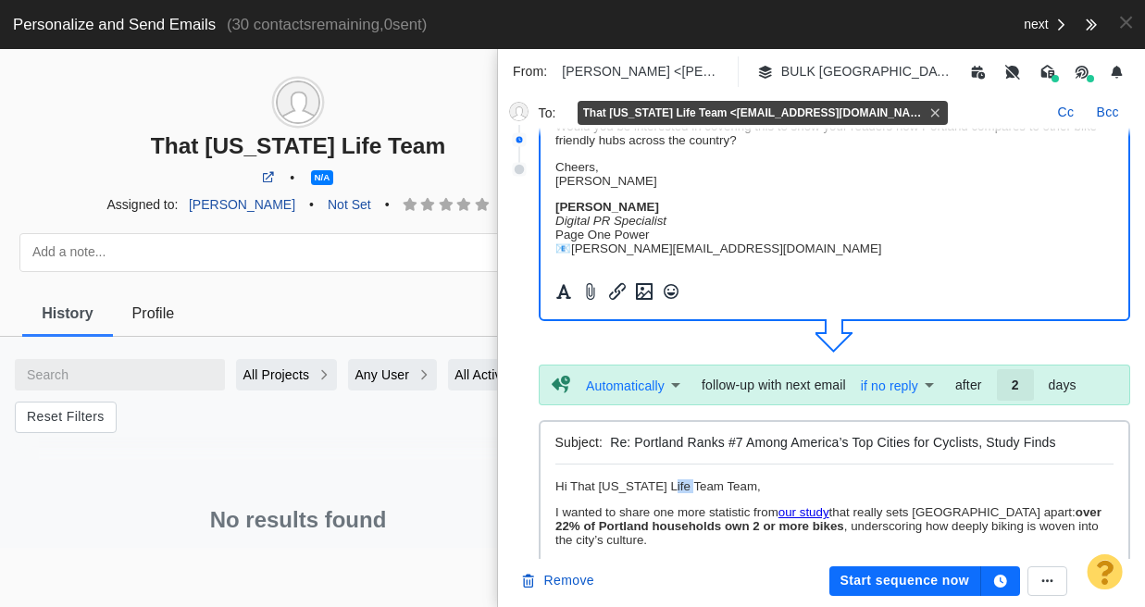
drag, startPoint x: 665, startPoint y: 482, endPoint x: 696, endPoint y: 486, distance: 31.7
click at [696, 486] on span "Hi That Oregon Life Team Team," at bounding box center [658, 487] width 206 height 14
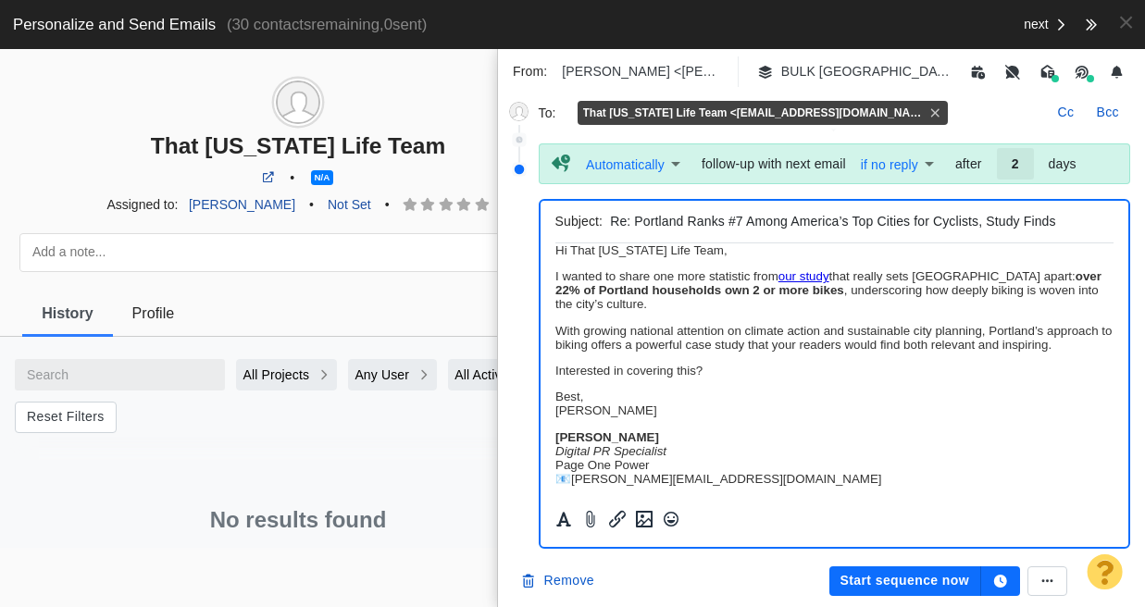
scroll to position [37, 0]
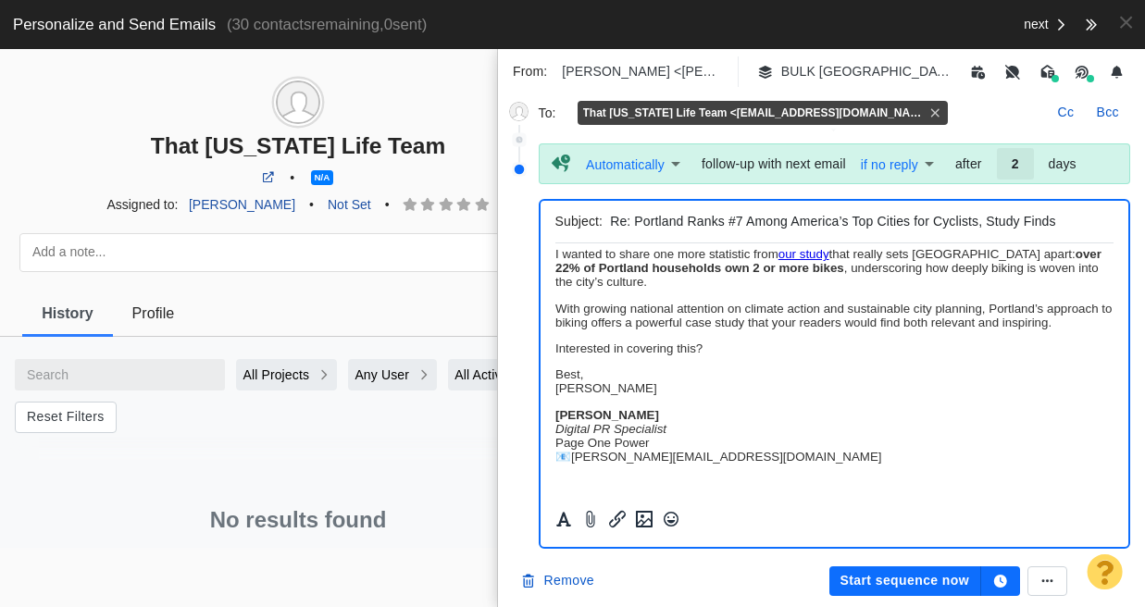
click at [1009, 580] on button "button" at bounding box center [1001, 582] width 39 height 30
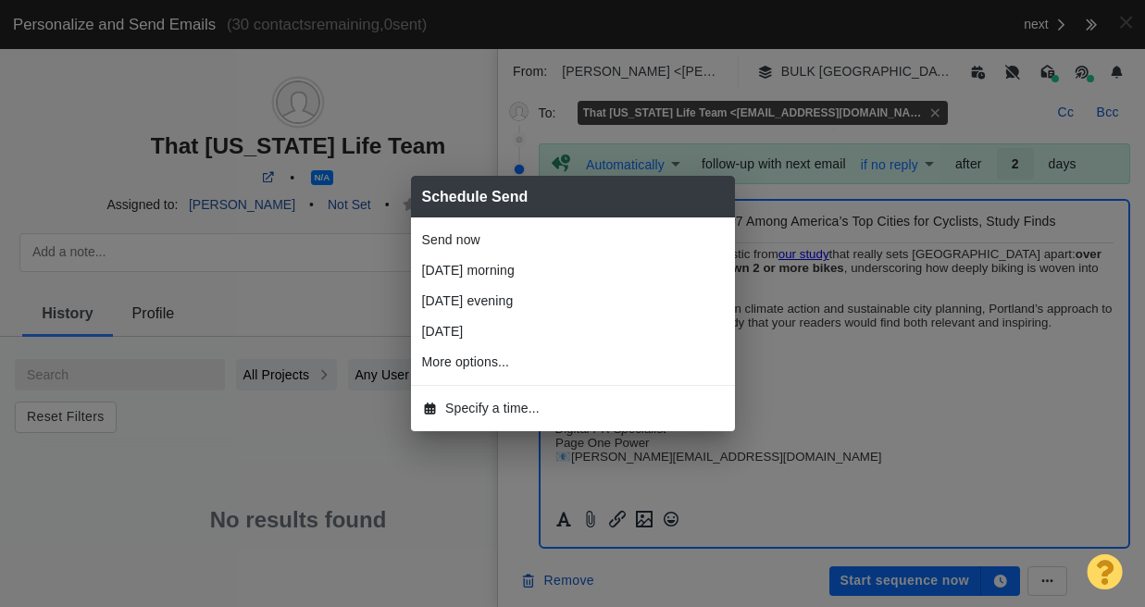
click at [491, 403] on span "Specify a time..." at bounding box center [492, 408] width 94 height 19
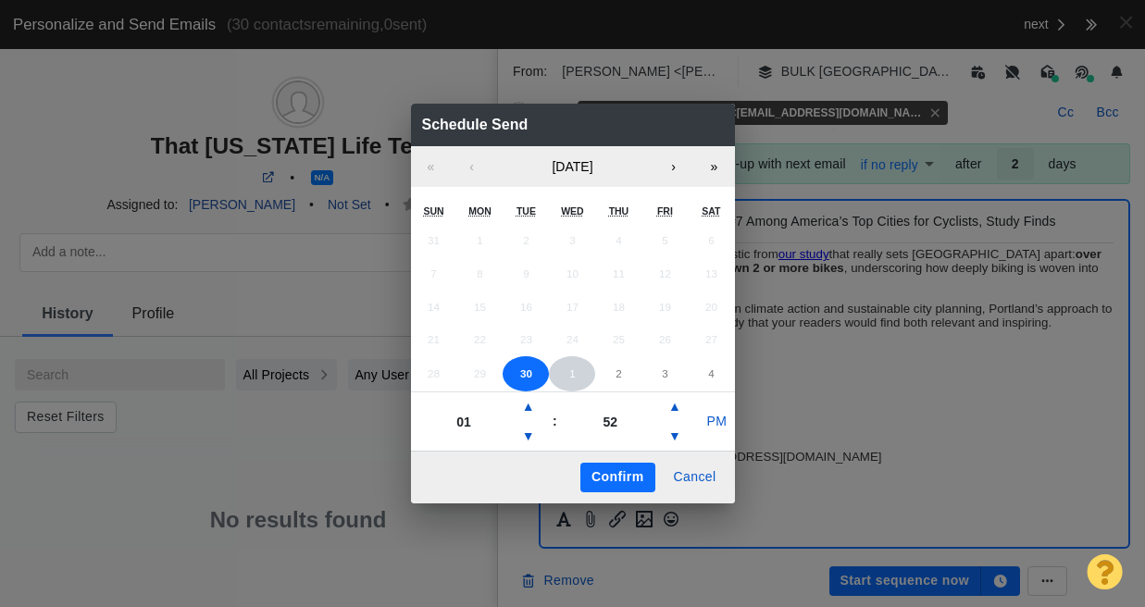
click at [578, 373] on button "1" at bounding box center [572, 374] width 46 height 35
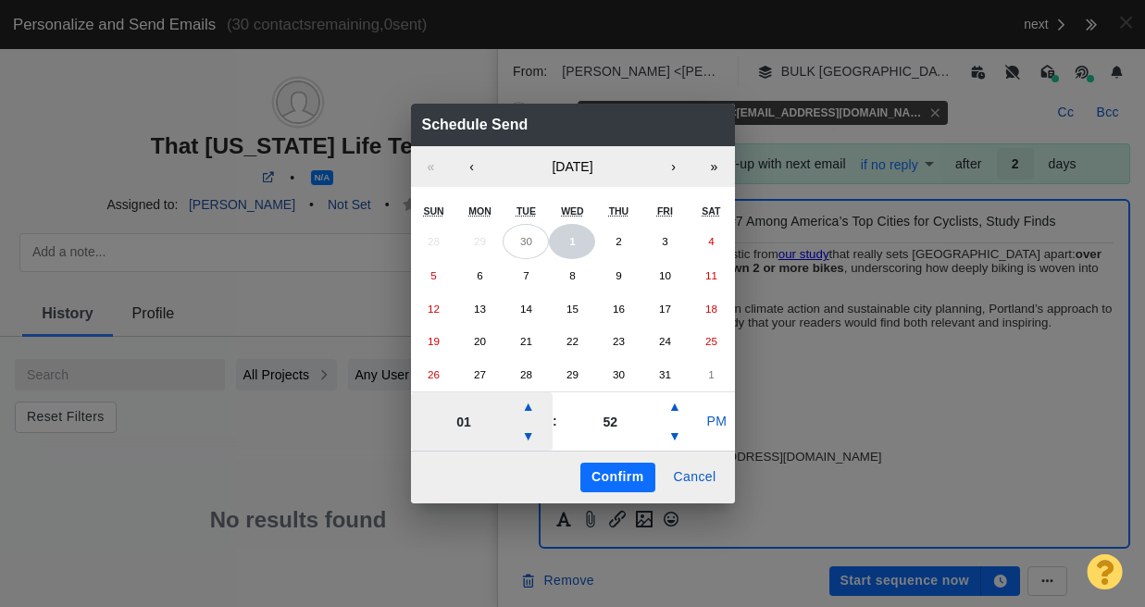
click at [568, 234] on button "1" at bounding box center [572, 241] width 46 height 35
click at [526, 435] on button "▼" at bounding box center [529, 437] width 22 height 30
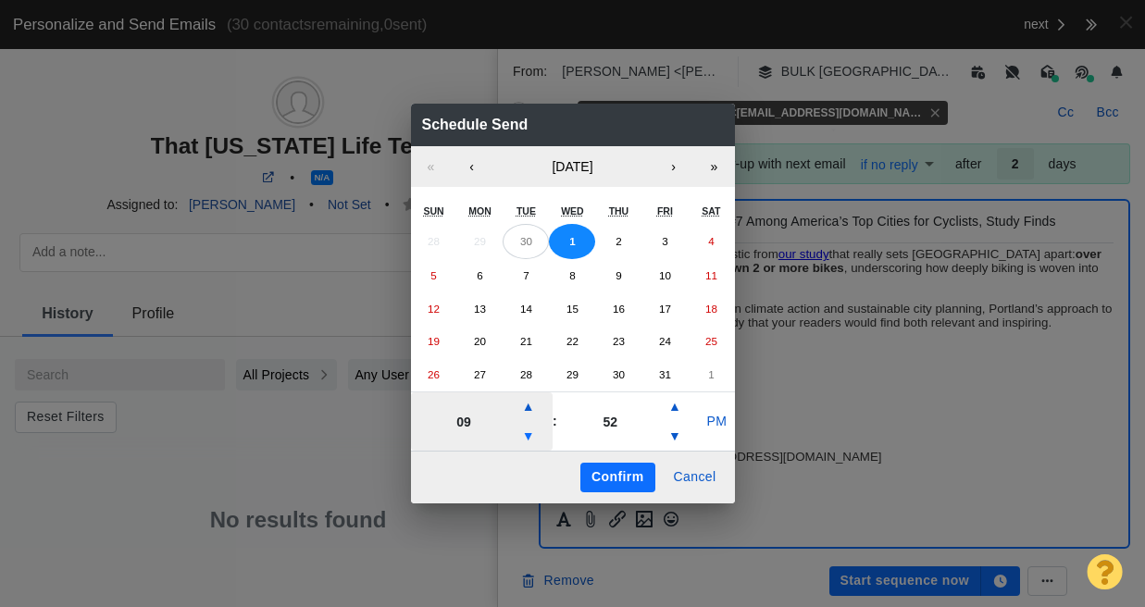
click at [526, 435] on button "▼" at bounding box center [529, 437] width 22 height 30
type input "05"
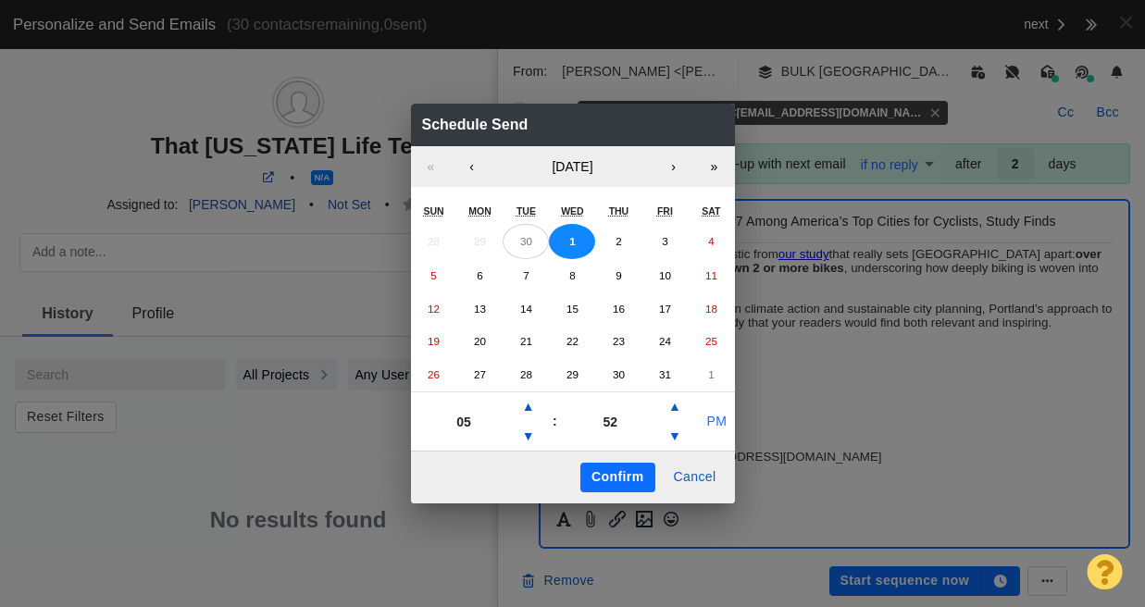
click at [703, 422] on button "PM" at bounding box center [716, 422] width 35 height 30
click at [617, 490] on button "Confirm" at bounding box center [618, 478] width 74 height 30
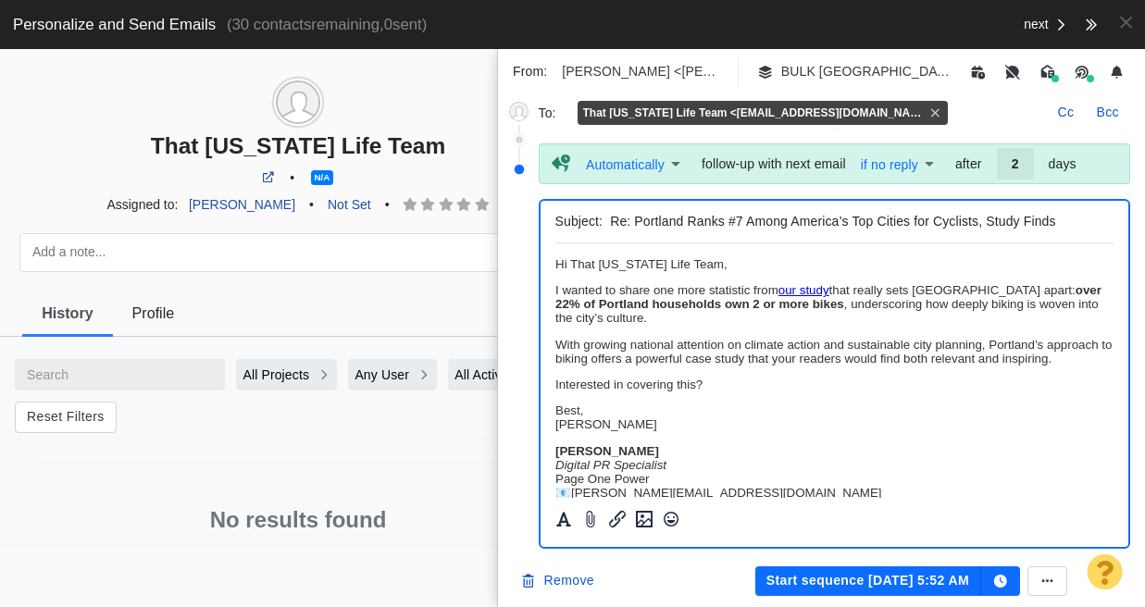
scroll to position [0, 0]
click at [875, 576] on button "Start sequence [DATE] 5:52 AM" at bounding box center [869, 582] width 226 height 30
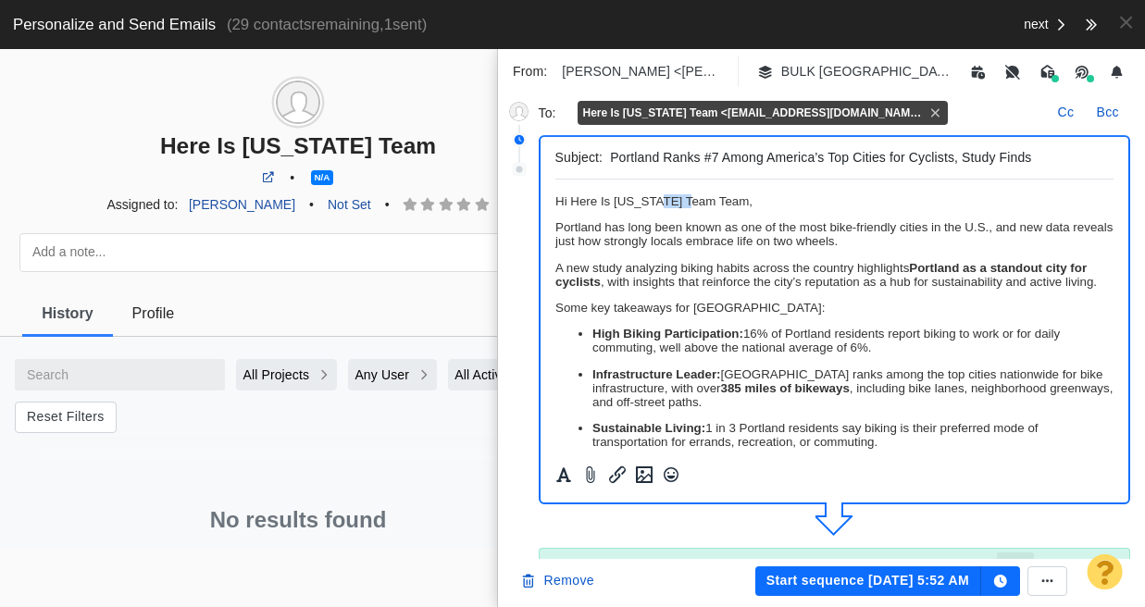
drag, startPoint x: 692, startPoint y: 200, endPoint x: 658, endPoint y: 200, distance: 33.3
click at [658, 200] on span "﻿ Hi Here Is Oregon Team Team," at bounding box center [653, 201] width 197 height 14
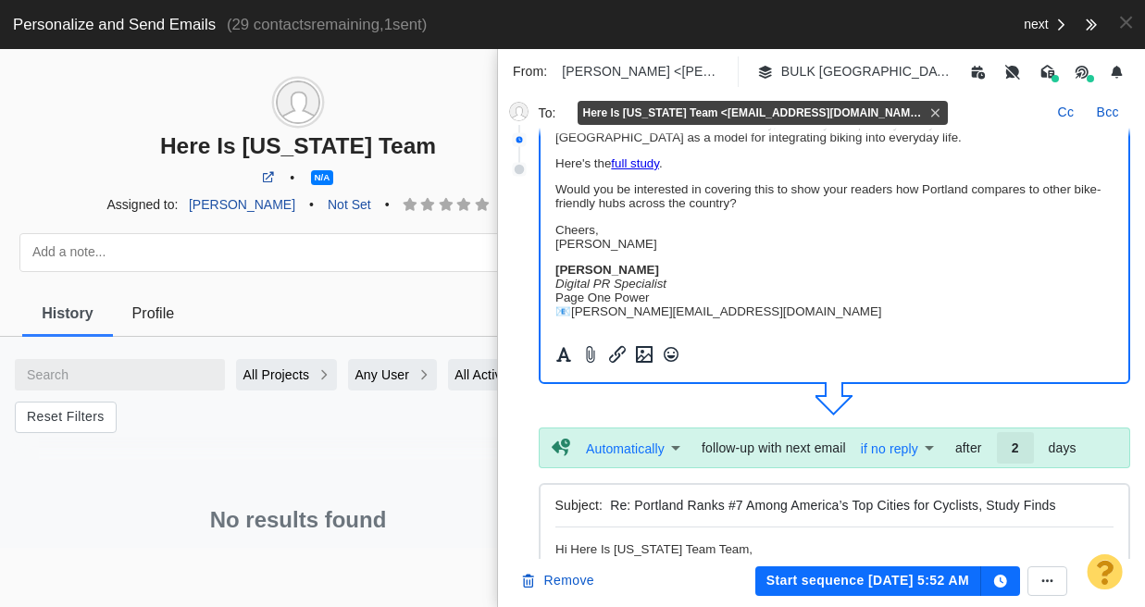
scroll to position [148, 0]
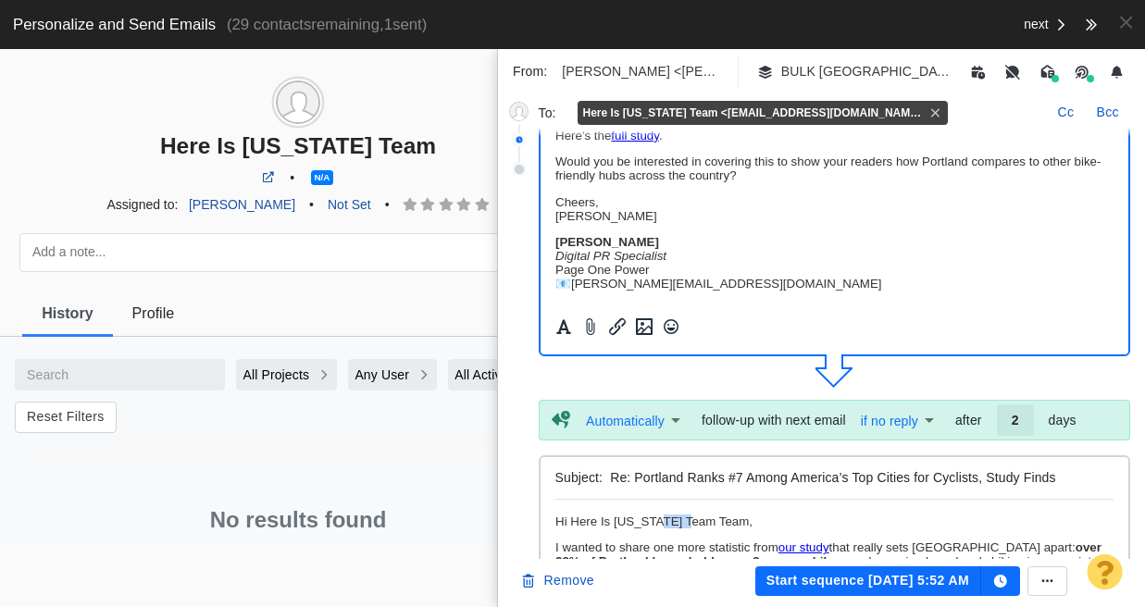
drag, startPoint x: 691, startPoint y: 522, endPoint x: 657, endPoint y: 522, distance: 33.3
click at [657, 522] on span "Hi Here Is Oregon Team Team," at bounding box center [653, 522] width 197 height 14
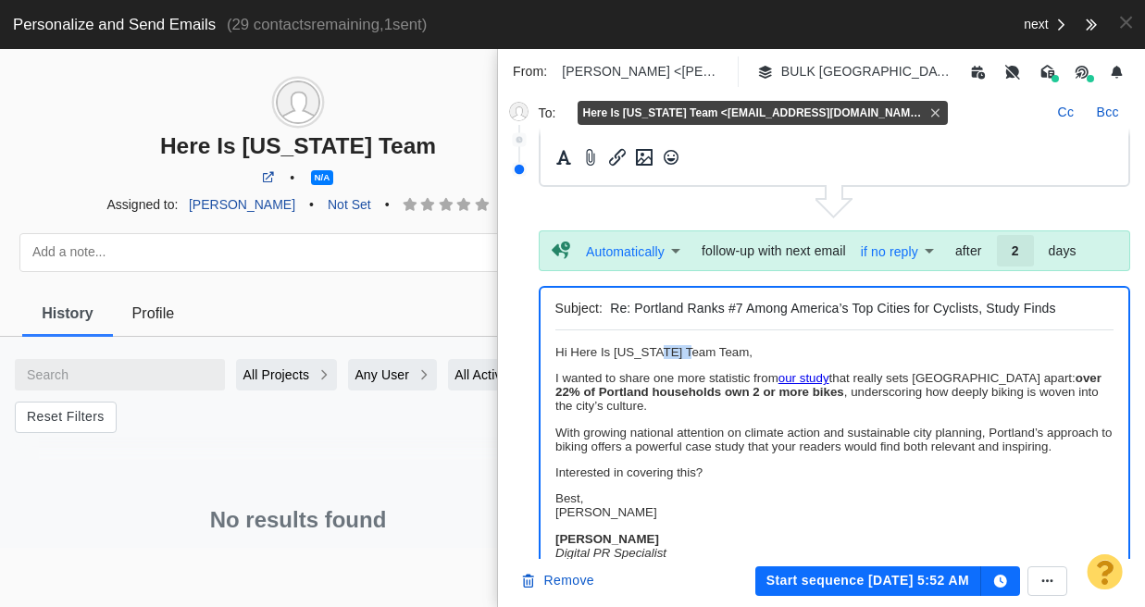
scroll to position [405, 0]
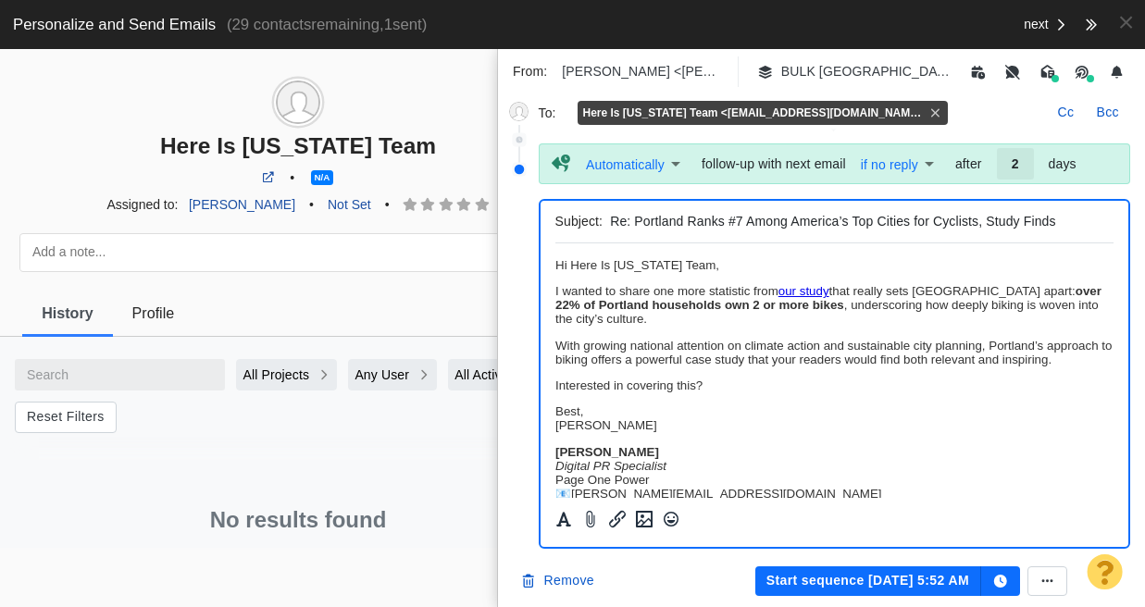
click at [889, 581] on button "Start sequence [DATE] 5:52 AM" at bounding box center [869, 582] width 226 height 30
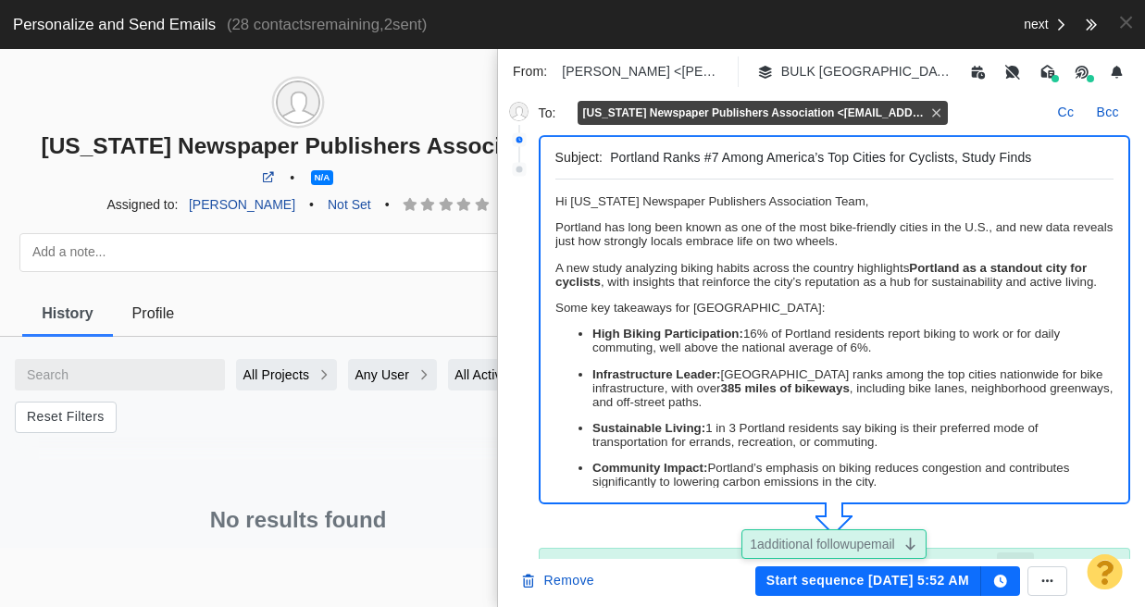
scroll to position [0, 0]
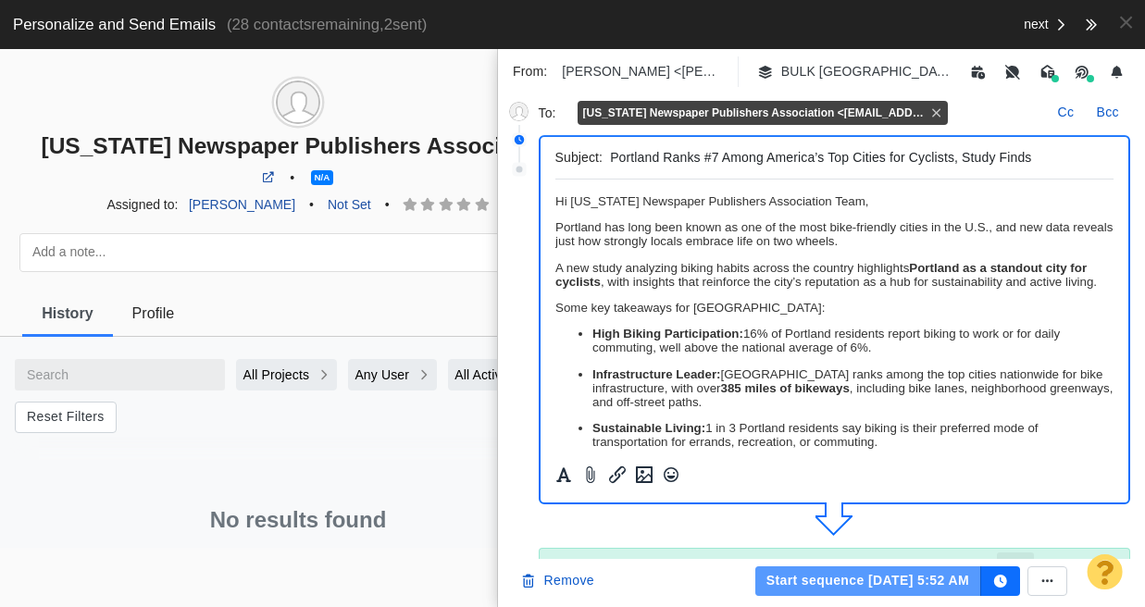
click at [905, 581] on button "Start sequence [DATE] 5:52 AM" at bounding box center [869, 582] width 226 height 30
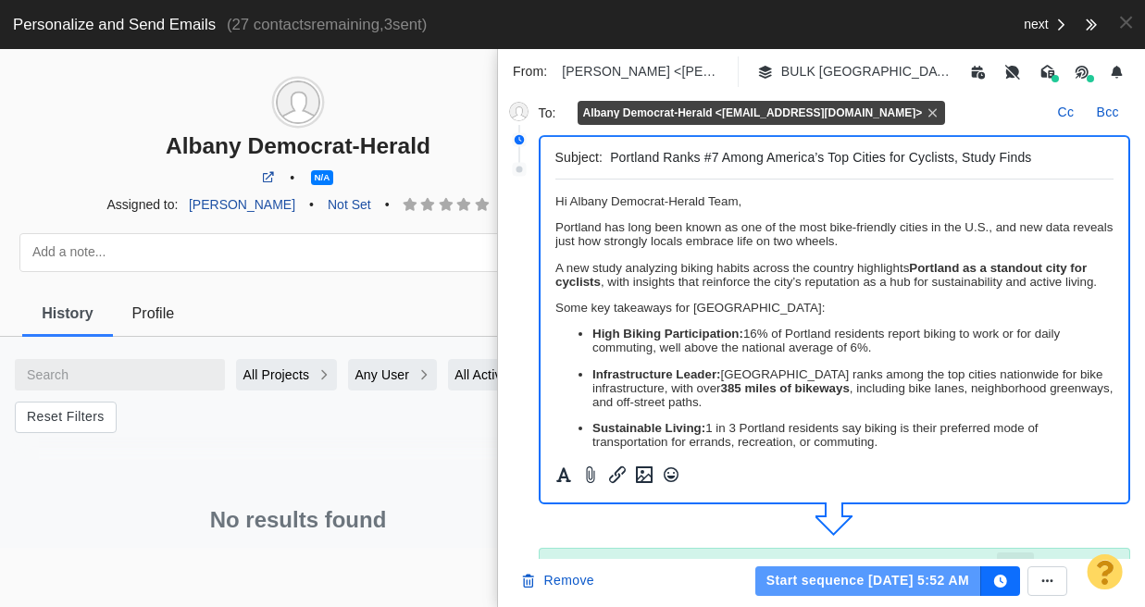
click at [913, 586] on button "Start sequence [DATE] 5:52 AM" at bounding box center [869, 582] width 226 height 30
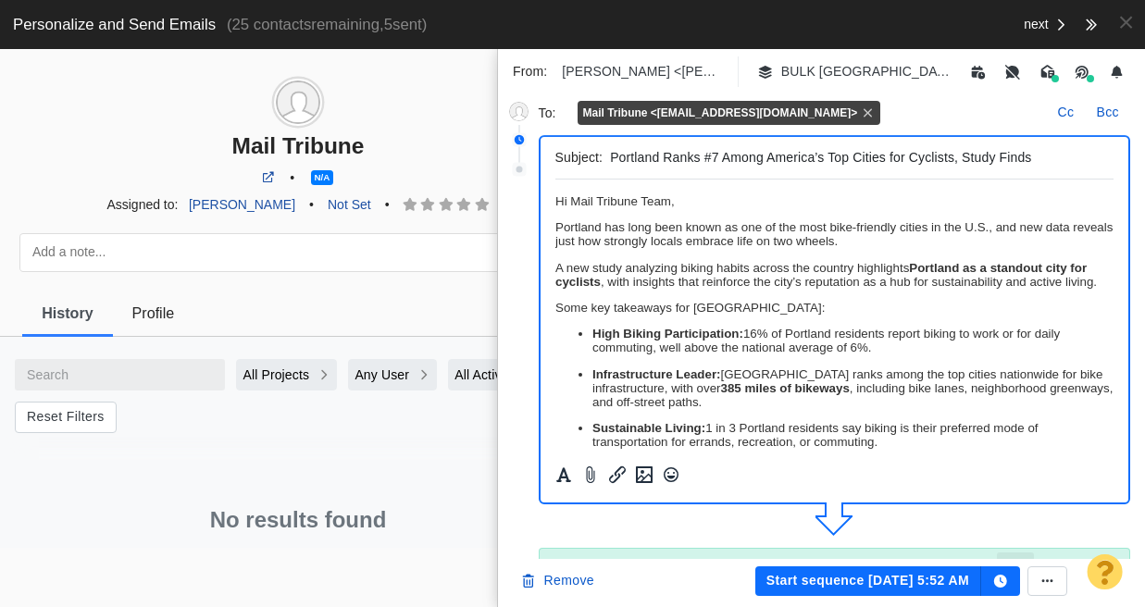
click at [913, 586] on button "Start sequence [DATE] 5:52 AM" at bounding box center [869, 582] width 226 height 30
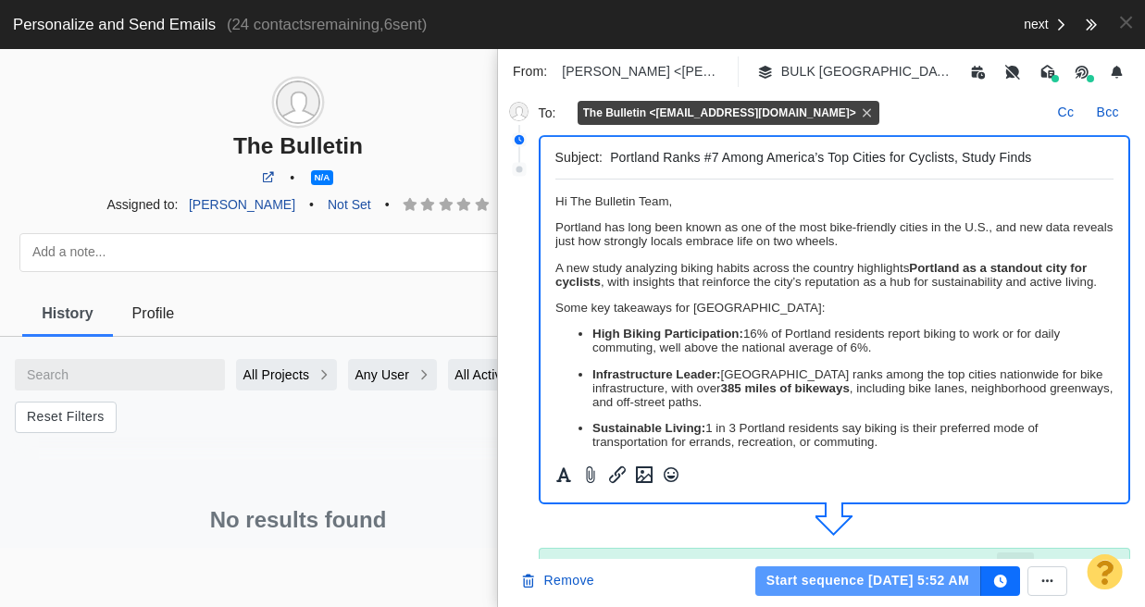
click at [912, 586] on button "Start sequence [DATE] 5:52 AM" at bounding box center [869, 582] width 226 height 30
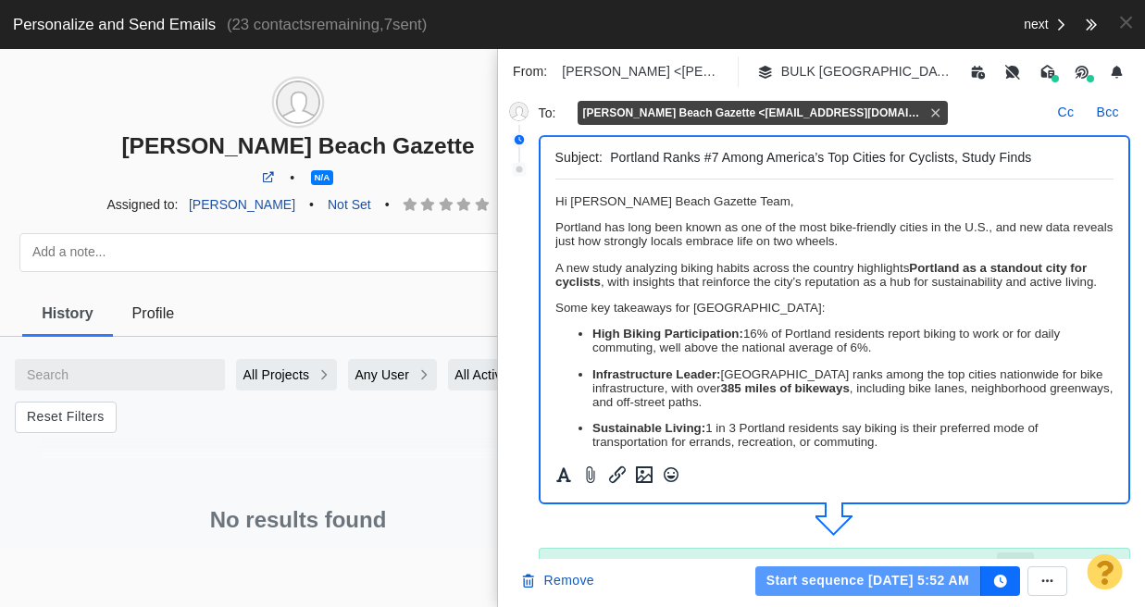
click at [924, 585] on button "Start sequence [DATE] 5:52 AM" at bounding box center [869, 582] width 226 height 30
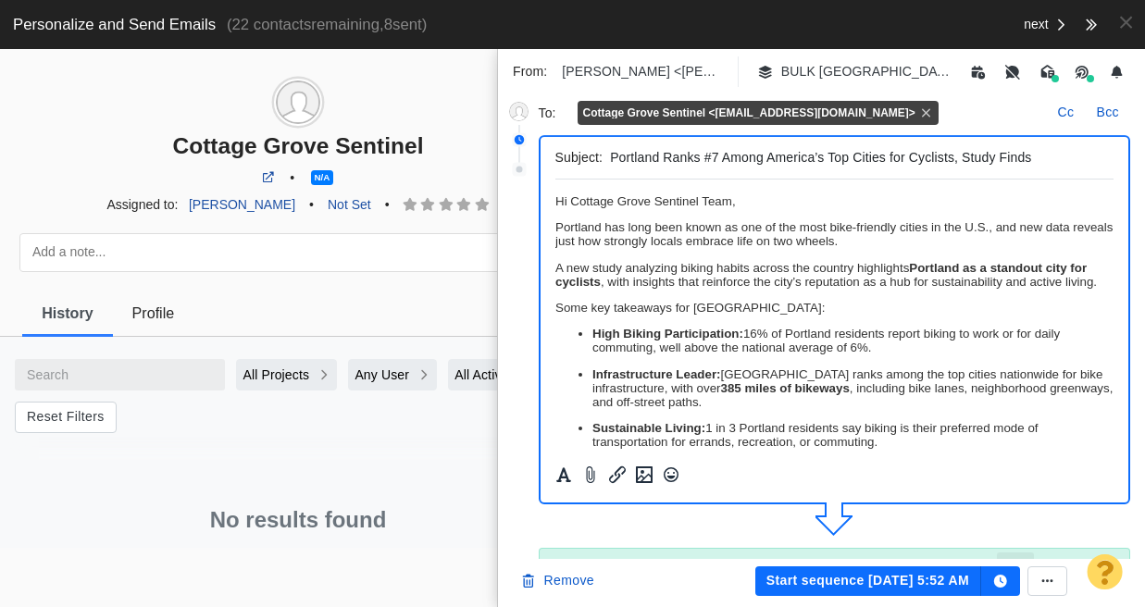
click at [863, 582] on button "Start sequence [DATE] 5:52 AM" at bounding box center [869, 582] width 226 height 30
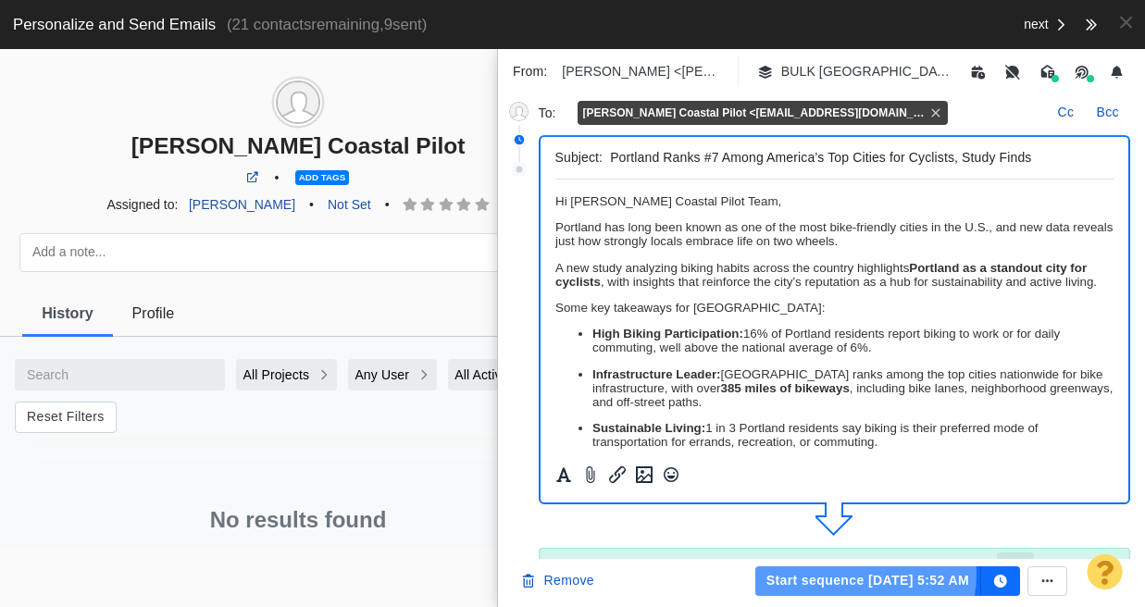
click at [861, 574] on button "Start sequence [DATE] 5:52 AM" at bounding box center [869, 582] width 226 height 30
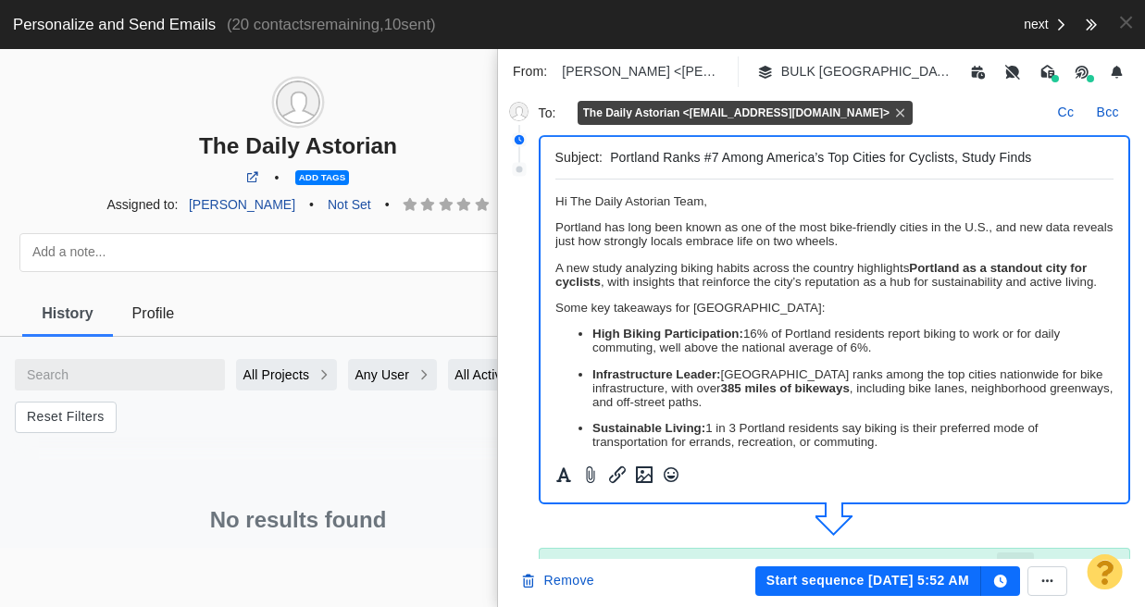
click at [668, 197] on span "﻿ Hi The Daily Astorian Team," at bounding box center [631, 201] width 152 height 14
click at [644, 203] on span "Hi The Daily Astorian Team," at bounding box center [631, 201] width 152 height 14
click at [701, 237] on p "Portland has long been known as one of the most bike-friendly cities in the U.S…" at bounding box center [834, 234] width 559 height 28
click at [860, 580] on button "Start sequence [DATE] 5:52 AM" at bounding box center [869, 582] width 226 height 30
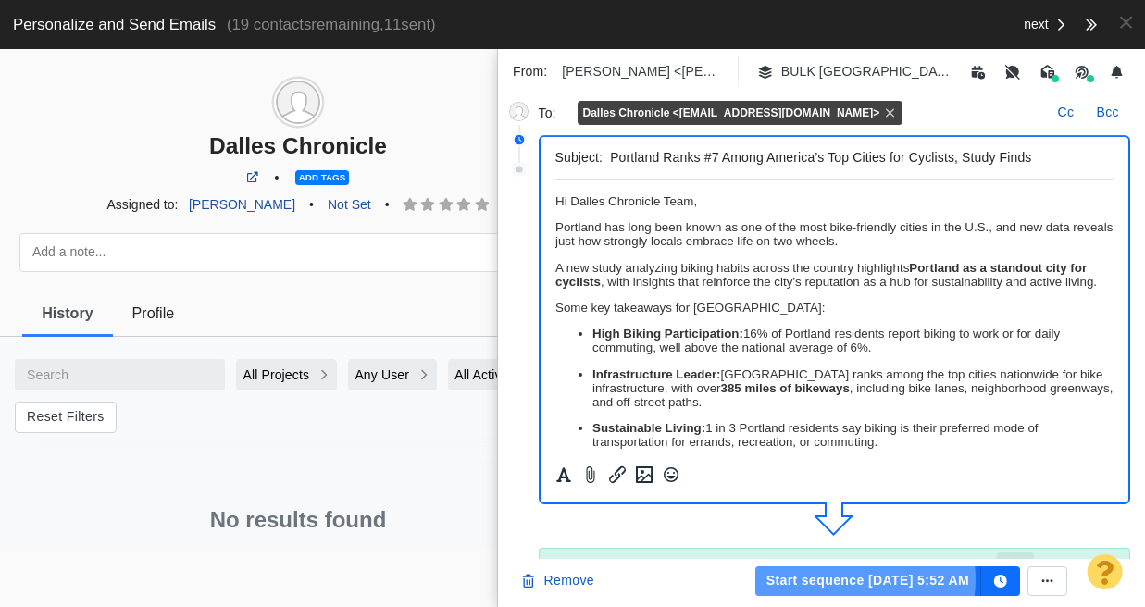
click at [860, 580] on button "Start sequence [DATE] 5:52 AM" at bounding box center [869, 582] width 226 height 30
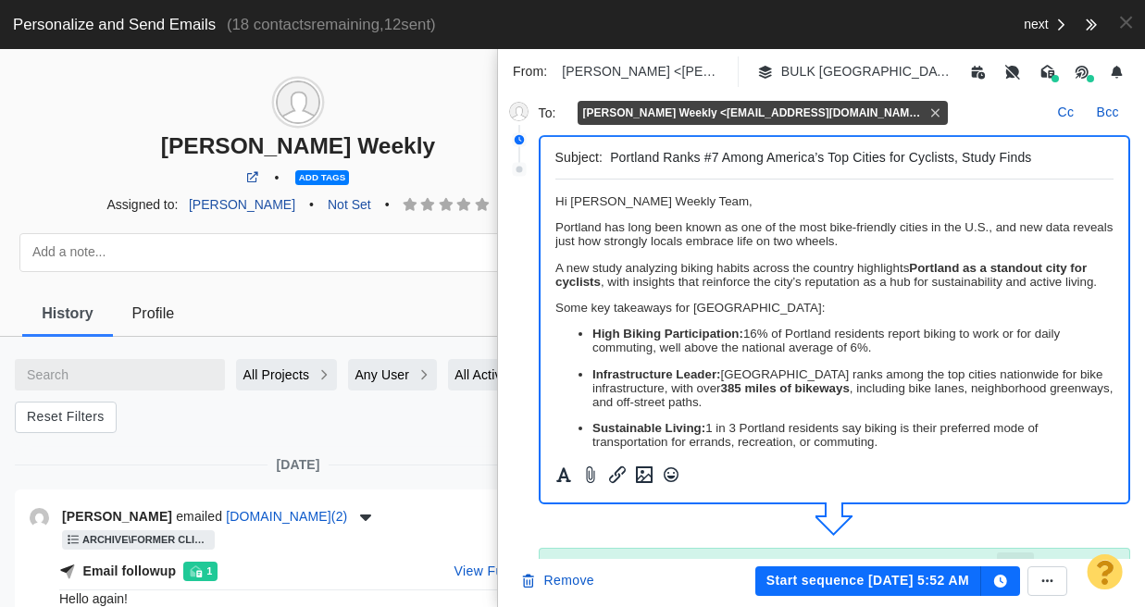
click at [860, 587] on button "Start sequence [DATE] 5:52 AM" at bounding box center [869, 582] width 226 height 30
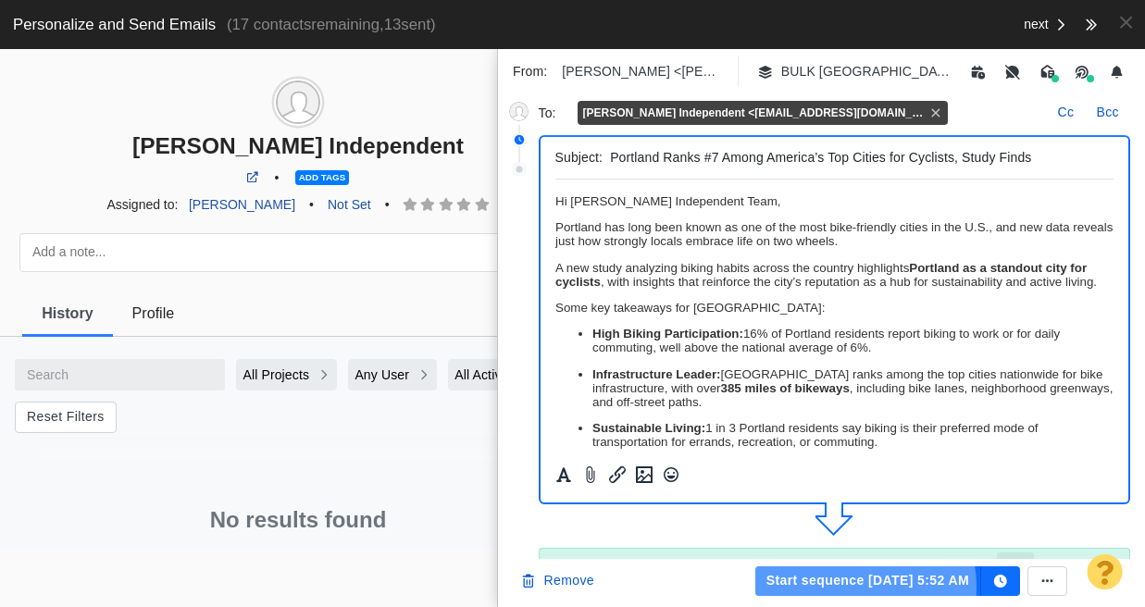
click at [860, 587] on button "Start sequence [DATE] 5:52 AM" at bounding box center [869, 582] width 226 height 30
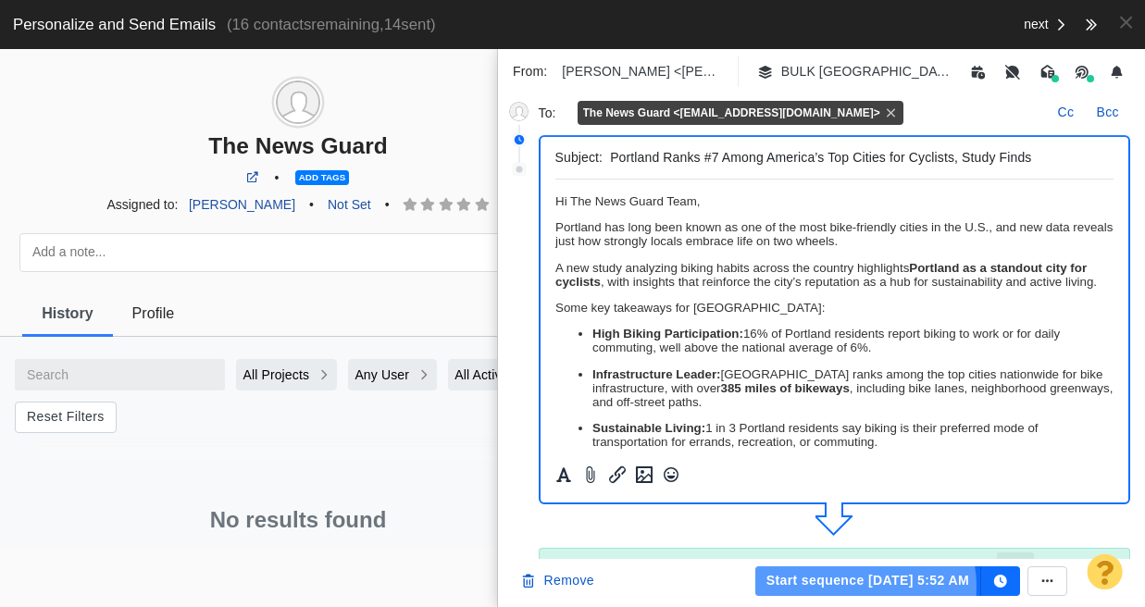
click at [860, 587] on button "Start sequence [DATE] 5:52 AM" at bounding box center [869, 582] width 226 height 30
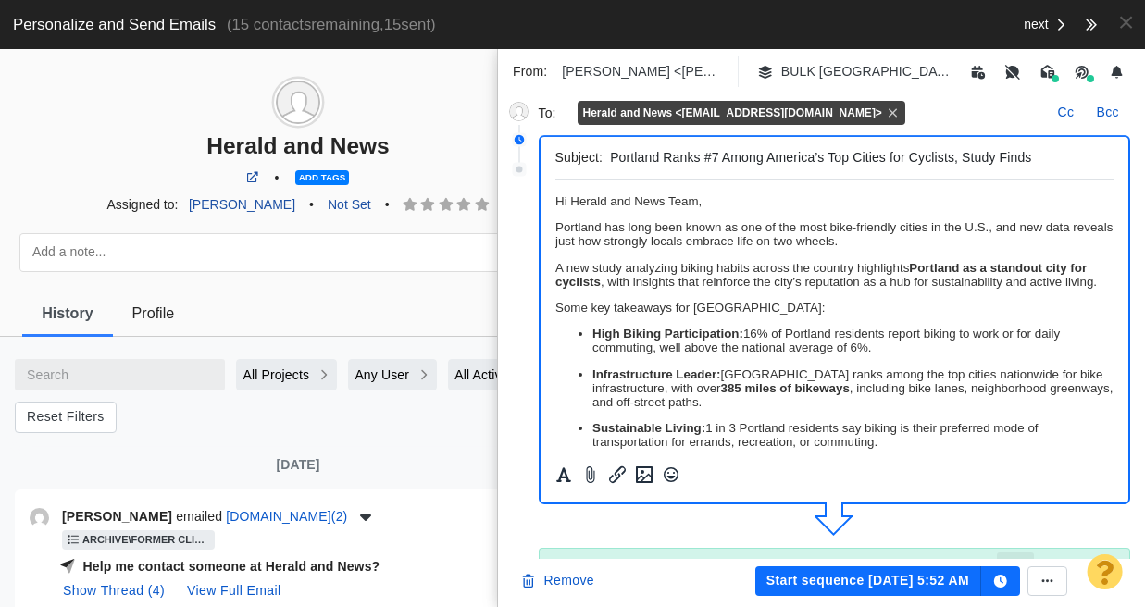
click at [860, 587] on button "Start sequence [DATE] 5:52 AM" at bounding box center [869, 582] width 226 height 30
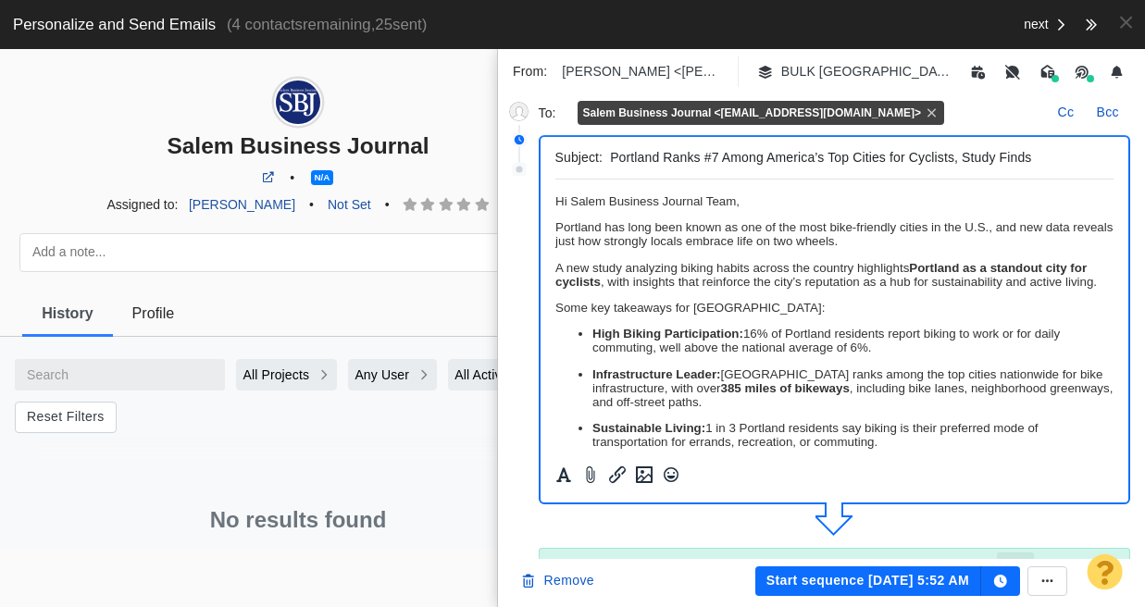
click at [886, 587] on button "Start sequence [DATE] 5:52 AM" at bounding box center [869, 582] width 226 height 30
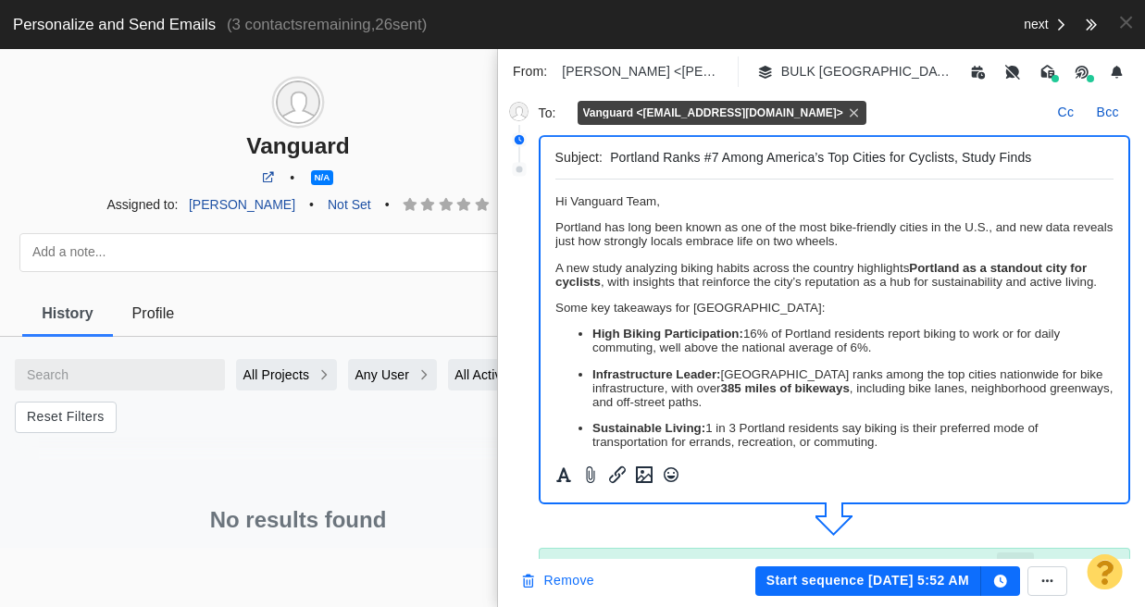
click at [562, 581] on button "Remove" at bounding box center [557, 582] width 96 height 30
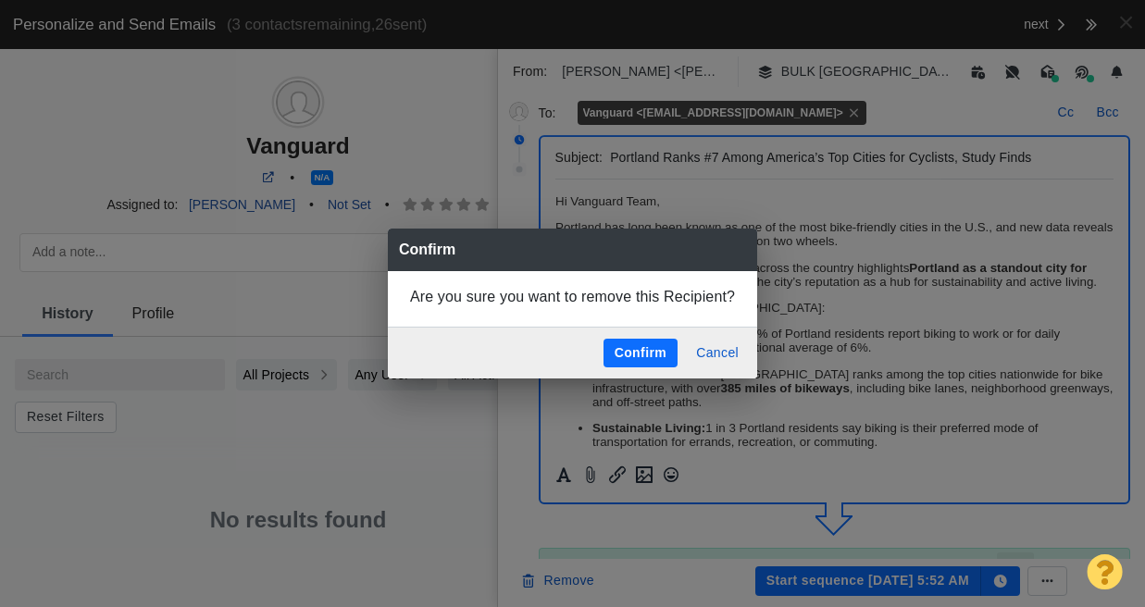
click at [632, 345] on button "Confirm" at bounding box center [641, 354] width 74 height 30
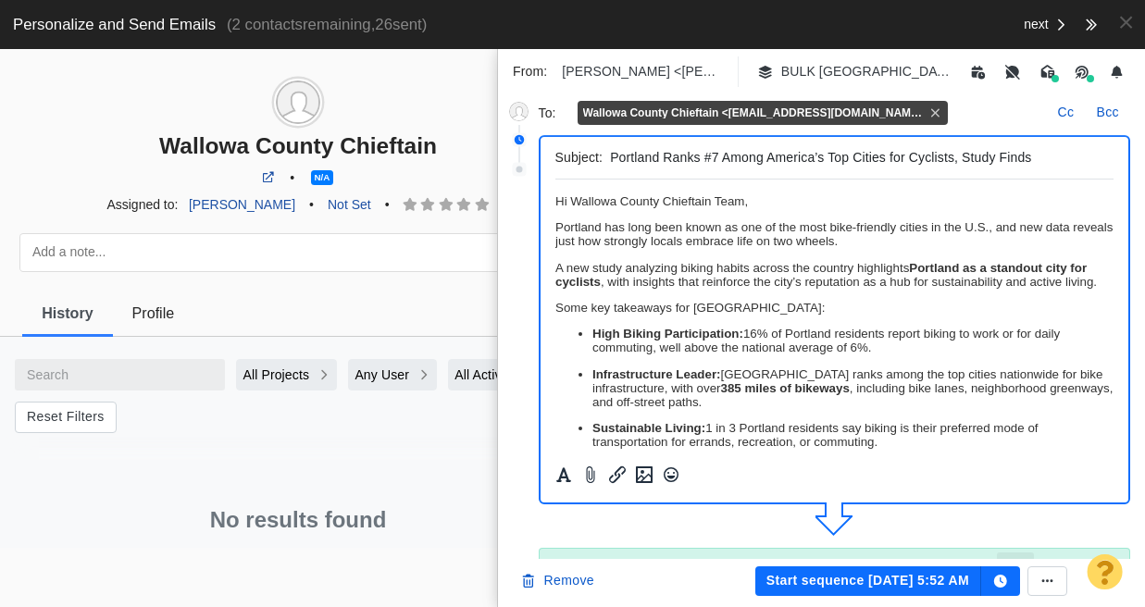
click at [945, 585] on button "Start sequence [DATE] 5:52 AM" at bounding box center [869, 582] width 226 height 30
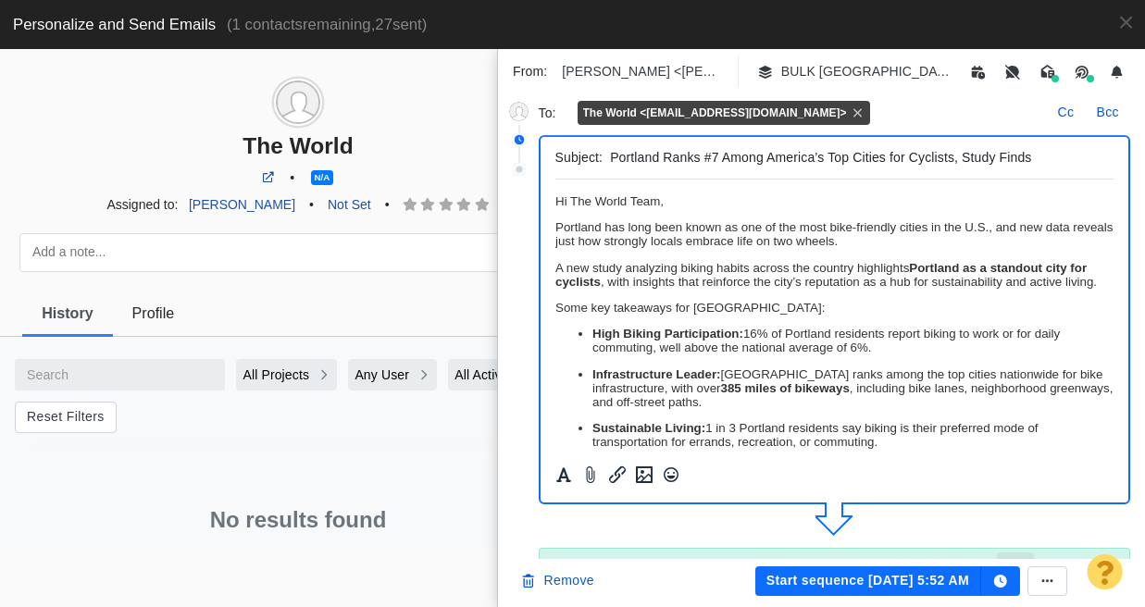
click at [858, 582] on button "Start sequence [DATE] 5:52 AM" at bounding box center [869, 582] width 226 height 30
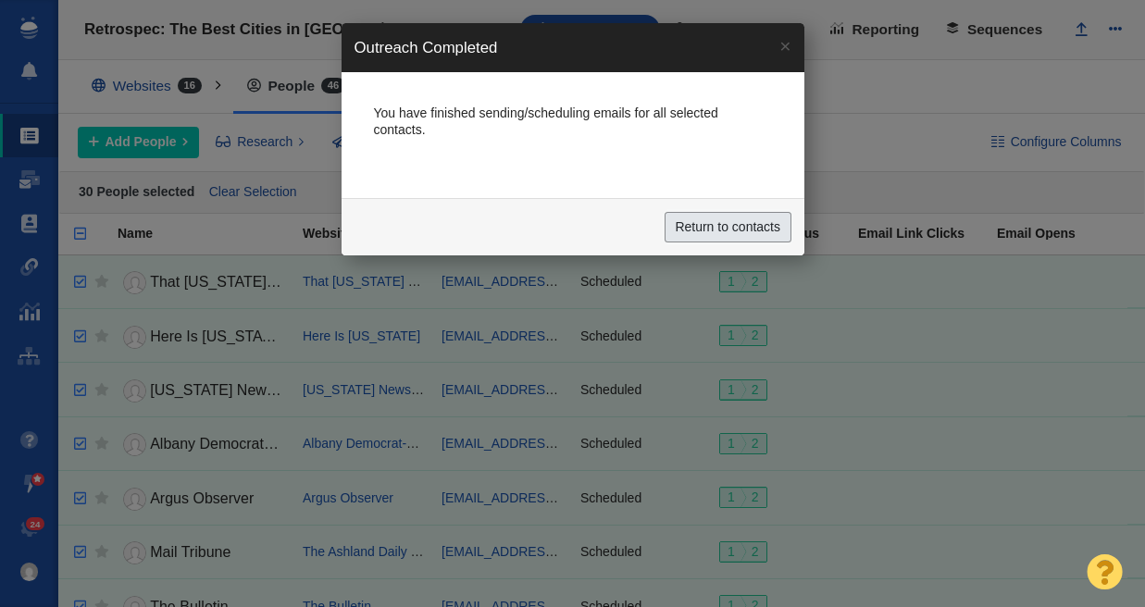
click at [697, 220] on input "Return to contacts" at bounding box center [728, 227] width 127 height 31
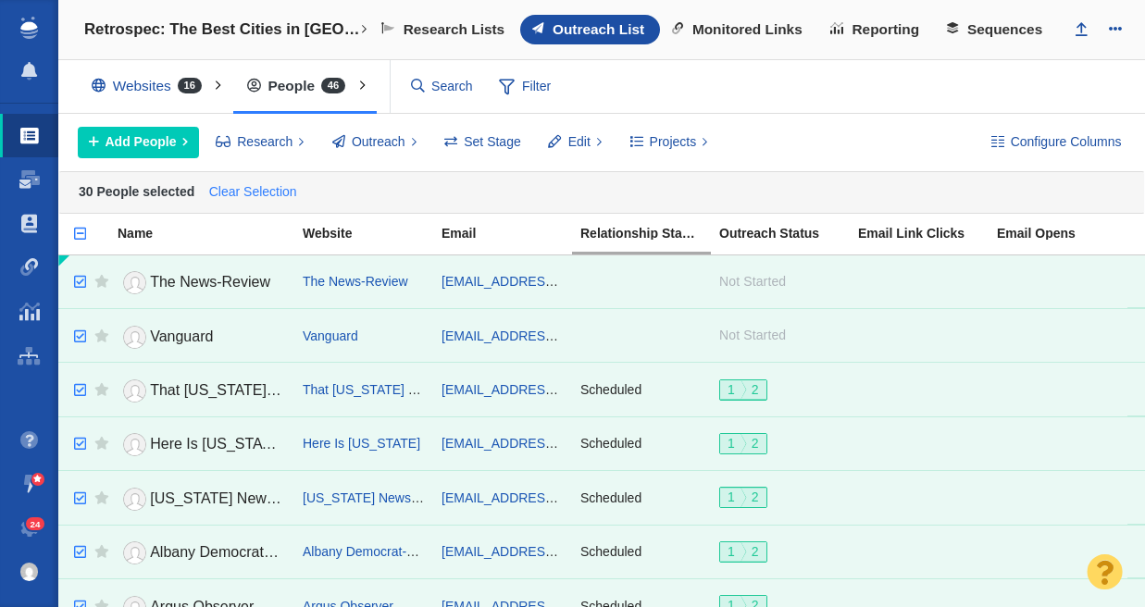
click at [281, 186] on link "Clear Selection" at bounding box center [253, 193] width 96 height 28
checkbox input "false"
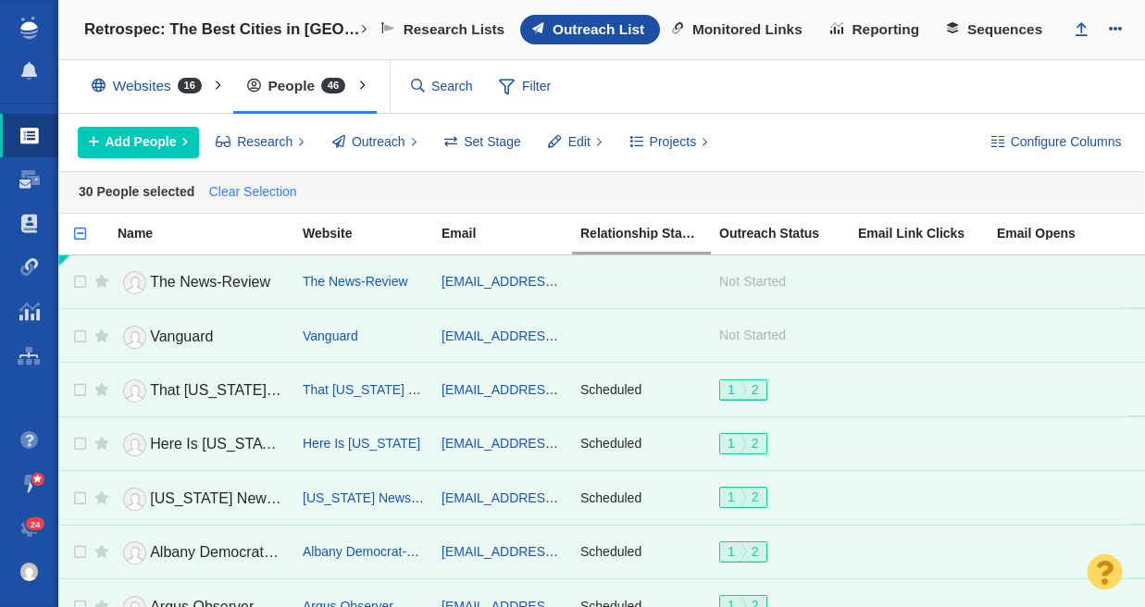
checkbox input "false"
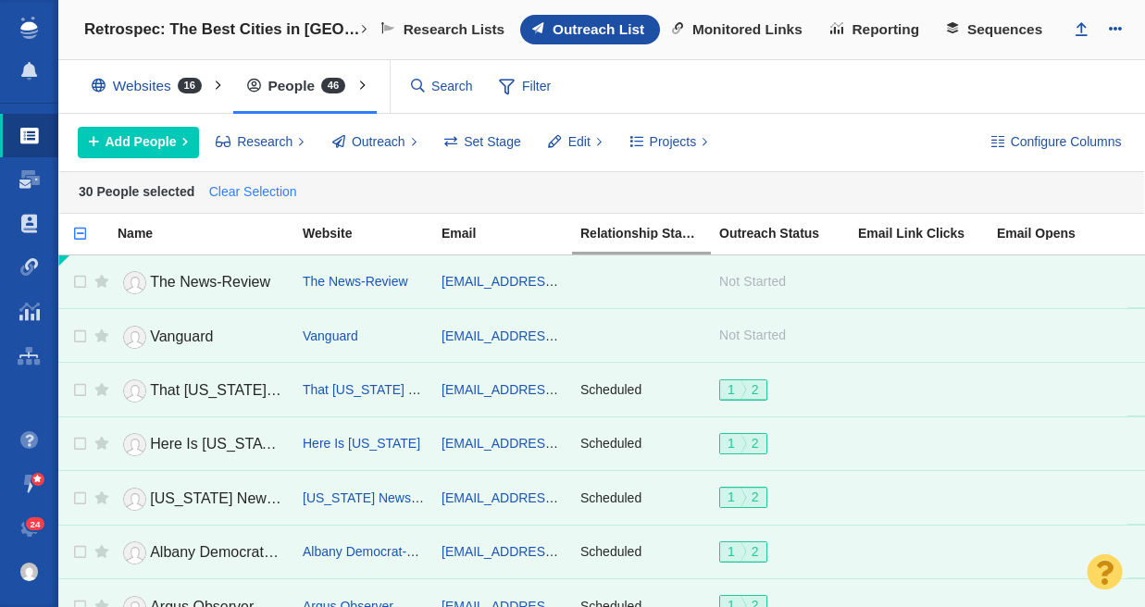
checkbox input "false"
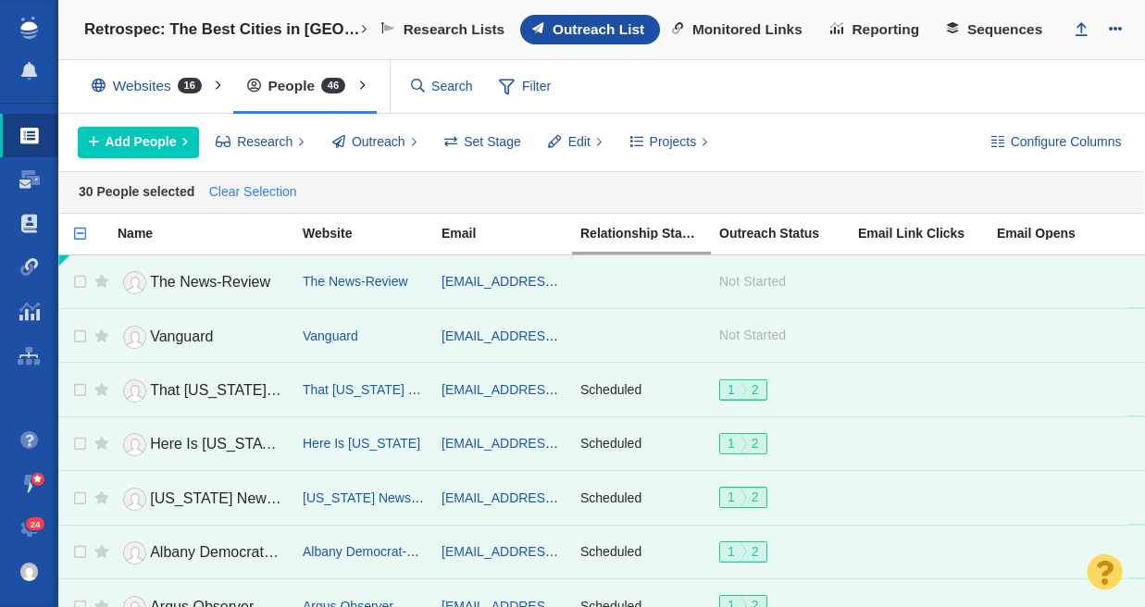
checkbox input "false"
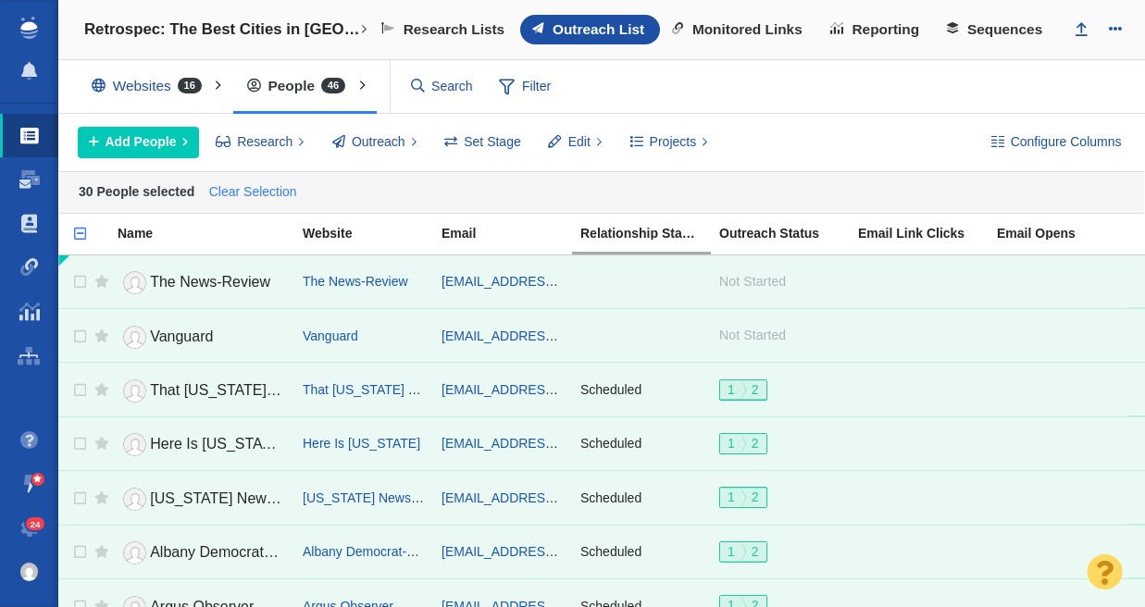
checkbox input "false"
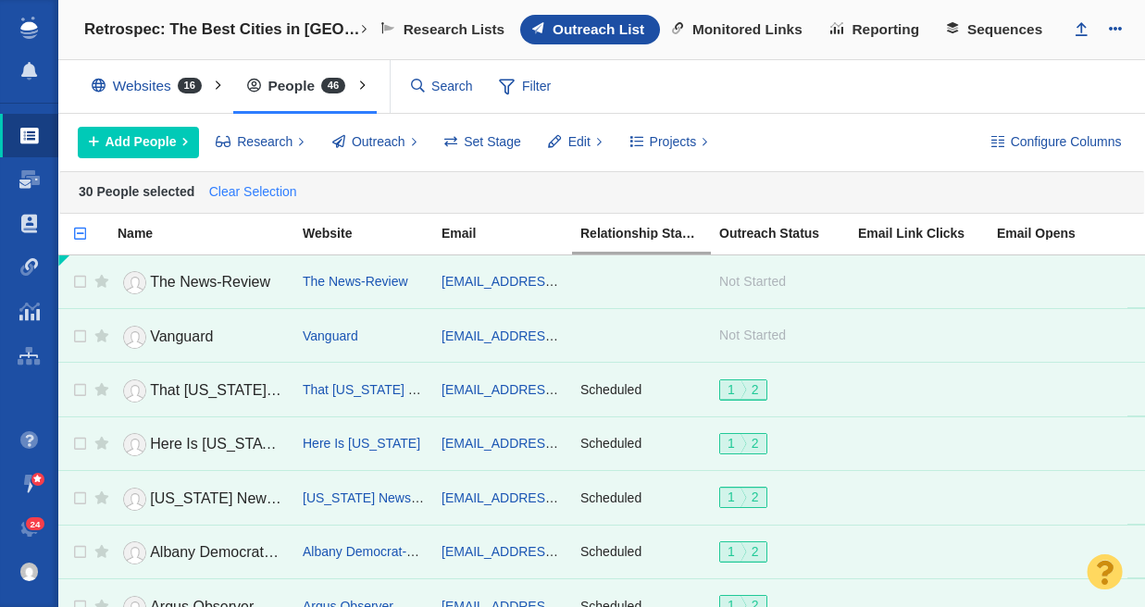
checkbox input "false"
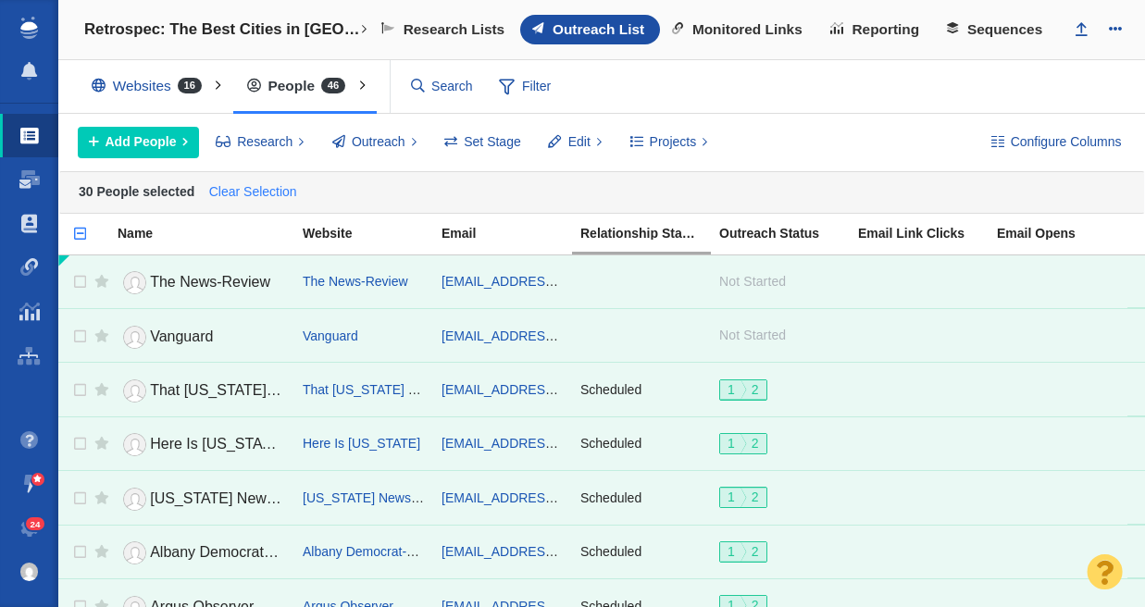
checkbox input "false"
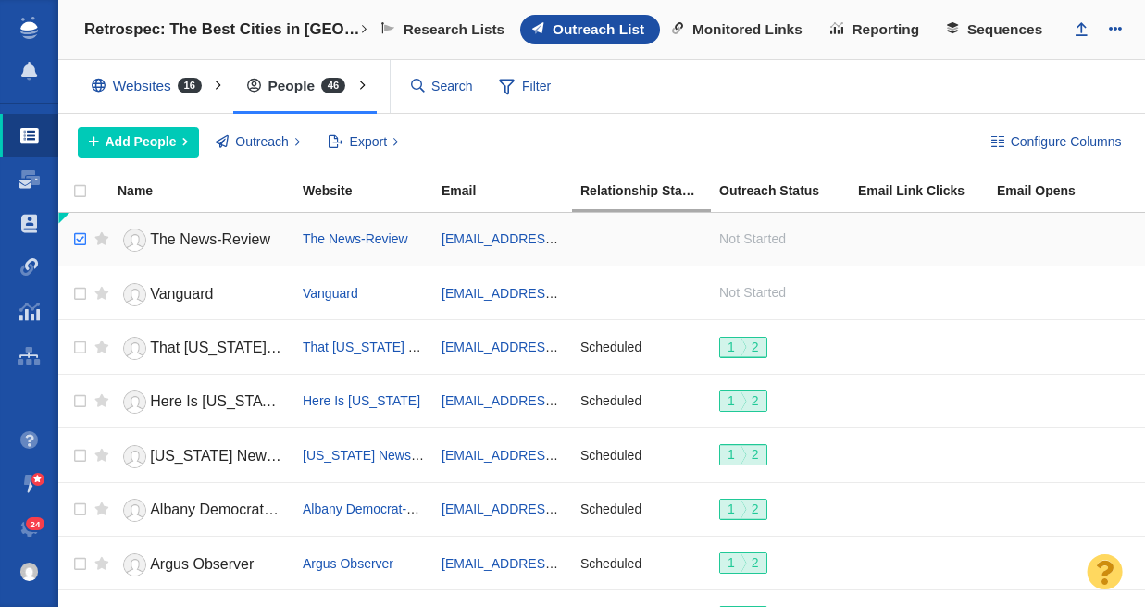
click at [81, 239] on input "checkbox" at bounding box center [78, 239] width 28 height 41
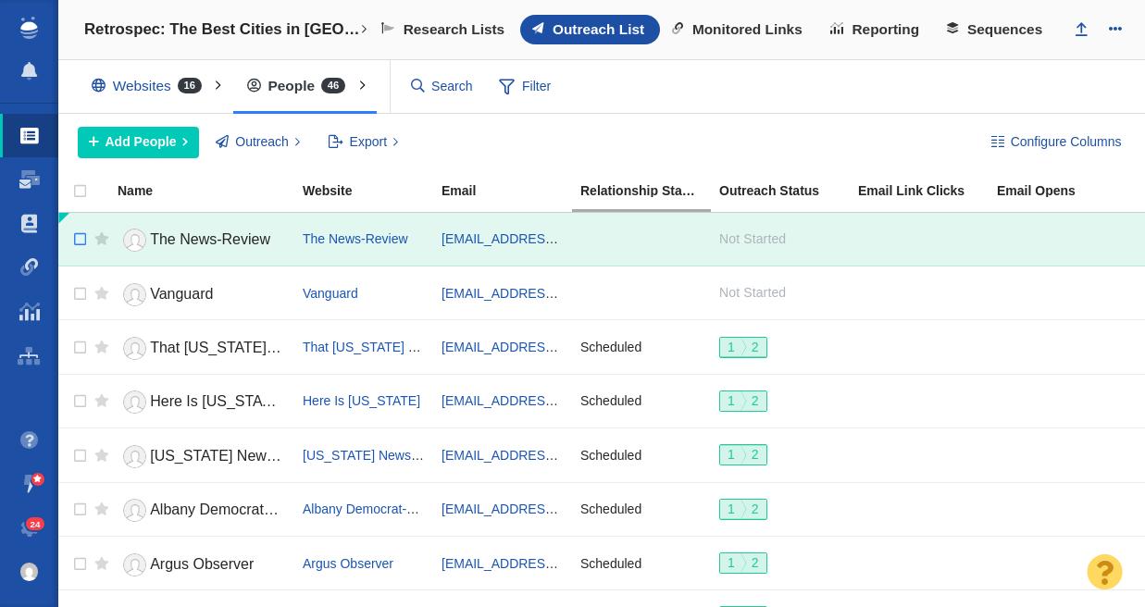
checkbox input "false"
click at [81, 260] on input "checkbox" at bounding box center [78, 239] width 28 height 41
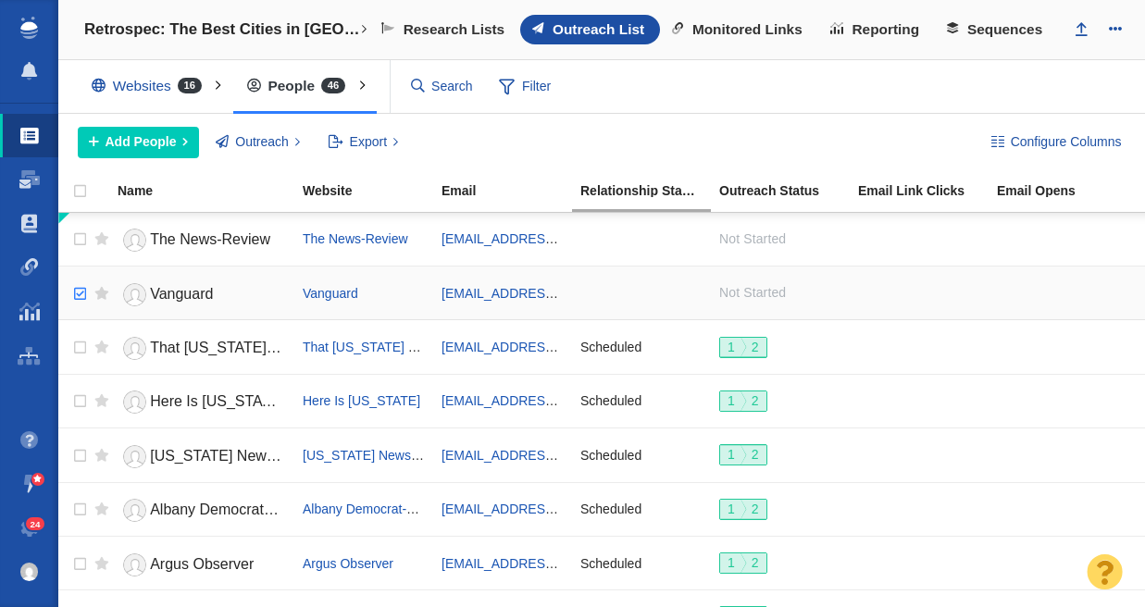
checkbox input "true"
click at [82, 294] on input "checkbox" at bounding box center [78, 294] width 28 height 41
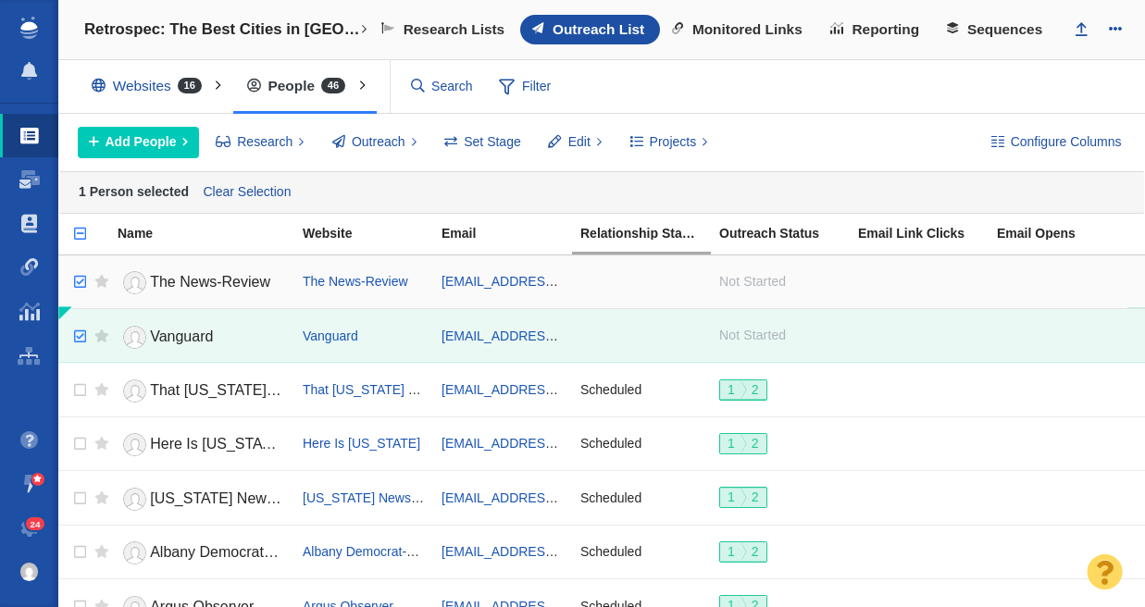
checkbox input "true"
click at [79, 276] on input "checkbox" at bounding box center [78, 282] width 28 height 41
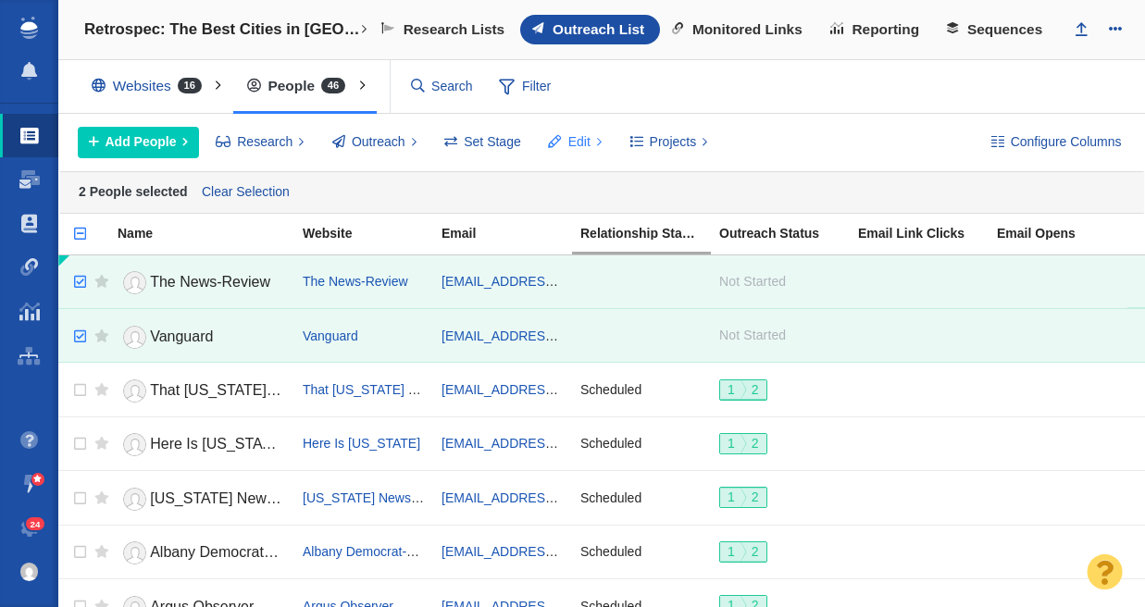
click at [577, 144] on span "Edit" at bounding box center [580, 141] width 22 height 19
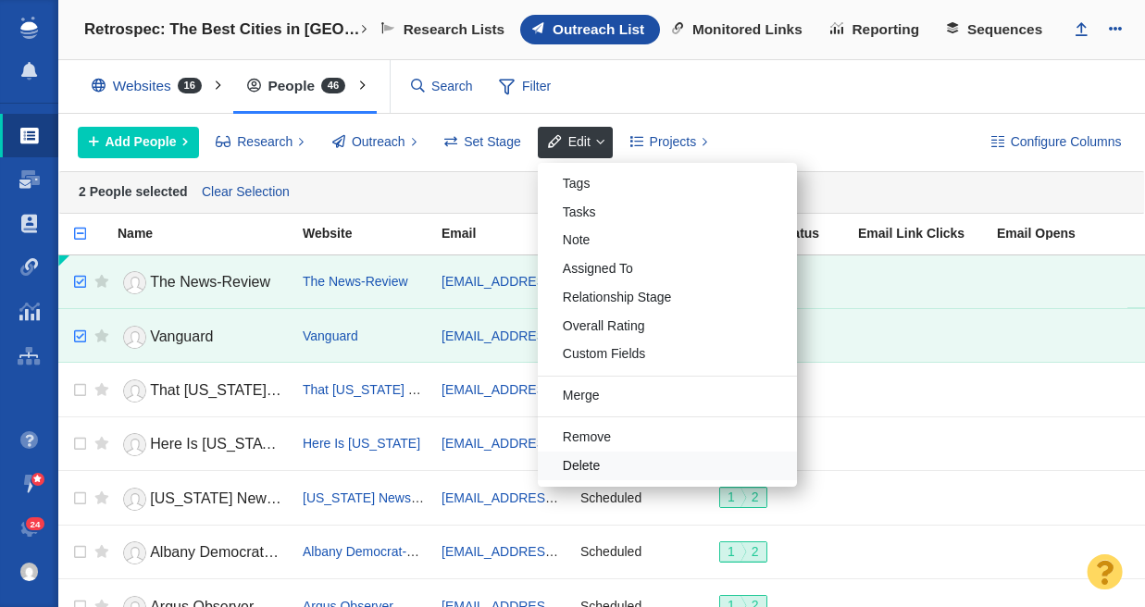
click at [646, 471] on div "Delete" at bounding box center [667, 466] width 259 height 29
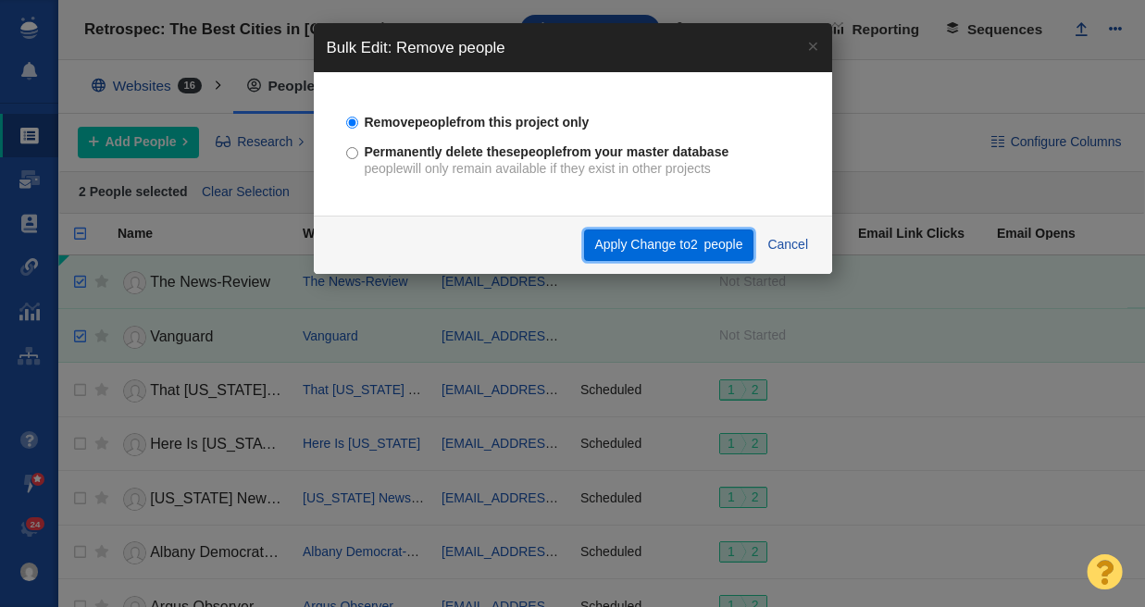
click at [666, 255] on button "Apply Change to 2 people" at bounding box center [668, 245] width 169 height 31
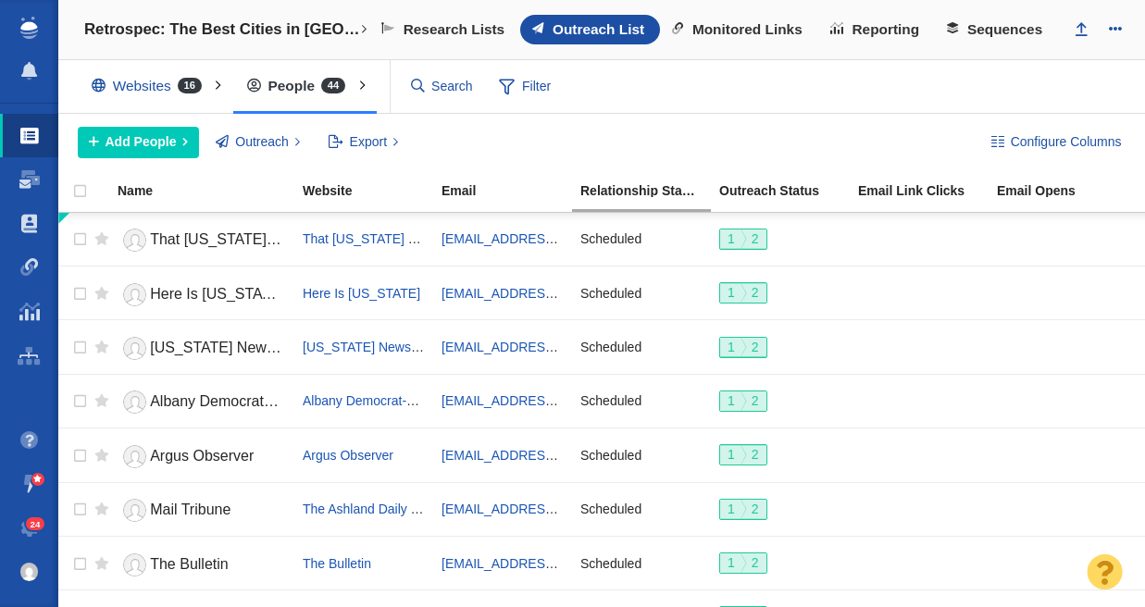
click at [606, 114] on div "Configure Columns Add People Add a Person Add From List of URLs Import from CSV…" at bounding box center [601, 142] width 1087 height 57
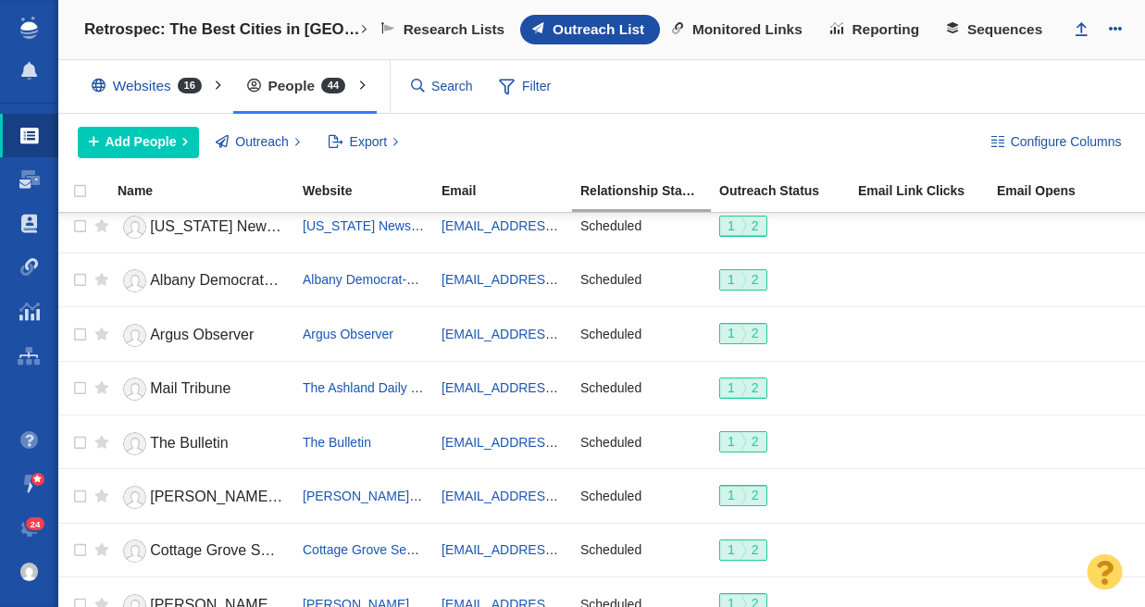
scroll to position [332, 0]
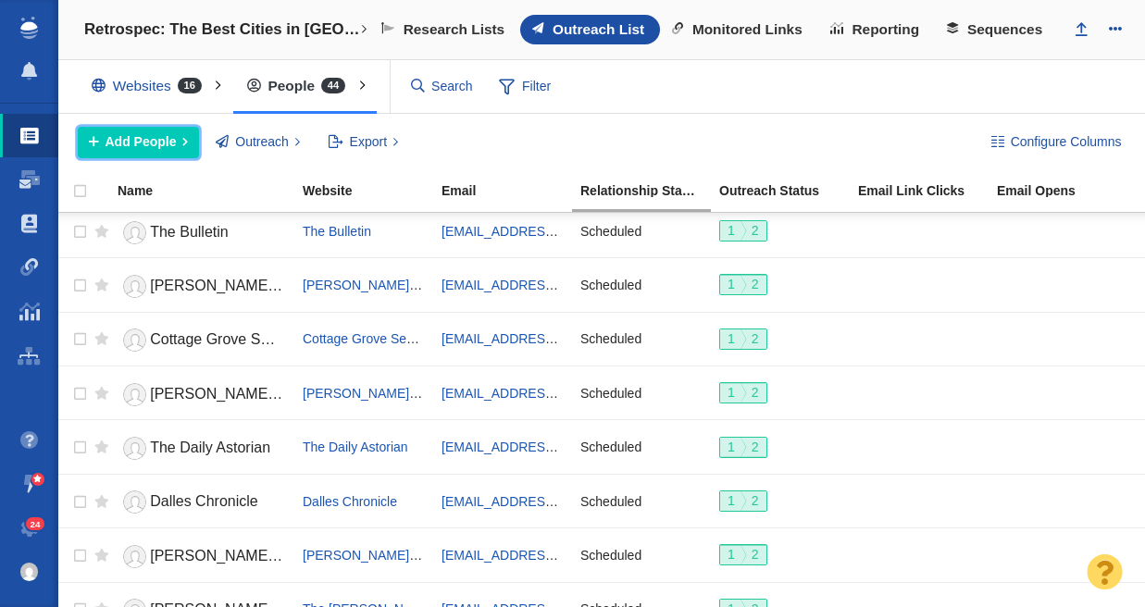
click at [143, 142] on span "Add People" at bounding box center [141, 141] width 71 height 19
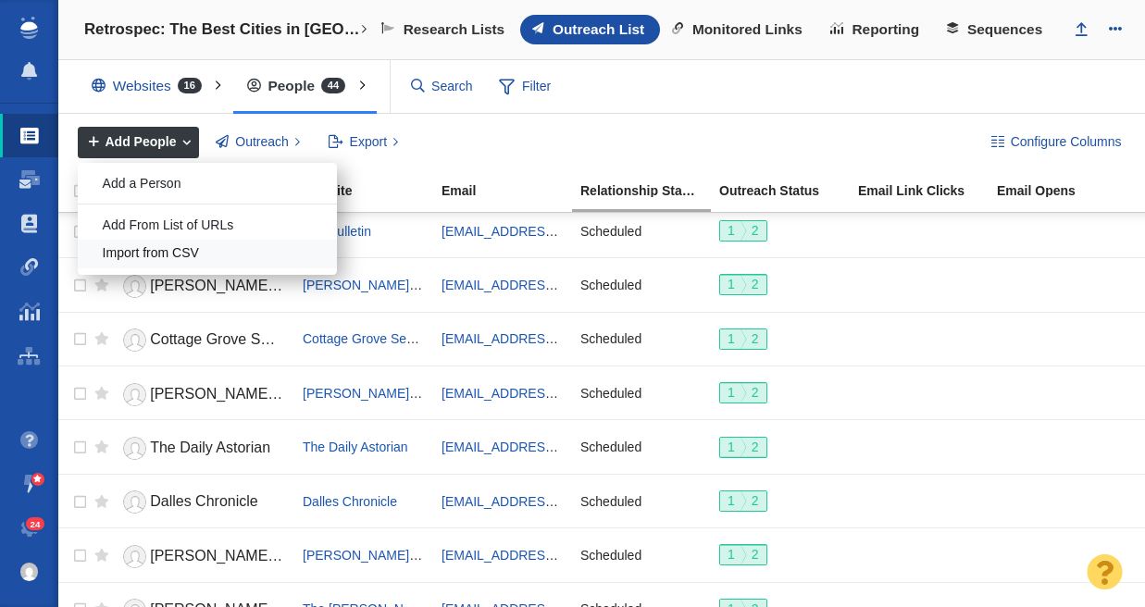
click at [157, 254] on div "Import from CSV" at bounding box center [207, 254] width 259 height 29
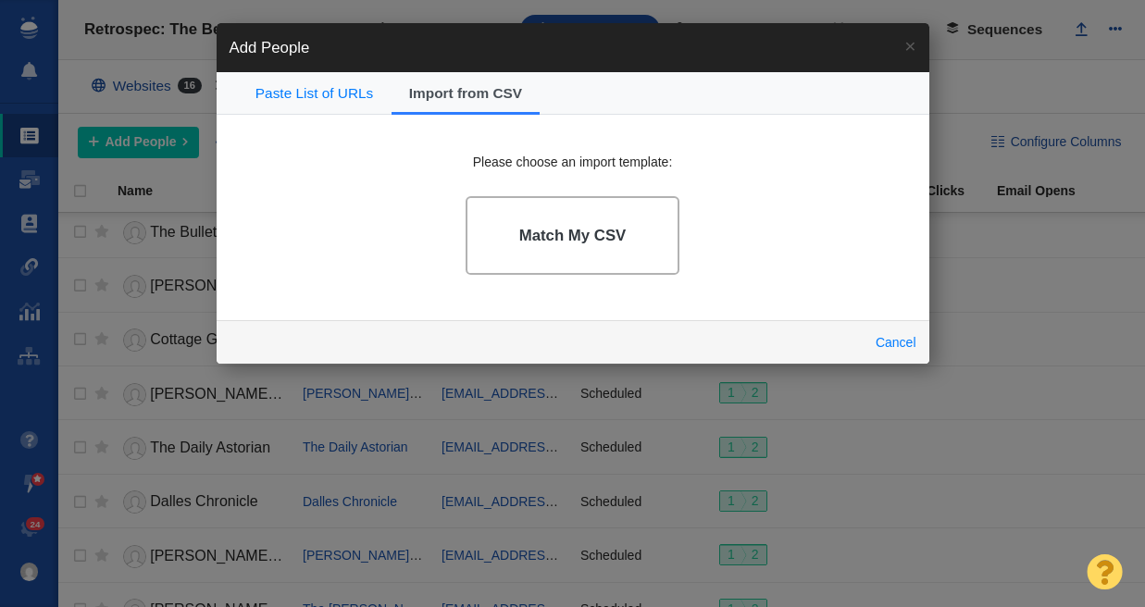
click at [569, 228] on h4 "Match My CSV" at bounding box center [572, 236] width 107 height 19
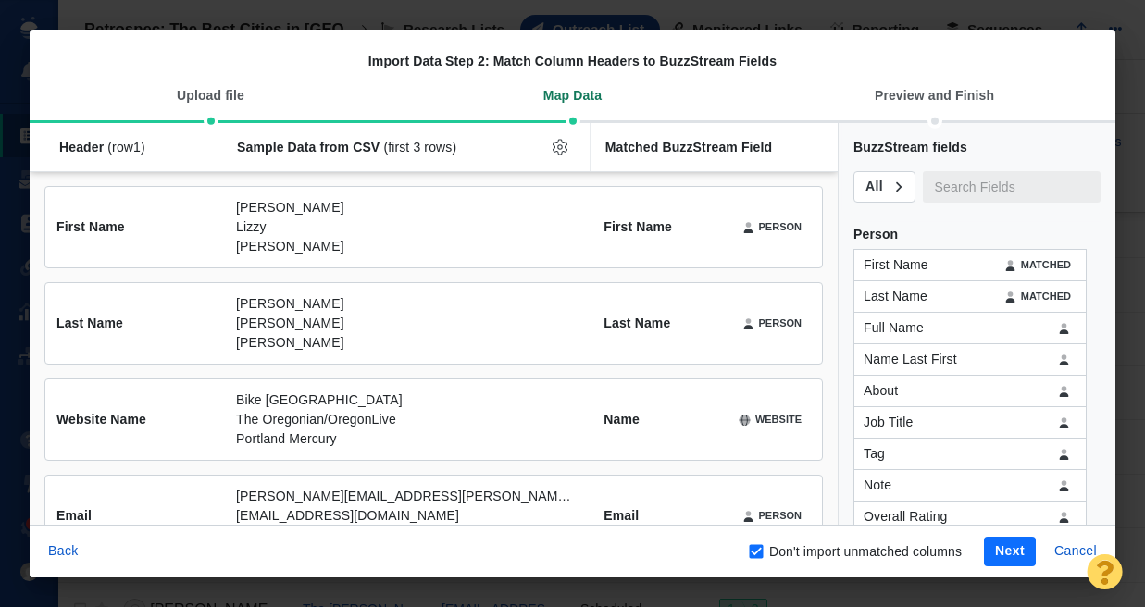
click at [1009, 545] on button "Next" at bounding box center [1010, 552] width 52 height 30
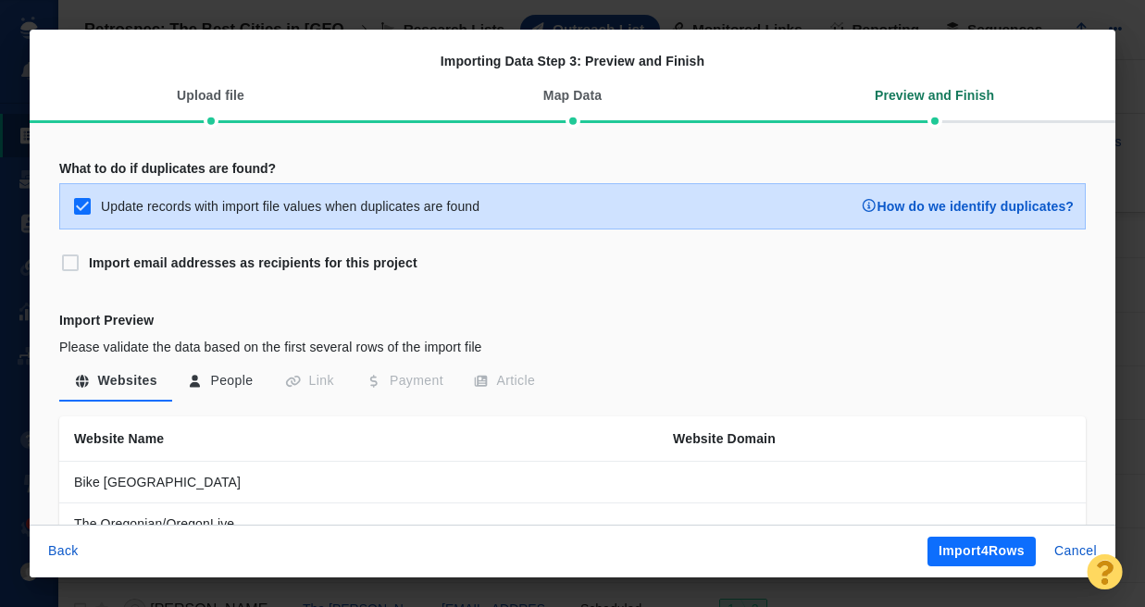
click at [1011, 554] on button "Import 4 Rows" at bounding box center [982, 552] width 108 height 30
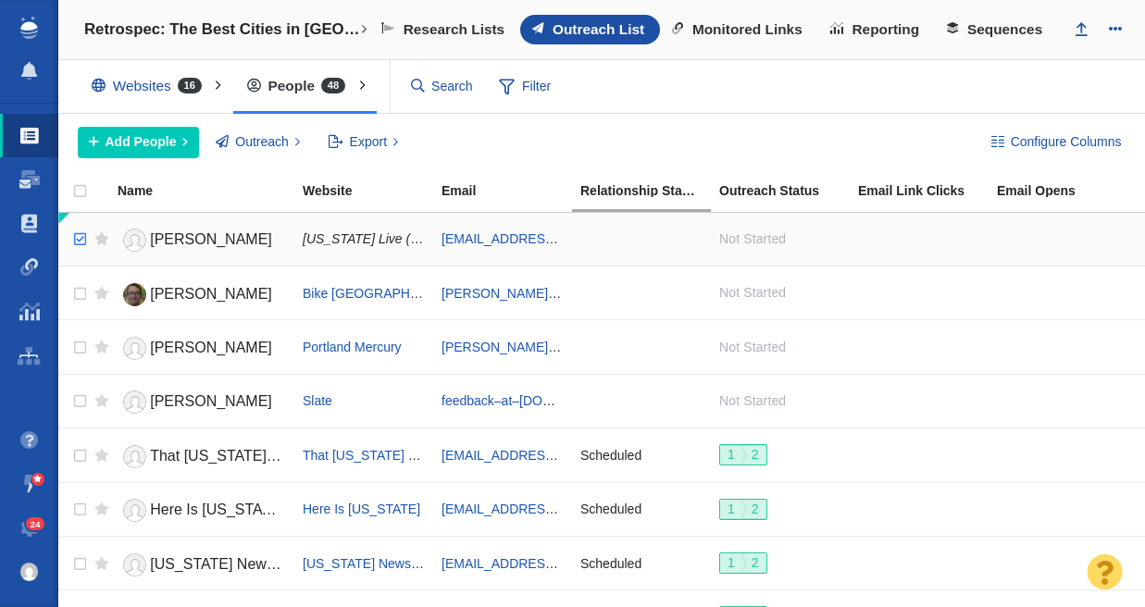
checkbox input "true"
click at [80, 236] on input "checkbox" at bounding box center [78, 239] width 28 height 41
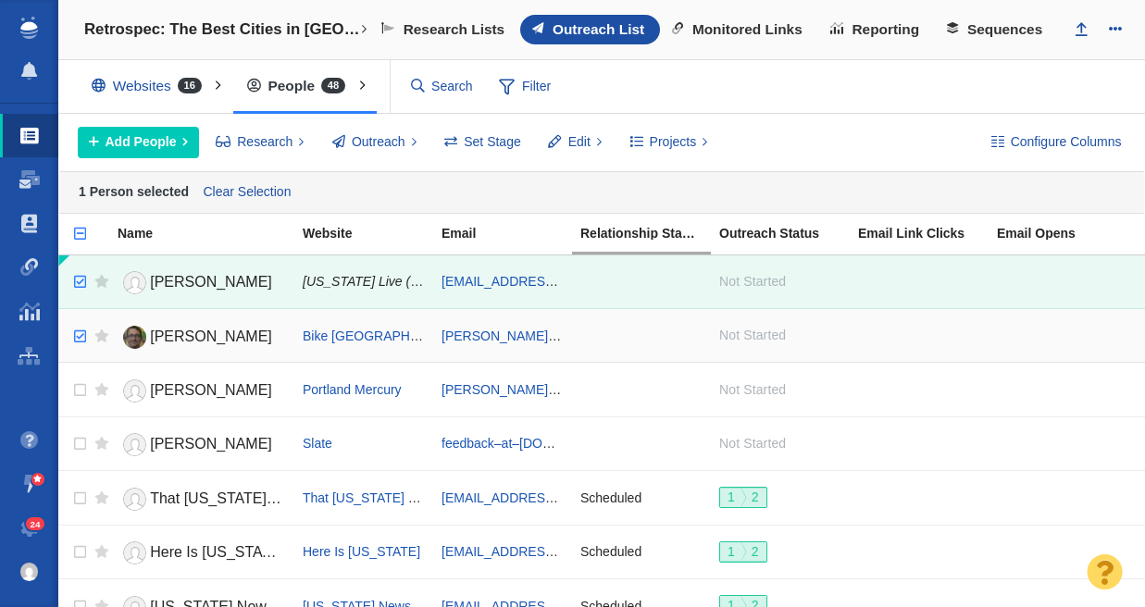
checkbox input "true"
click at [78, 340] on input "checkbox" at bounding box center [78, 337] width 28 height 41
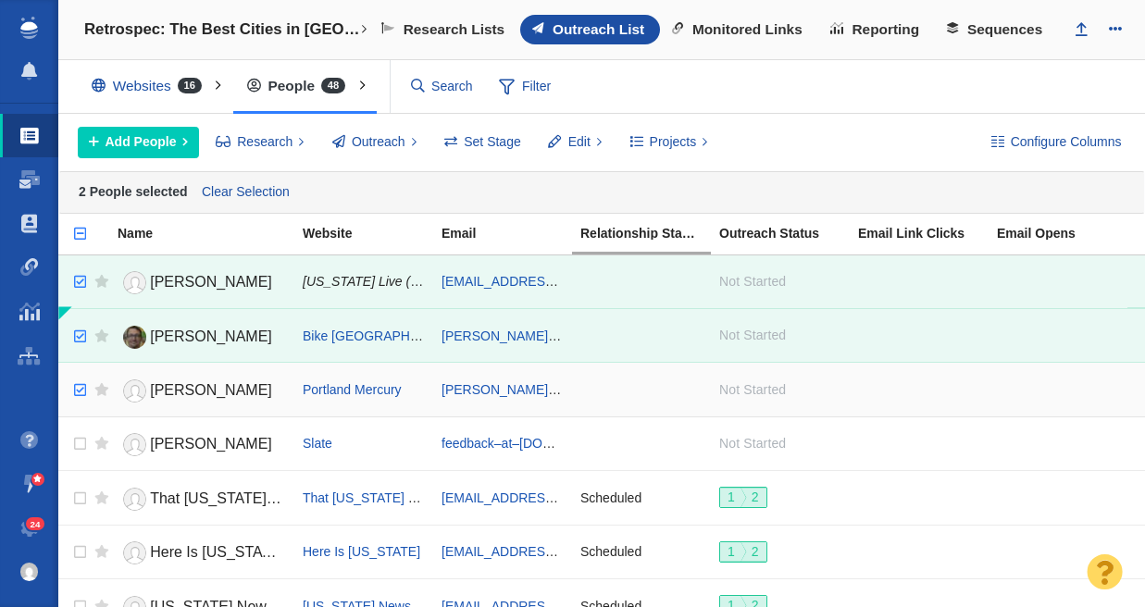
checkbox input "true"
click at [76, 393] on input "checkbox" at bounding box center [78, 390] width 28 height 41
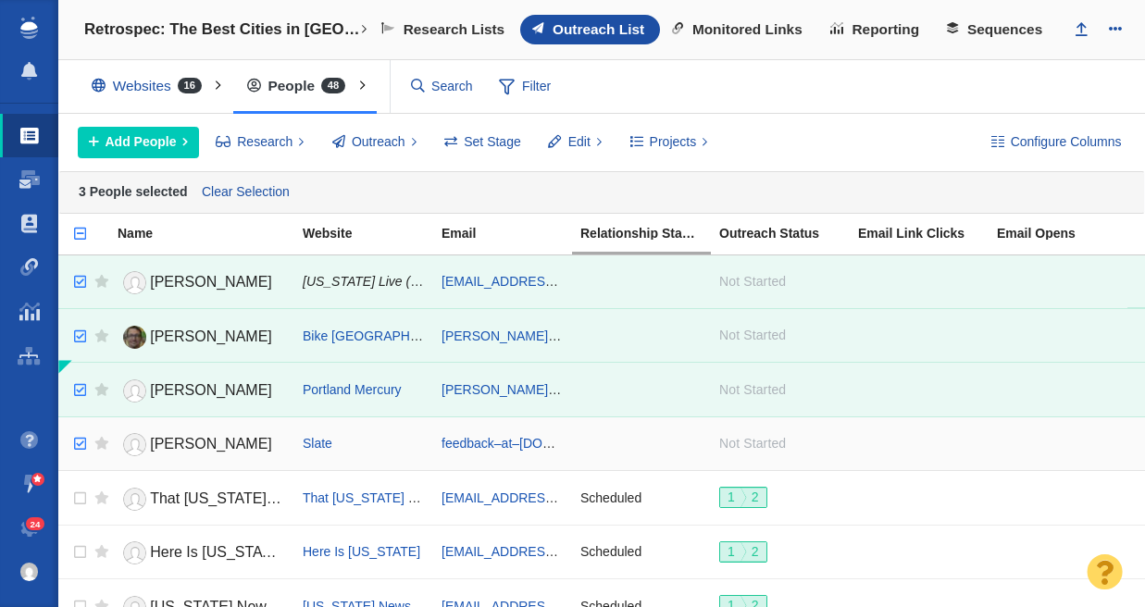
checkbox input "true"
click at [80, 445] on input "checkbox" at bounding box center [78, 444] width 28 height 41
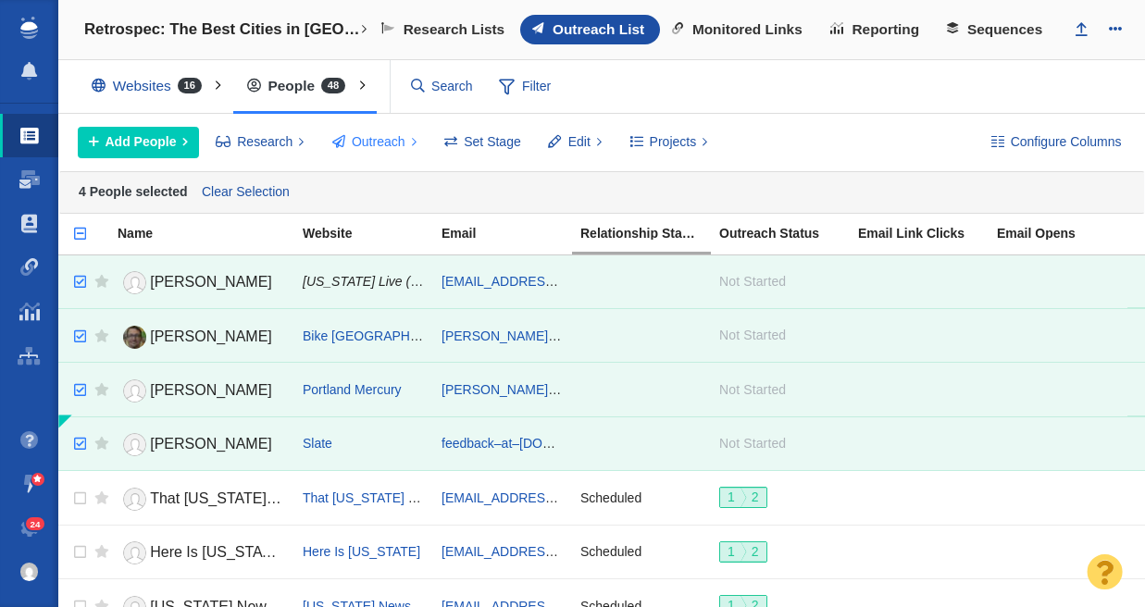
click at [376, 137] on span "Outreach" at bounding box center [379, 141] width 54 height 19
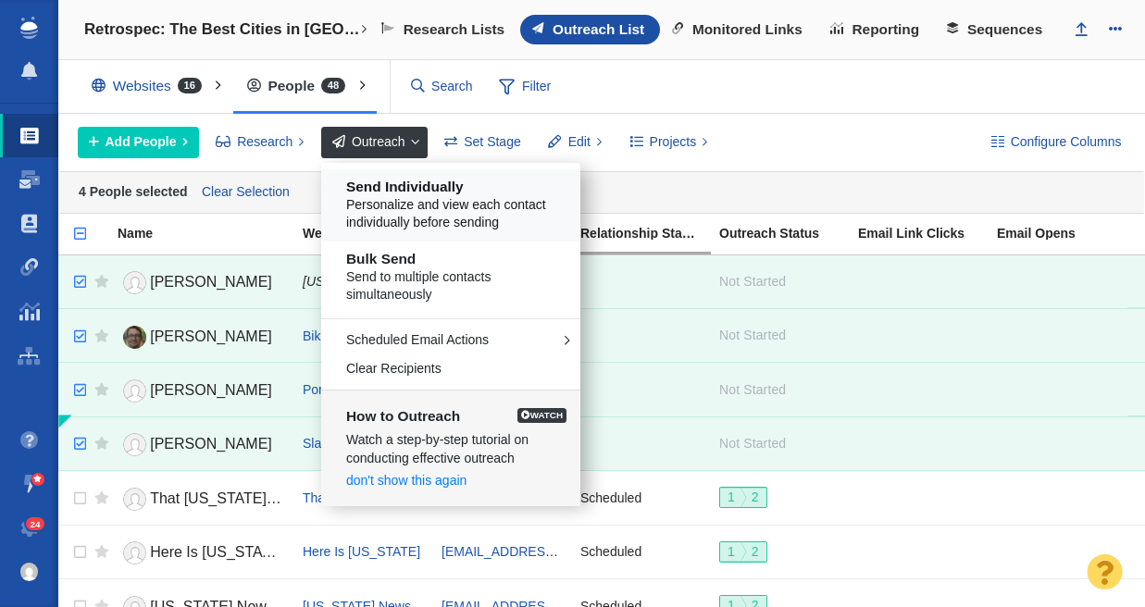
click at [418, 201] on span "Personalize and view each contact individually before sending" at bounding box center [457, 214] width 223 height 36
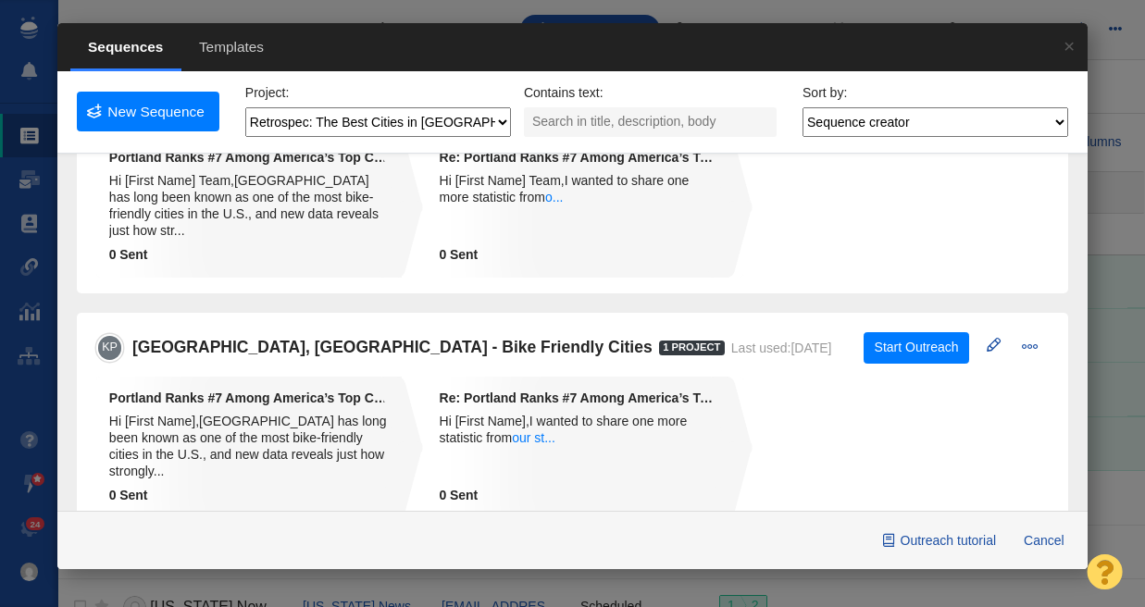
scroll to position [171, 0]
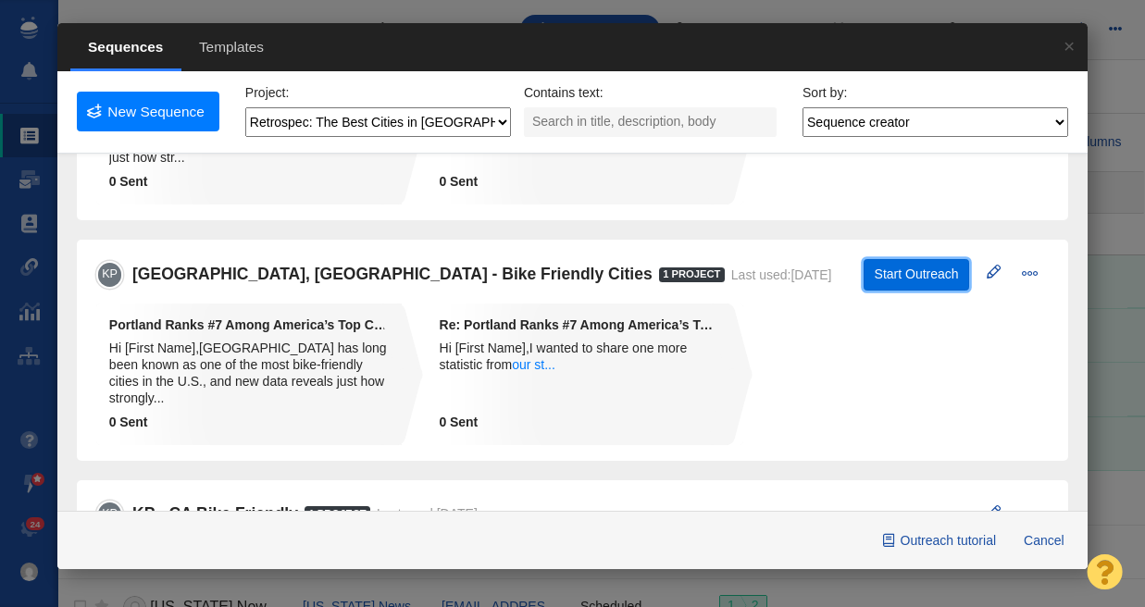
click at [896, 259] on button "Start Outreach" at bounding box center [917, 274] width 106 height 31
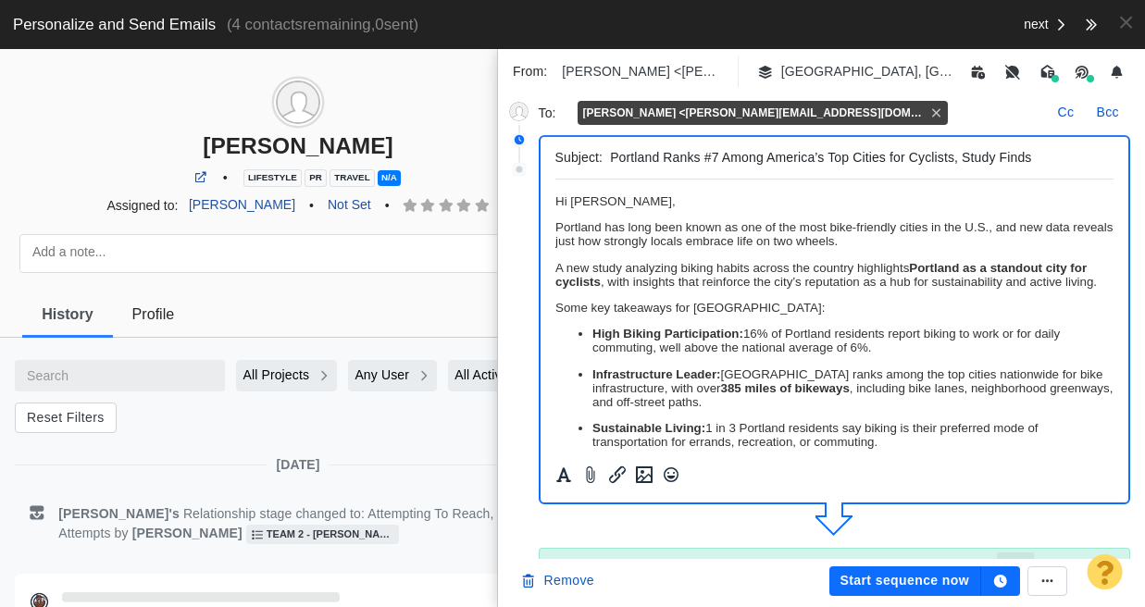
scroll to position [0, 0]
click at [653, 202] on p "﻿ Hi [PERSON_NAME]," at bounding box center [834, 201] width 559 height 14
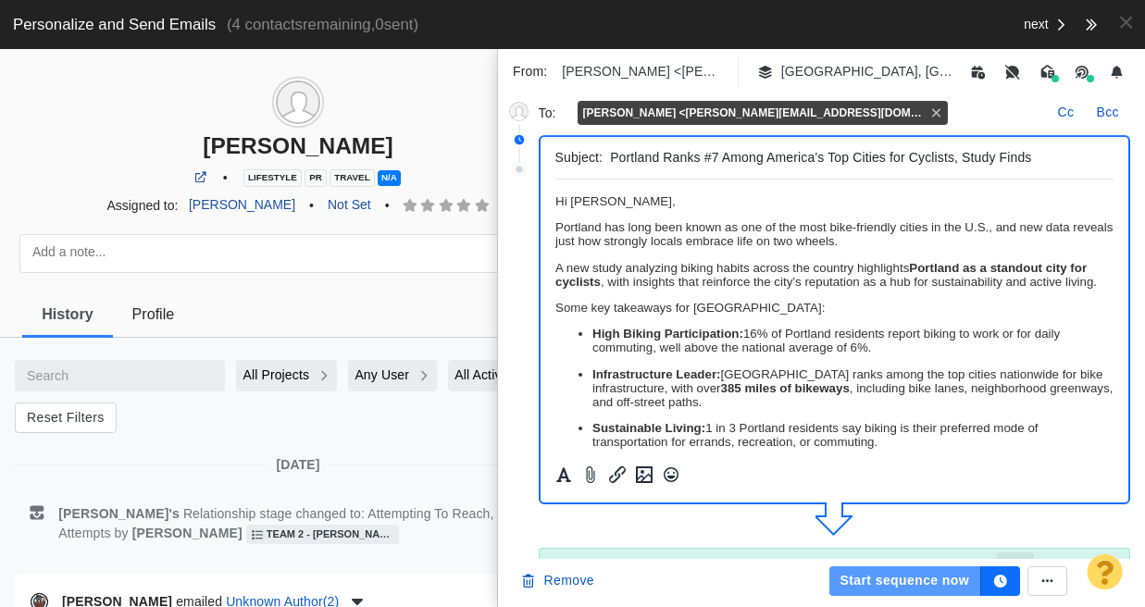
click at [953, 584] on button "Start sequence now" at bounding box center [906, 582] width 152 height 30
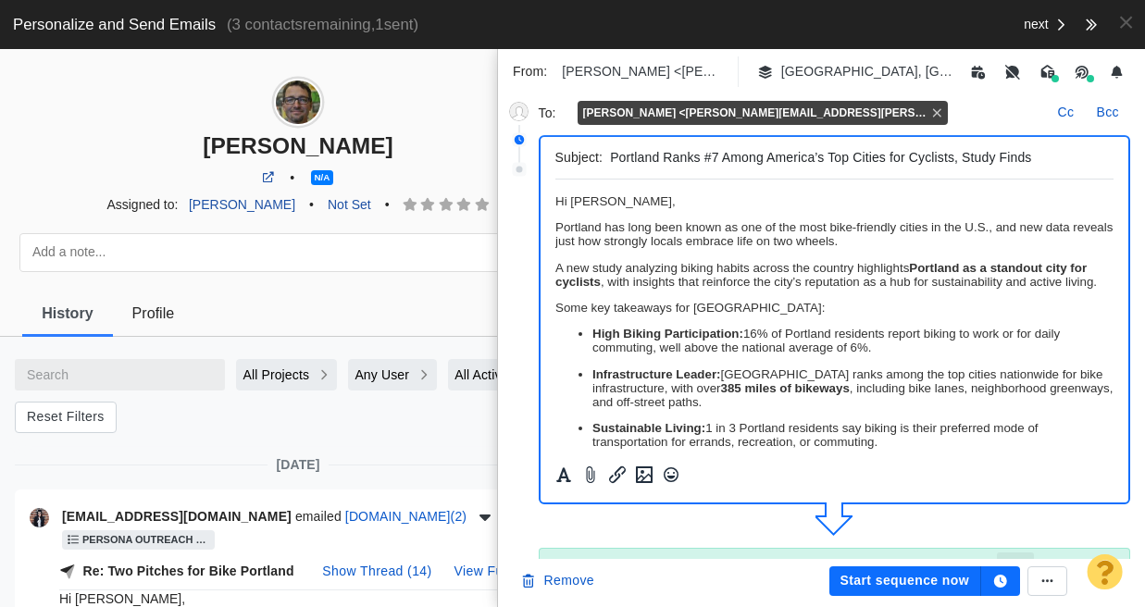
click at [694, 202] on p "﻿ Hi [PERSON_NAME]," at bounding box center [834, 201] width 559 height 14
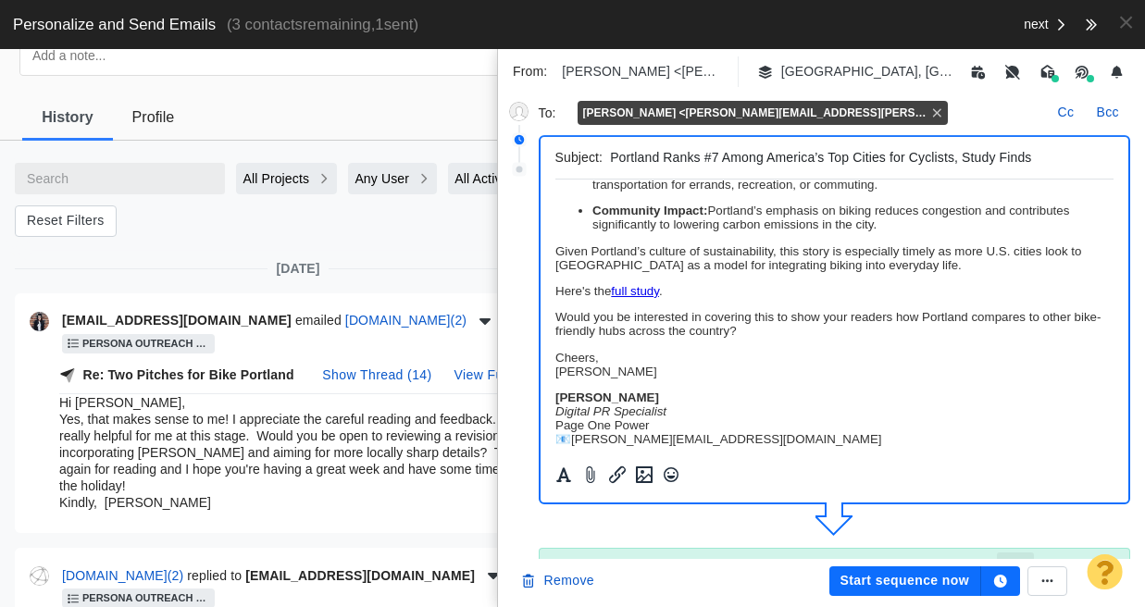
scroll to position [293, 0]
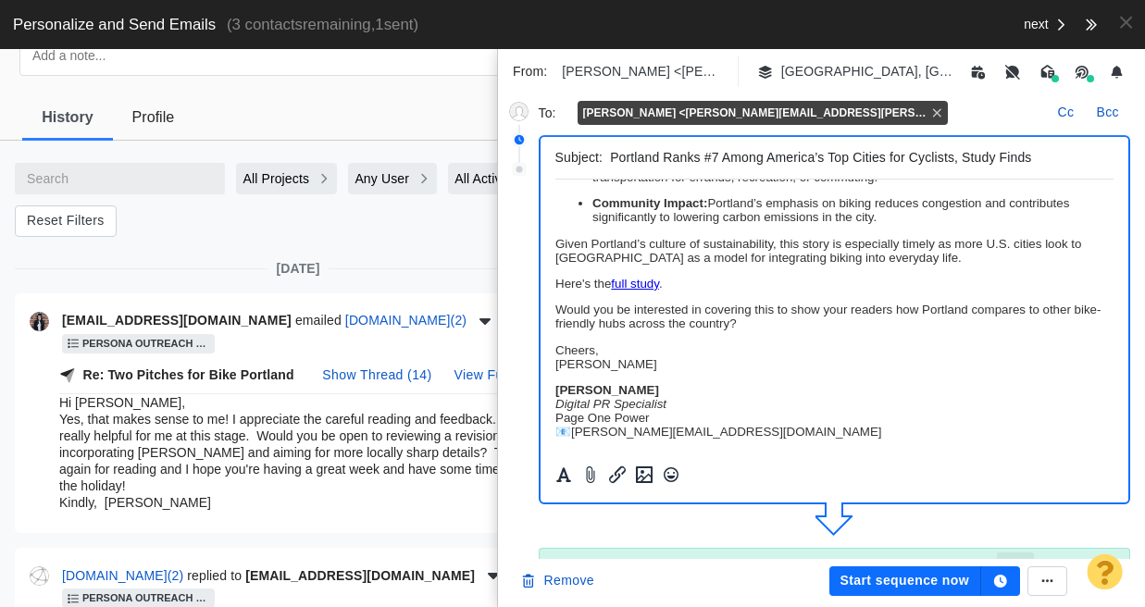
click at [909, 582] on button "Start sequence now" at bounding box center [906, 582] width 152 height 30
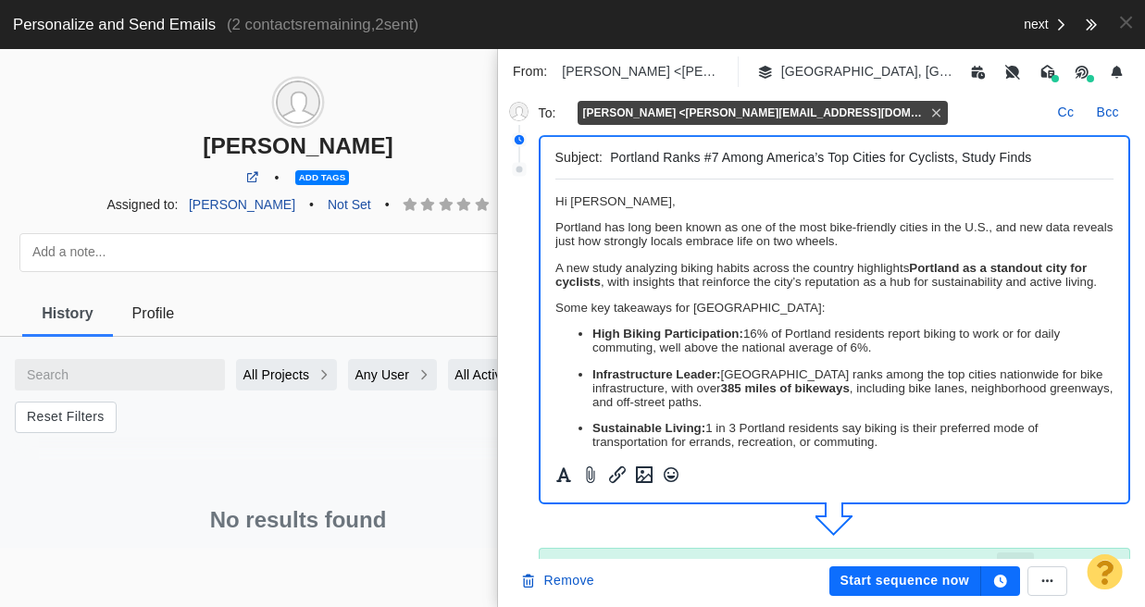
scroll to position [0, 0]
click at [881, 578] on button "Start sequence now" at bounding box center [906, 582] width 152 height 30
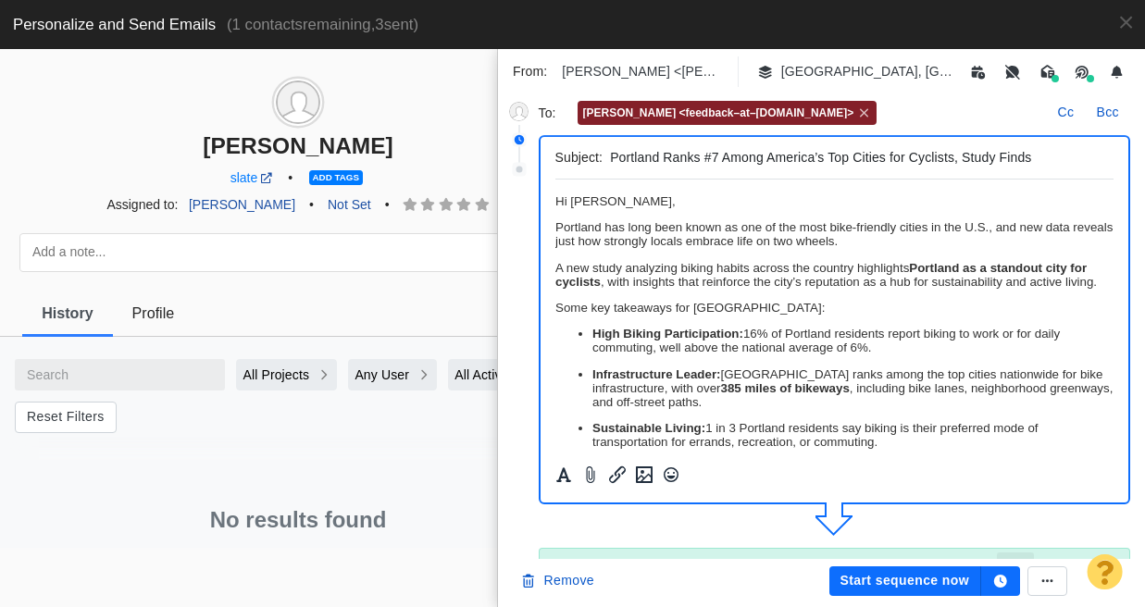
click at [769, 110] on span "[PERSON_NAME] <feedback–at–[DOMAIN_NAME]>" at bounding box center [718, 112] width 271 height 11
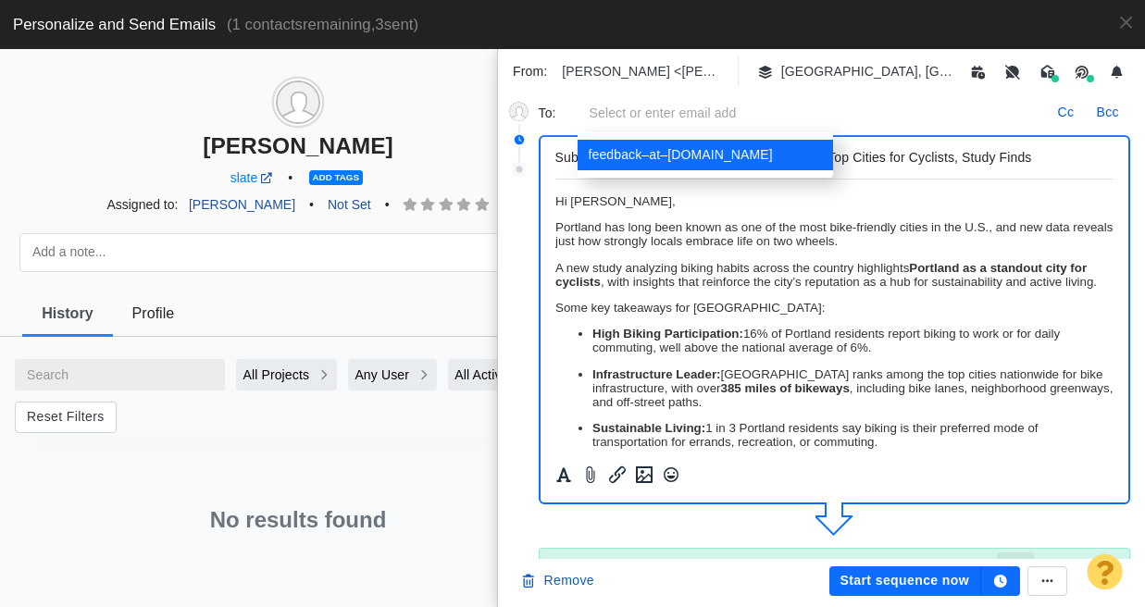
click at [769, 111] on div at bounding box center [901, 113] width 293 height 19
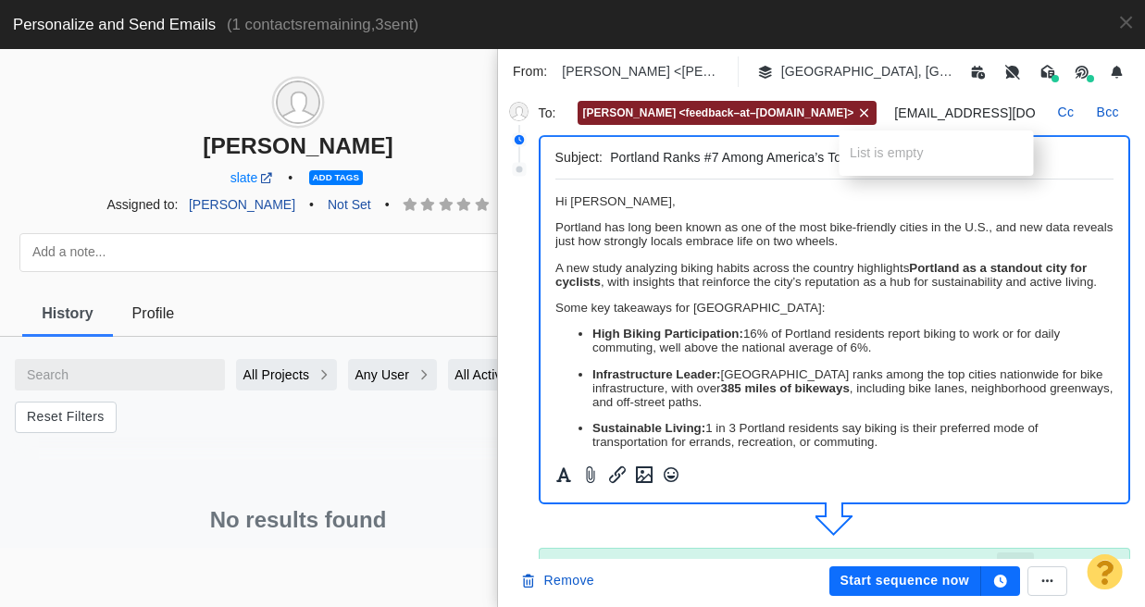
type input "[EMAIL_ADDRESS][DOMAIN_NAME]"
click at [860, 113] on icon at bounding box center [864, 113] width 8 height 8
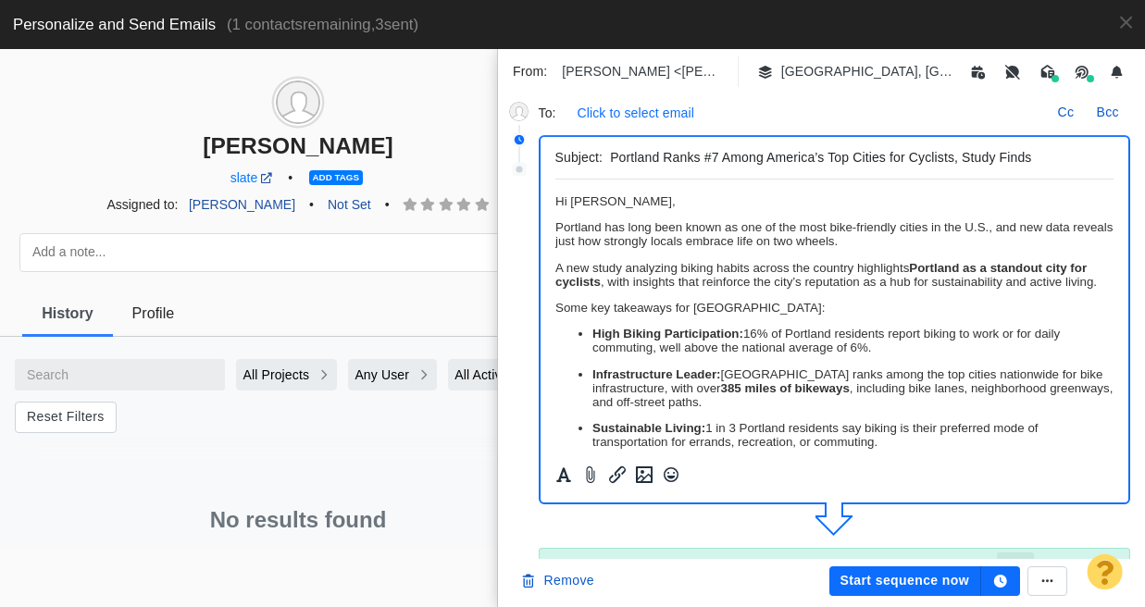
click at [688, 104] on p "Click to select email" at bounding box center [636, 113] width 117 height 19
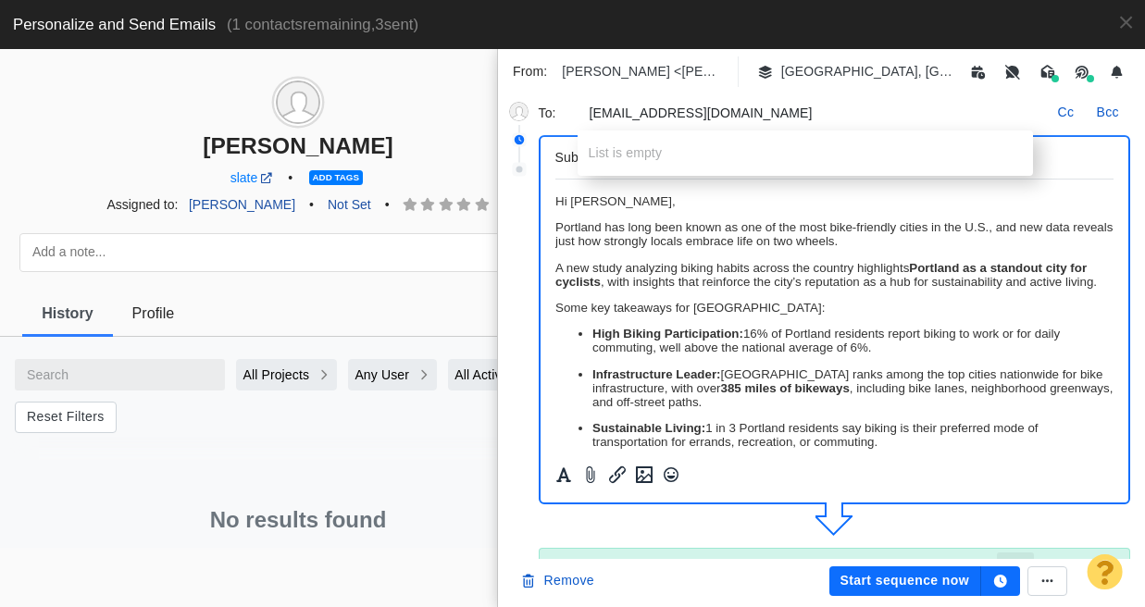
type input "[EMAIL_ADDRESS][DOMAIN_NAME]"
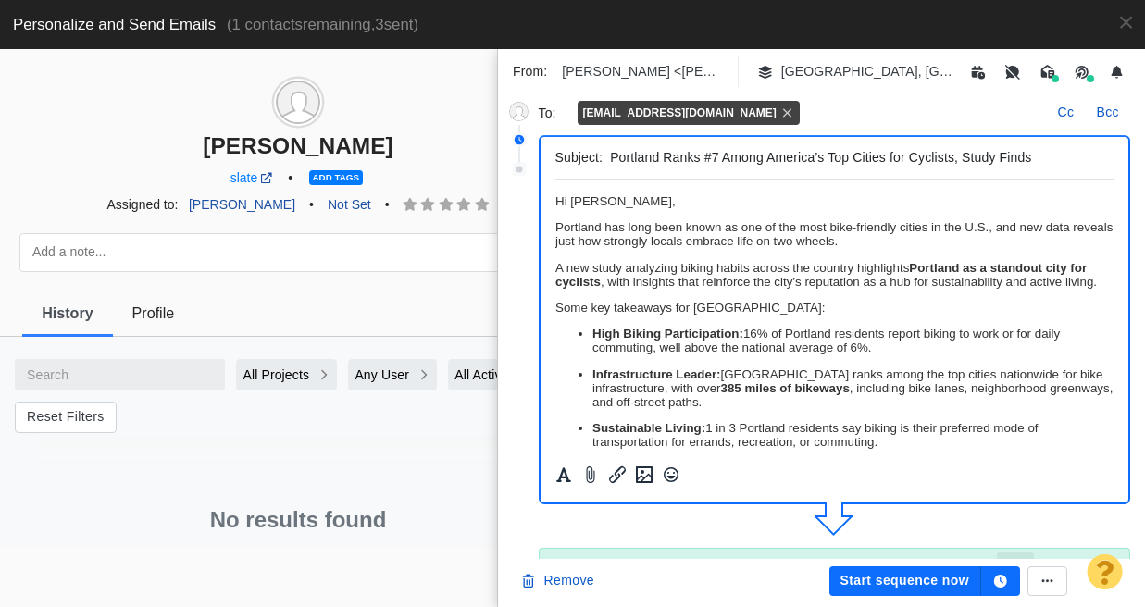
click at [703, 213] on body "﻿ Hi [PERSON_NAME], [PERSON_NAME] has long been known as one of the most bike-f…" at bounding box center [834, 448] width 559 height 509
click at [883, 588] on button "Start sequence now" at bounding box center [906, 582] width 152 height 30
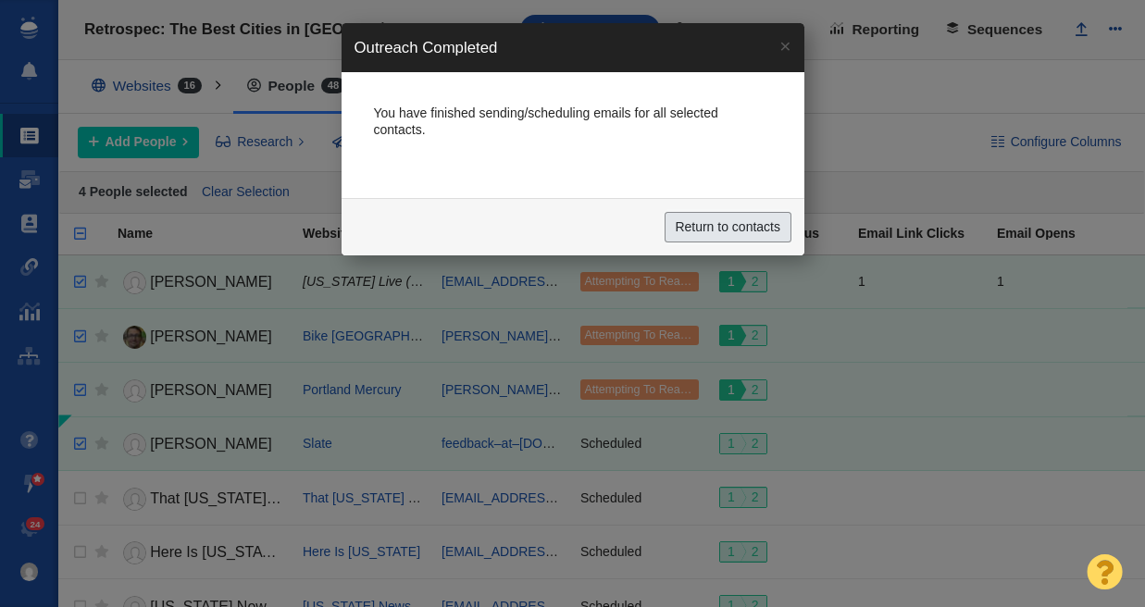
click at [745, 232] on input "Return to contacts" at bounding box center [728, 227] width 127 height 31
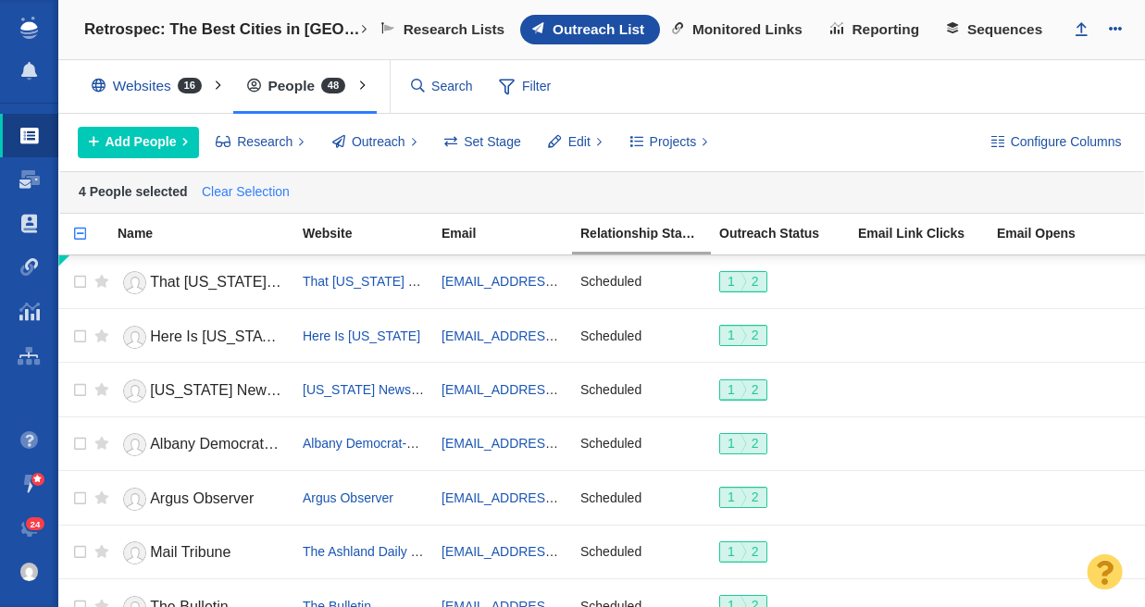
click at [261, 187] on link "Clear Selection" at bounding box center [245, 193] width 96 height 28
checkbox input "false"
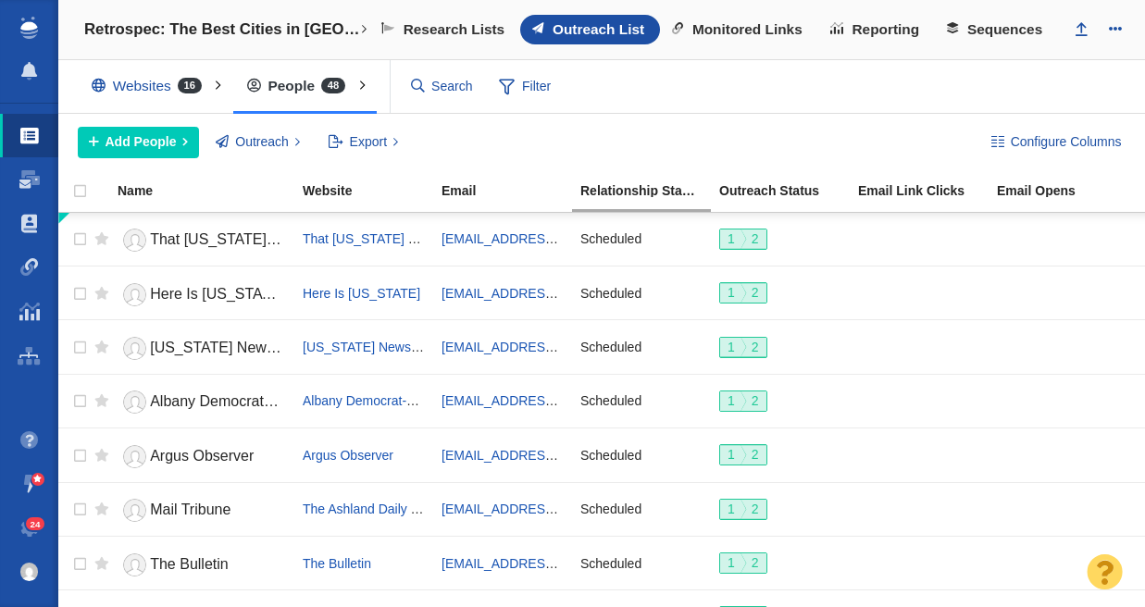
click at [710, 124] on div "Configure Columns Add People Add a Person Add From List of URLs Import from CSV…" at bounding box center [601, 142] width 1087 height 57
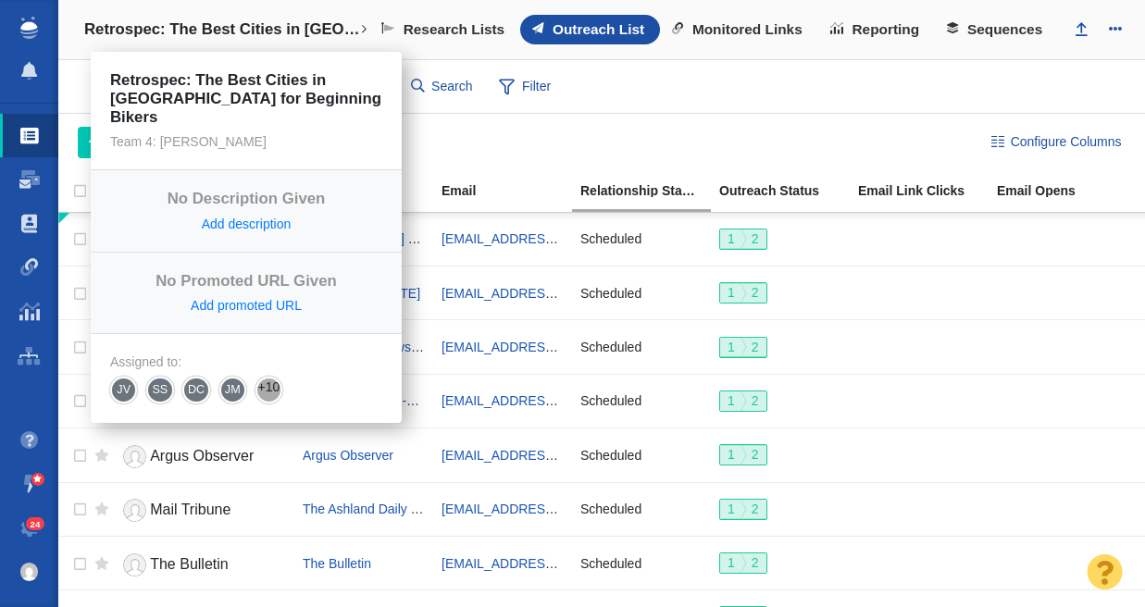
click at [227, 13] on link "Retrospec: The Best Cities in [GEOGRAPHIC_DATA] for Beginning Bikers" at bounding box center [223, 29] width 305 height 44
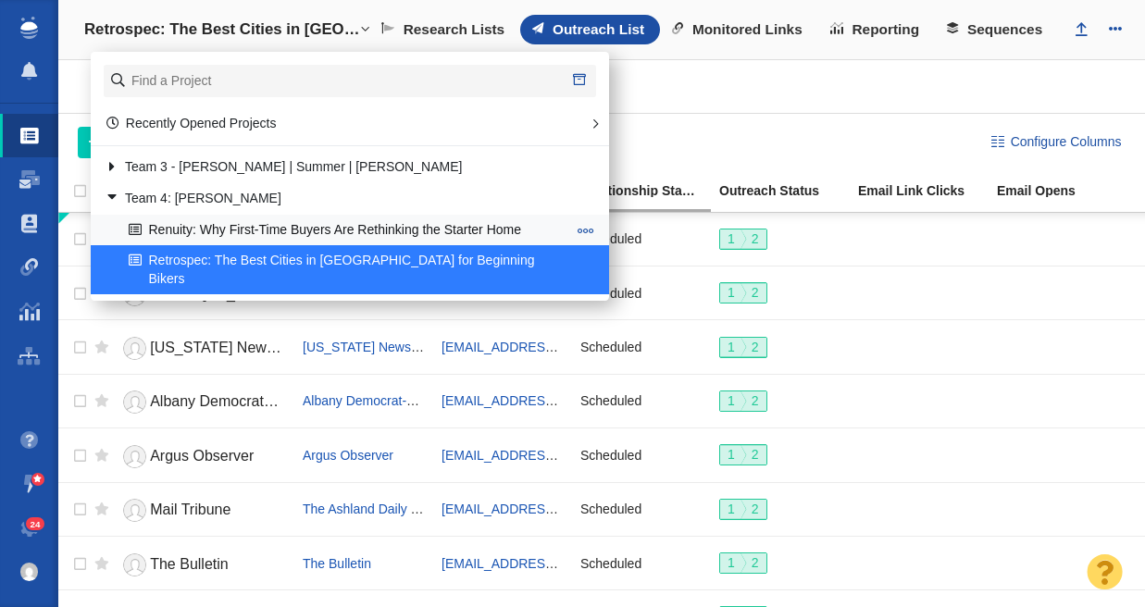
click at [203, 220] on link "Renuity: Why First-Time Buyers Are Rethinking the Starter Home" at bounding box center [347, 230] width 447 height 29
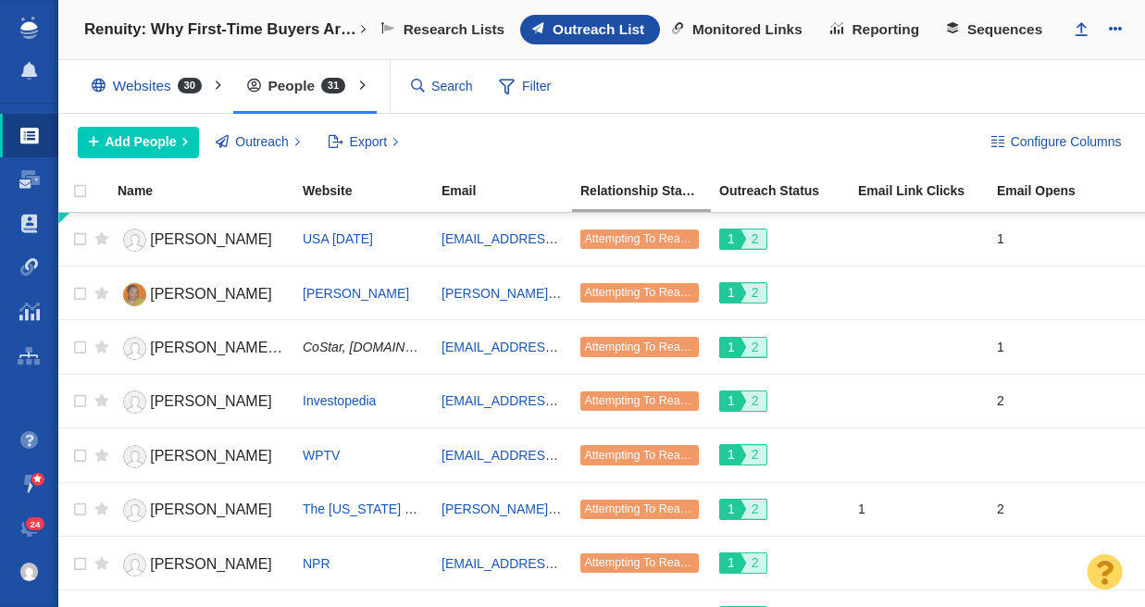
click at [726, 104] on div "Websites 30 All Websites Assigned To Me Recently Viewed Starred People 31 All P…" at bounding box center [601, 87] width 1087 height 54
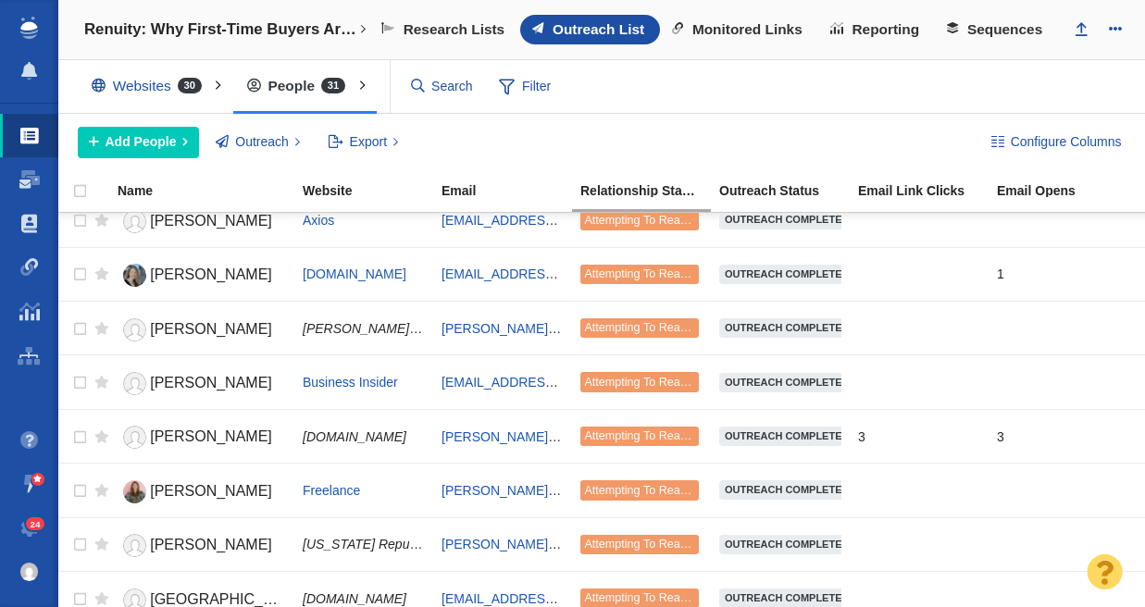
scroll to position [606, 0]
